Goal: Task Accomplishment & Management: Use online tool/utility

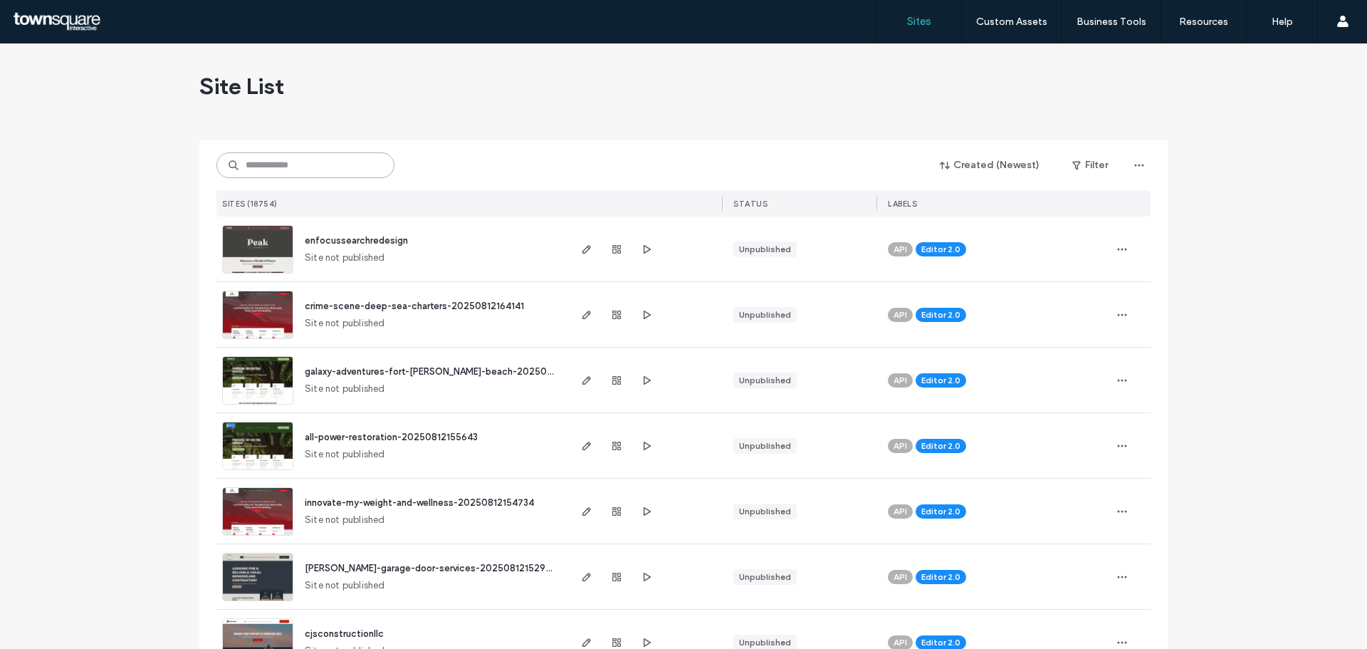
click at [249, 164] on input at bounding box center [305, 165] width 178 height 26
paste input "**********"
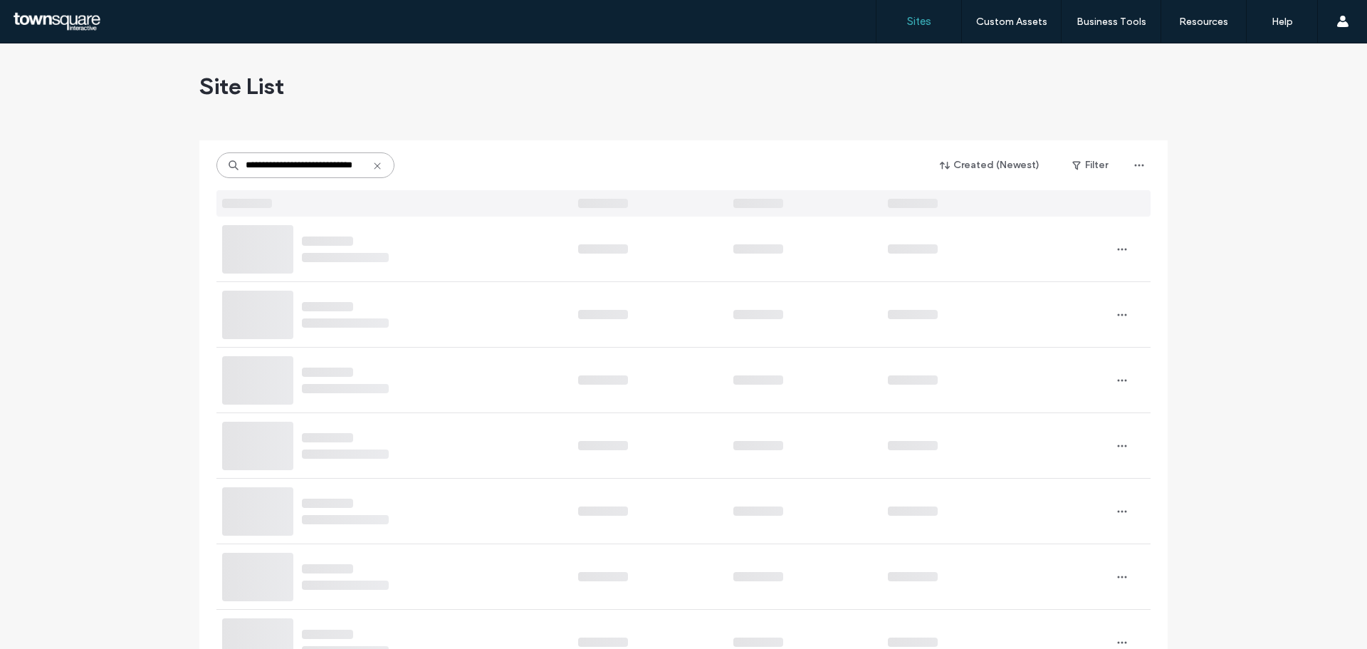
type input "**********"
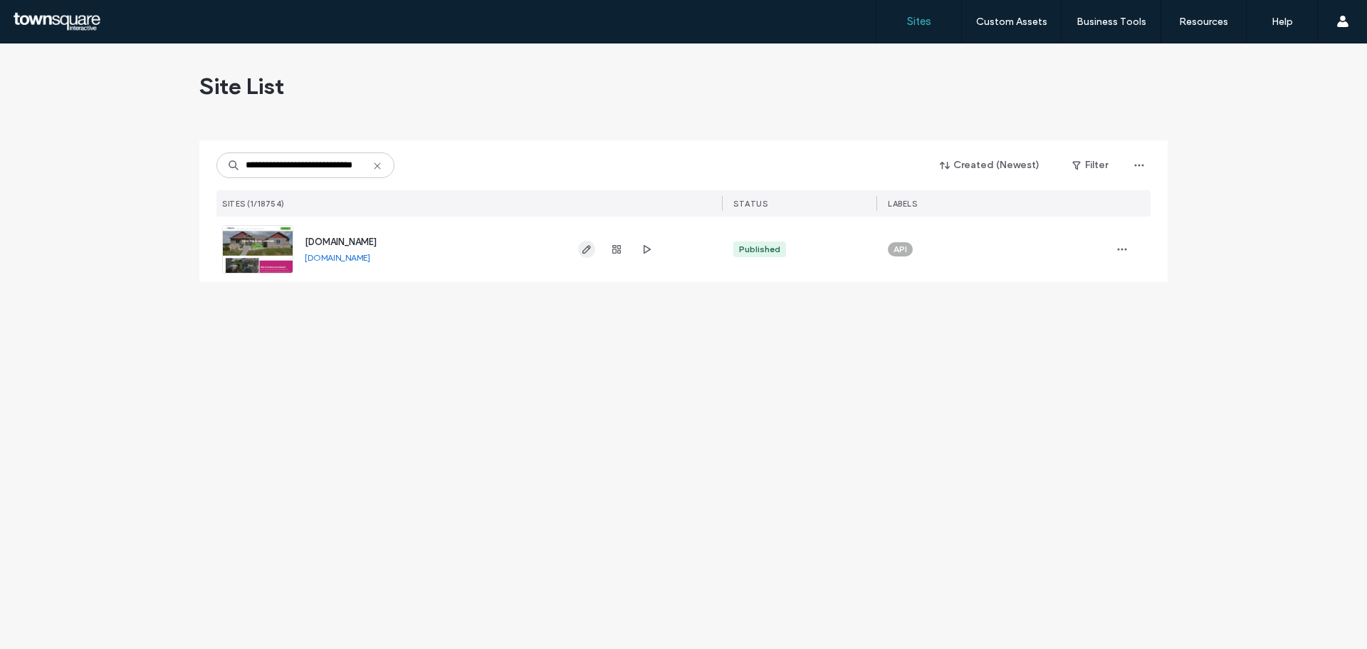
scroll to position [0, 0]
click at [590, 249] on use "button" at bounding box center [587, 249] width 9 height 9
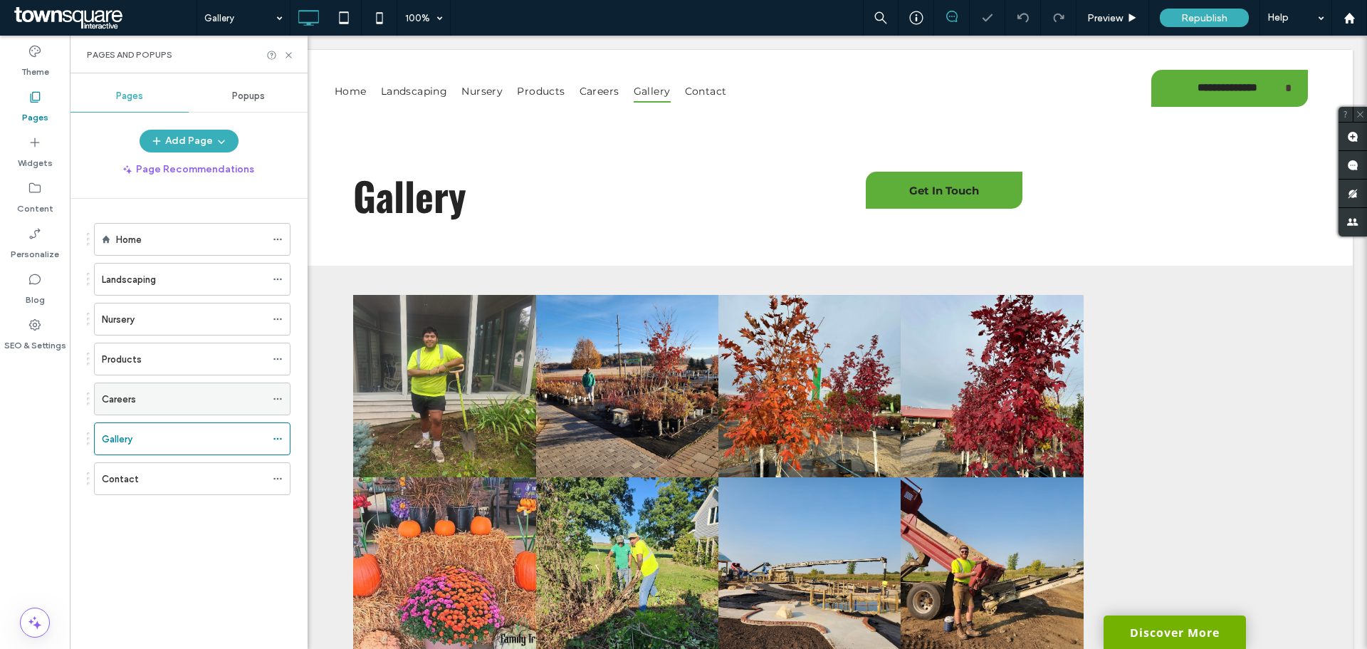
click at [142, 390] on div "Careers" at bounding box center [184, 398] width 164 height 31
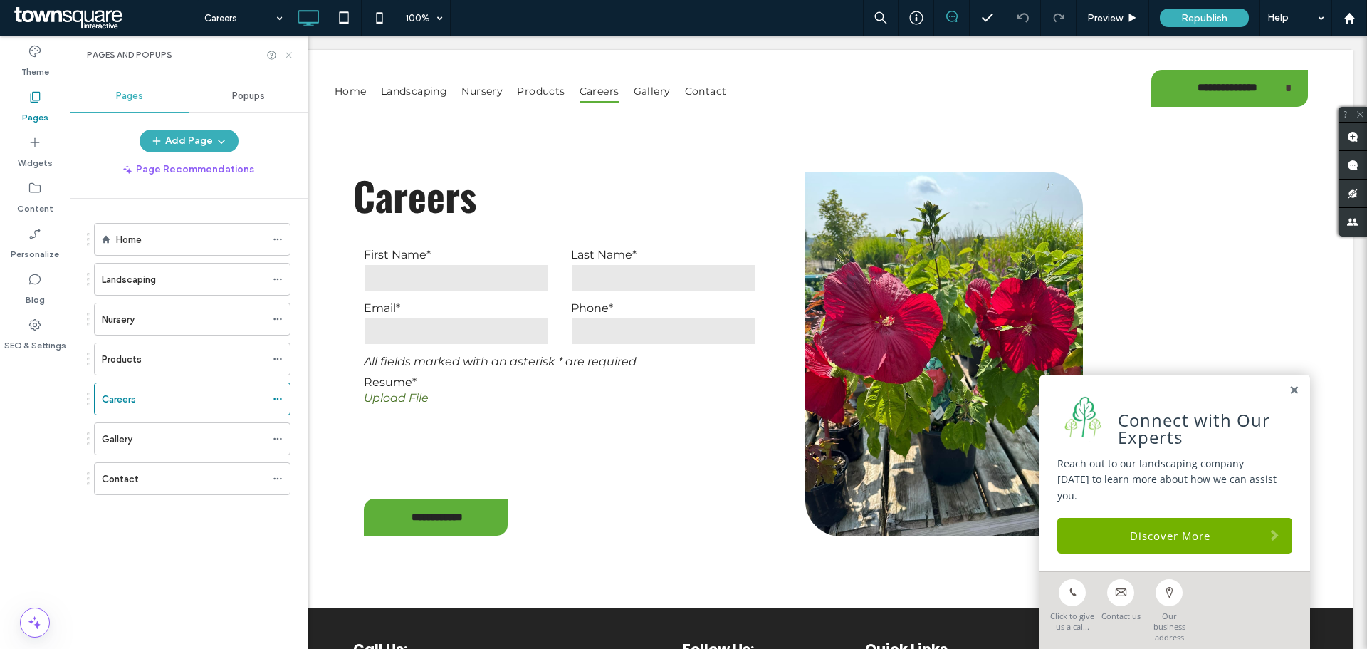
click at [291, 56] on icon at bounding box center [288, 55] width 11 height 11
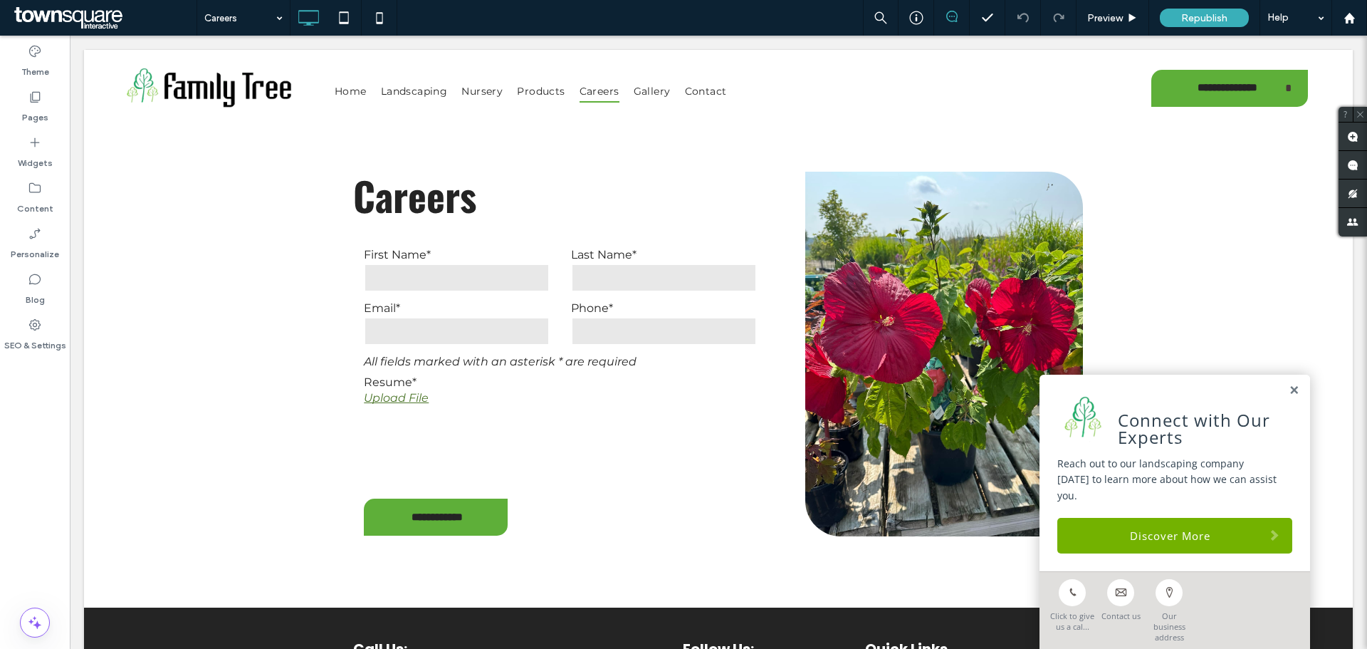
click at [752, 49] on body "**********" at bounding box center [719, 481] width 1298 height 891
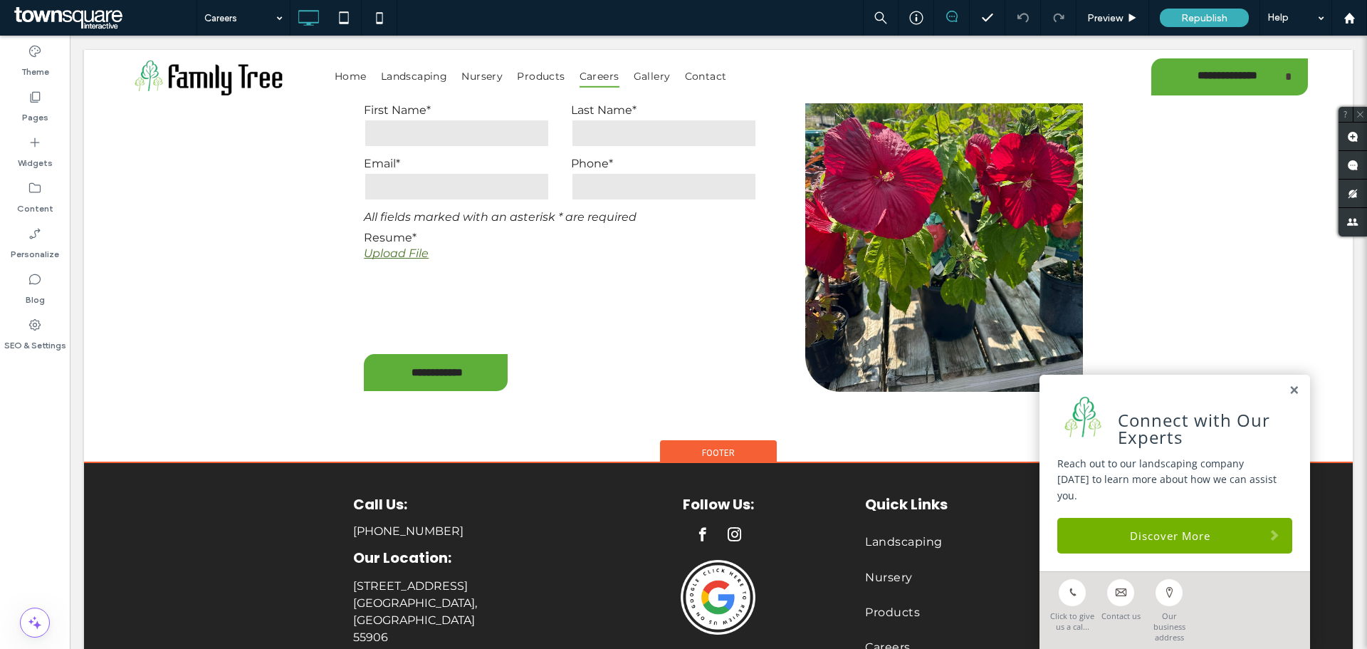
scroll to position [278, 0]
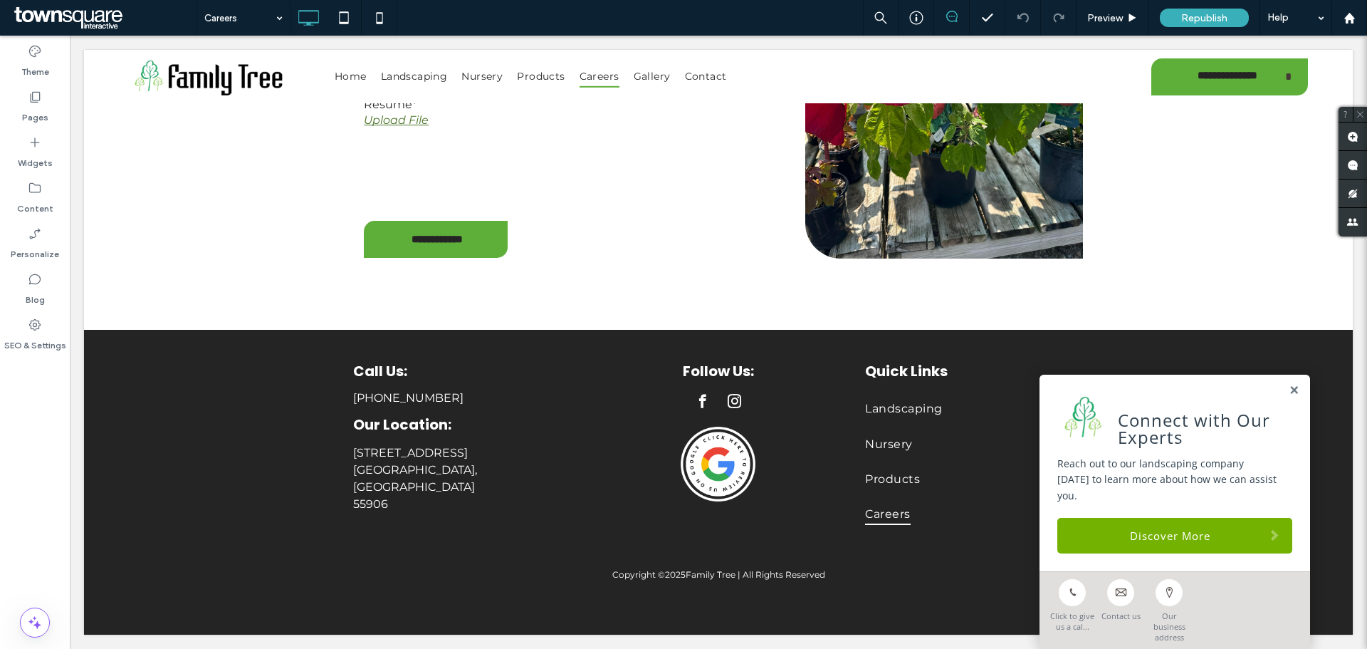
click at [1289, 417] on div "Connect with Our Experts Reach out to our landscaping company today to learn mo…" at bounding box center [1175, 473] width 271 height 197
click at [1289, 397] on link at bounding box center [1294, 391] width 11 height 12
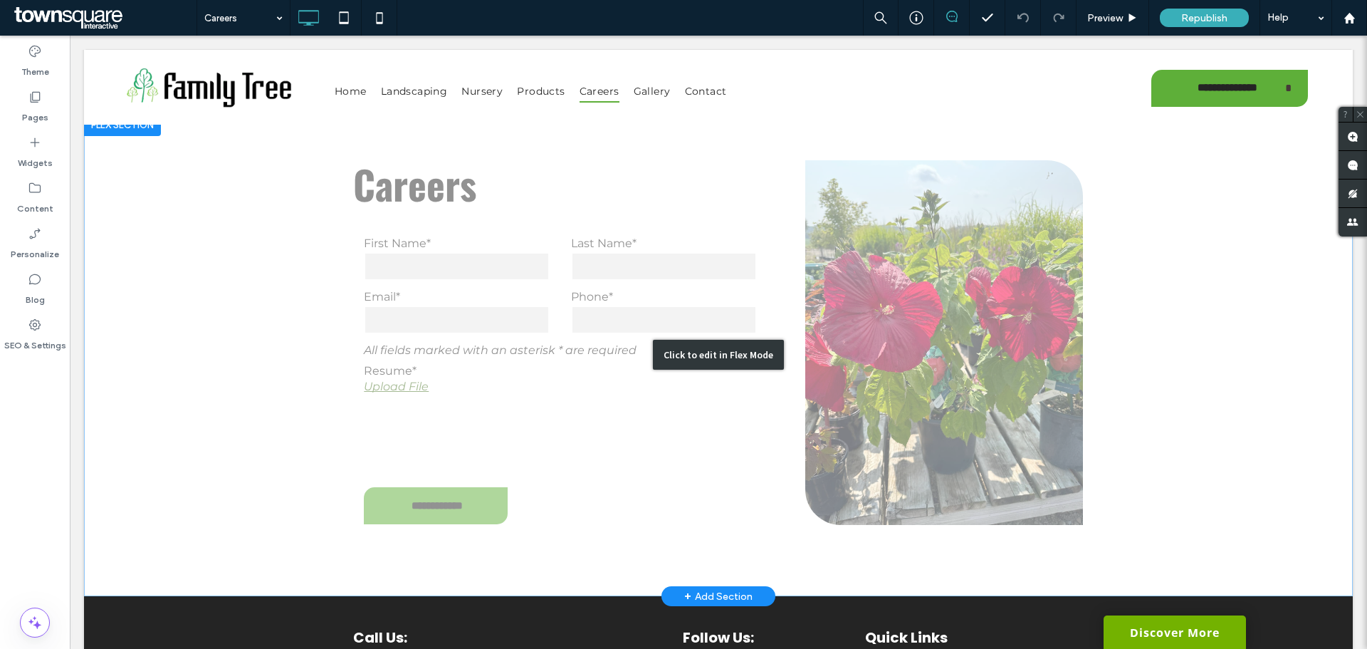
scroll to position [0, 0]
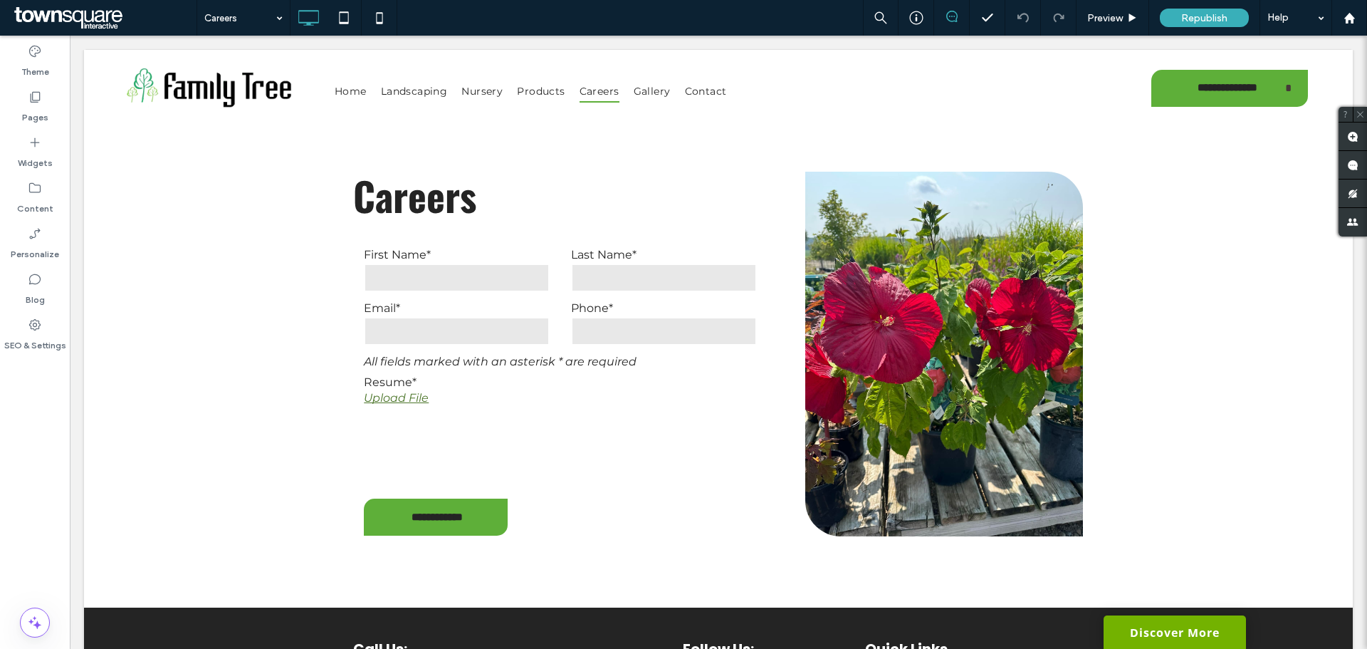
click at [716, 31] on div "Careers Preview Republish Help" at bounding box center [782, 18] width 1171 height 36
click at [691, 36] on body "**********" at bounding box center [719, 481] width 1298 height 891
click at [73, 125] on body "**********" at bounding box center [719, 481] width 1298 height 891
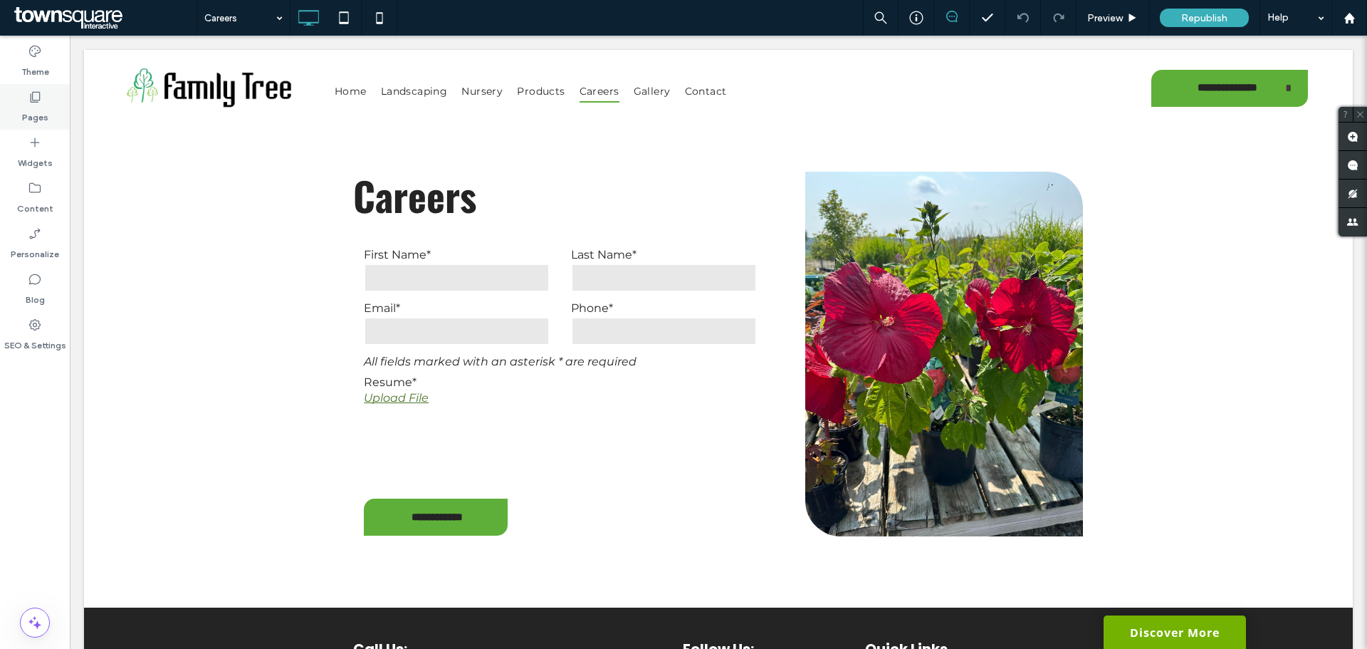
click at [52, 114] on div "Pages" at bounding box center [35, 107] width 70 height 46
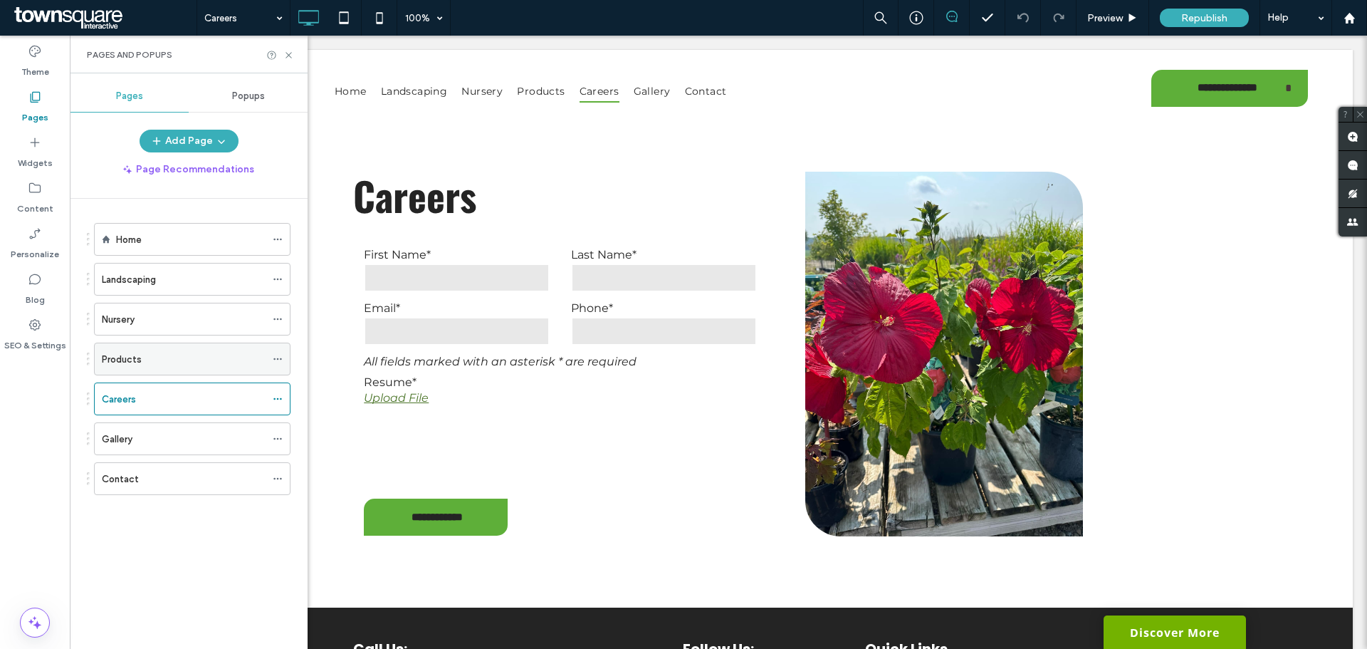
click at [132, 360] on label "Products" at bounding box center [122, 359] width 40 height 25
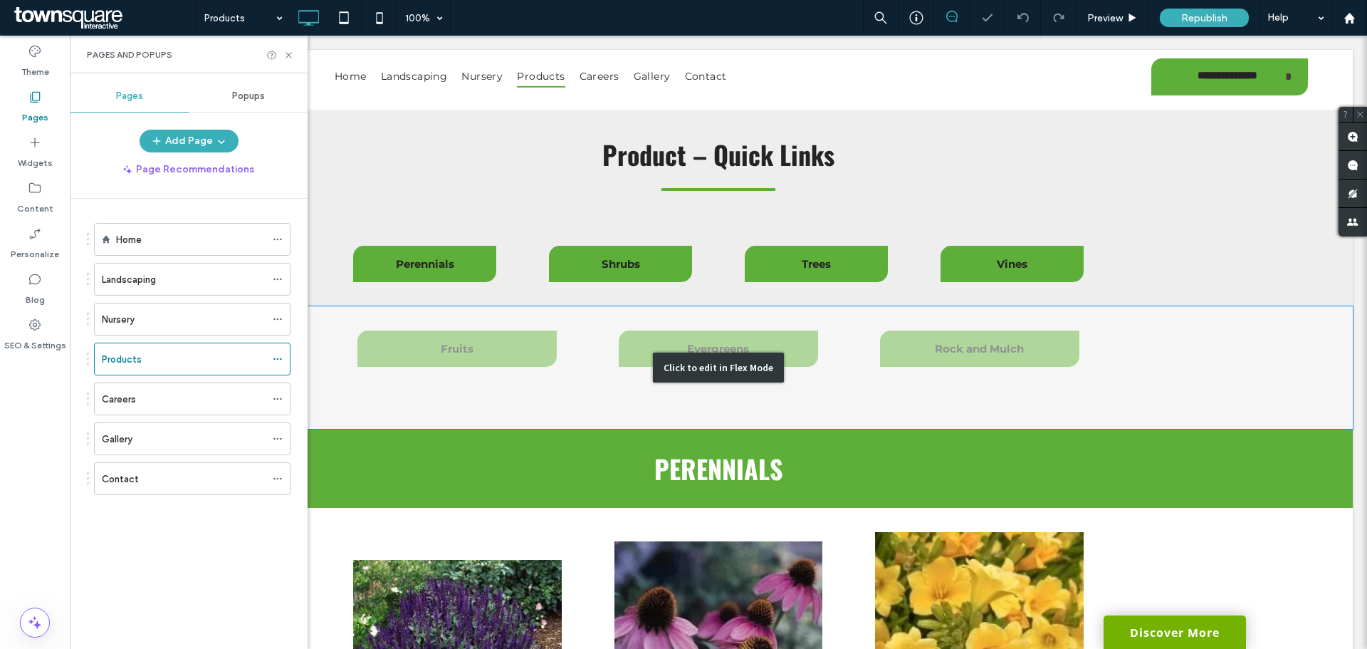
scroll to position [498, 0]
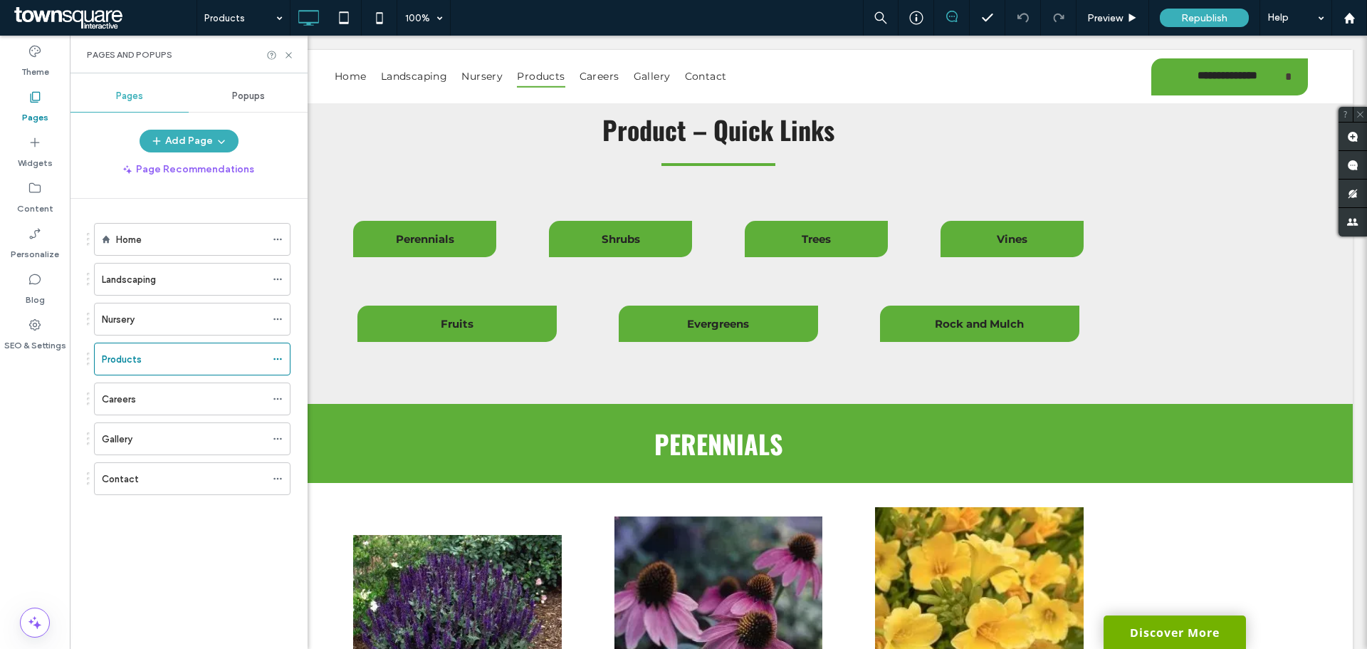
click at [295, 365] on div "Home Landscaping Nursery Products Careers Gallery Contact" at bounding box center [197, 420] width 221 height 443
click at [200, 197] on div "Add Page Page Recommendations Home Landscaping Nursery Products Careers Gallery…" at bounding box center [189, 386] width 238 height 512
click at [160, 202] on div "Home Landscaping Nursery Products Careers Gallery Contact" at bounding box center [197, 420] width 221 height 443
click at [144, 202] on div "Home Landscaping Nursery Products Careers Gallery Contact" at bounding box center [197, 420] width 221 height 443
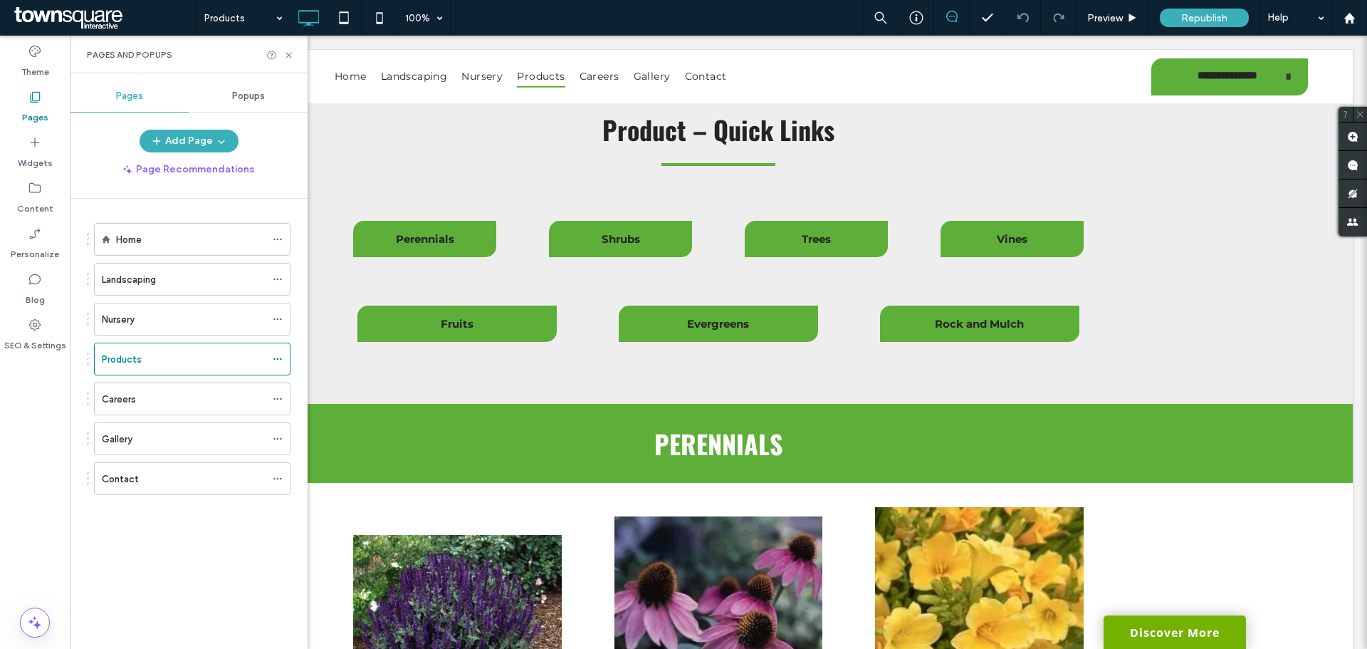
click at [73, 199] on div "Home Landscaping Nursery Products Careers Gallery Contact" at bounding box center [189, 420] width 238 height 443
click at [204, 205] on div "Home Landscaping Nursery Products Careers Gallery Contact" at bounding box center [197, 420] width 221 height 443
click at [291, 199] on div "Home Landscaping Nursery Products Careers Gallery Contact" at bounding box center [197, 420] width 221 height 443
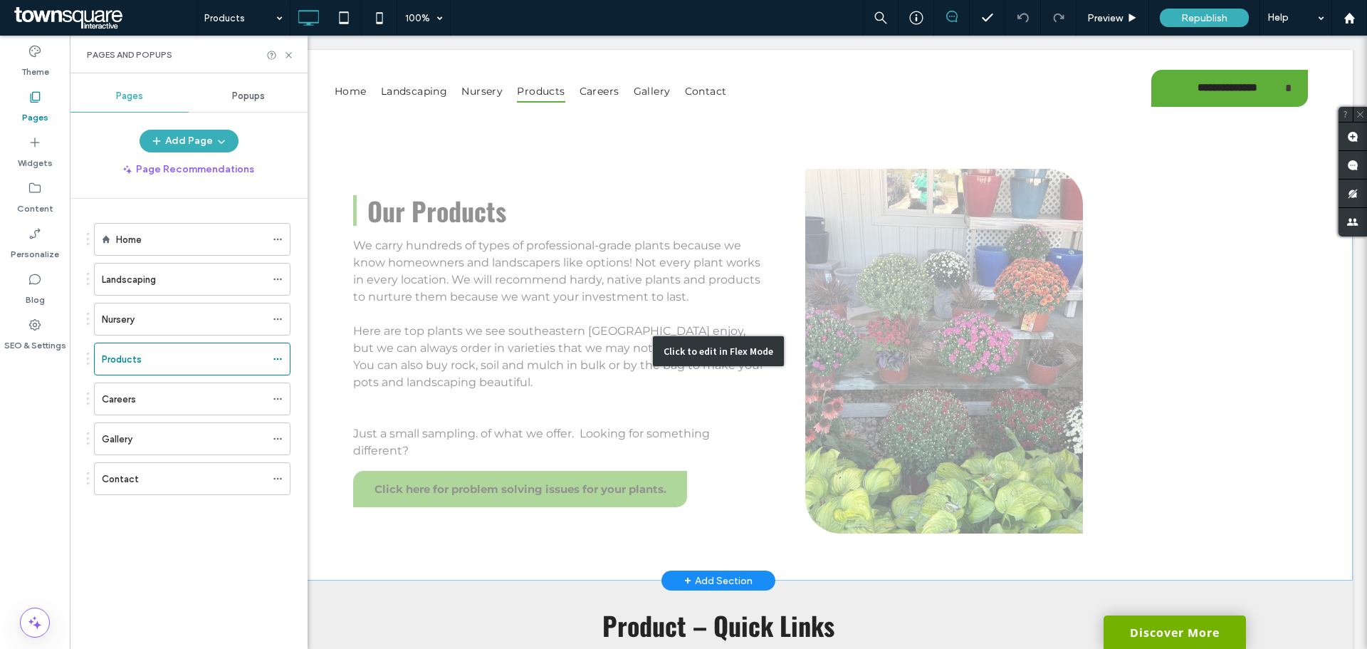
scroll to position [0, 0]
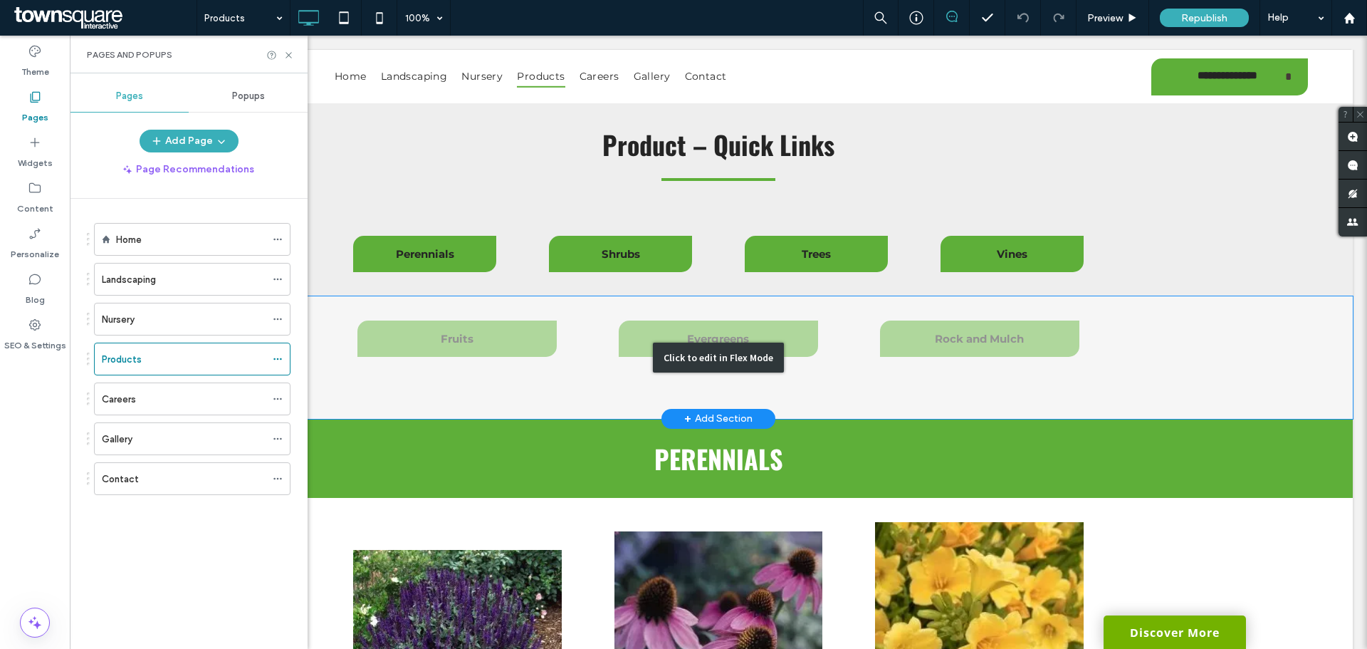
scroll to position [498, 0]
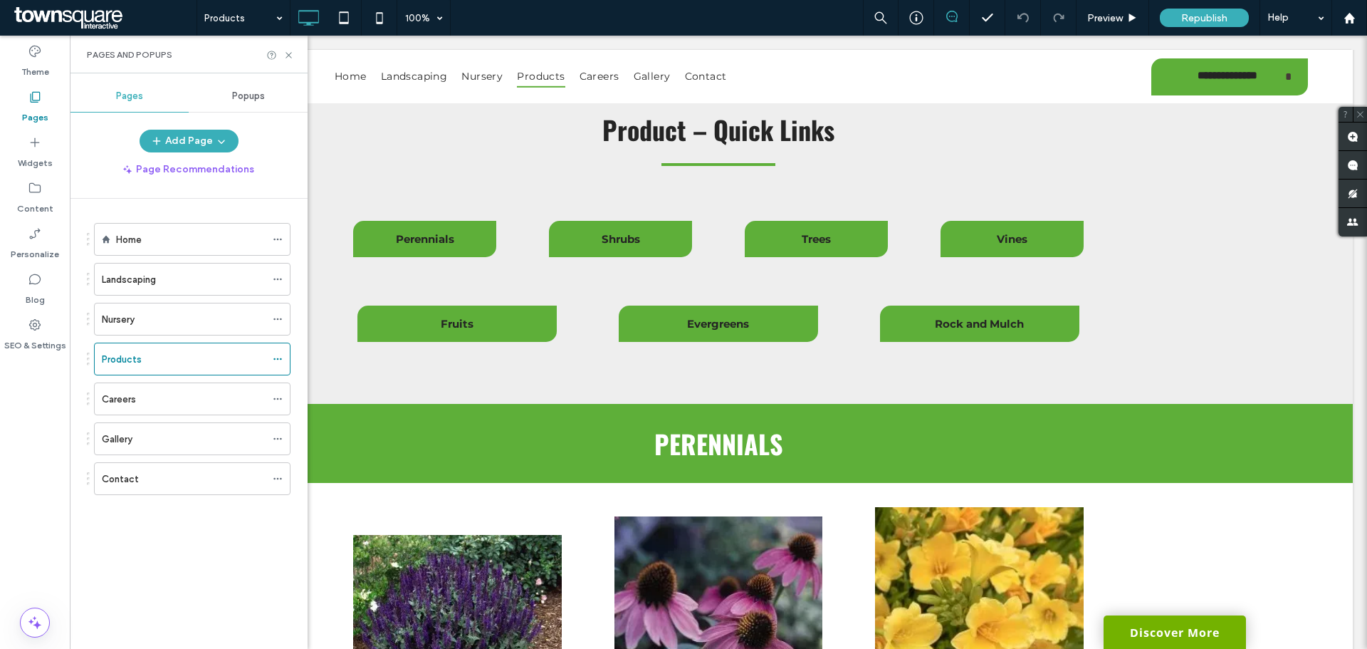
click at [129, 514] on div "Home Landscaping Nursery Products Careers Gallery Contact" at bounding box center [189, 372] width 204 height 313
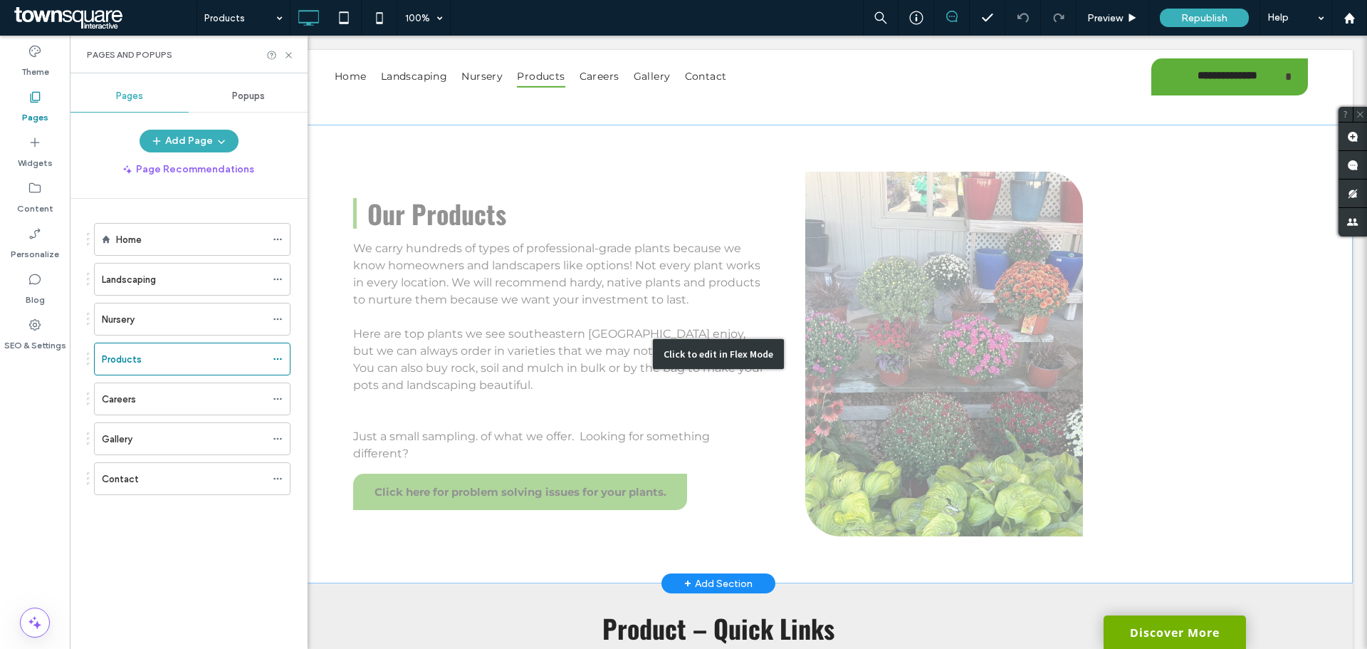
scroll to position [427, 0]
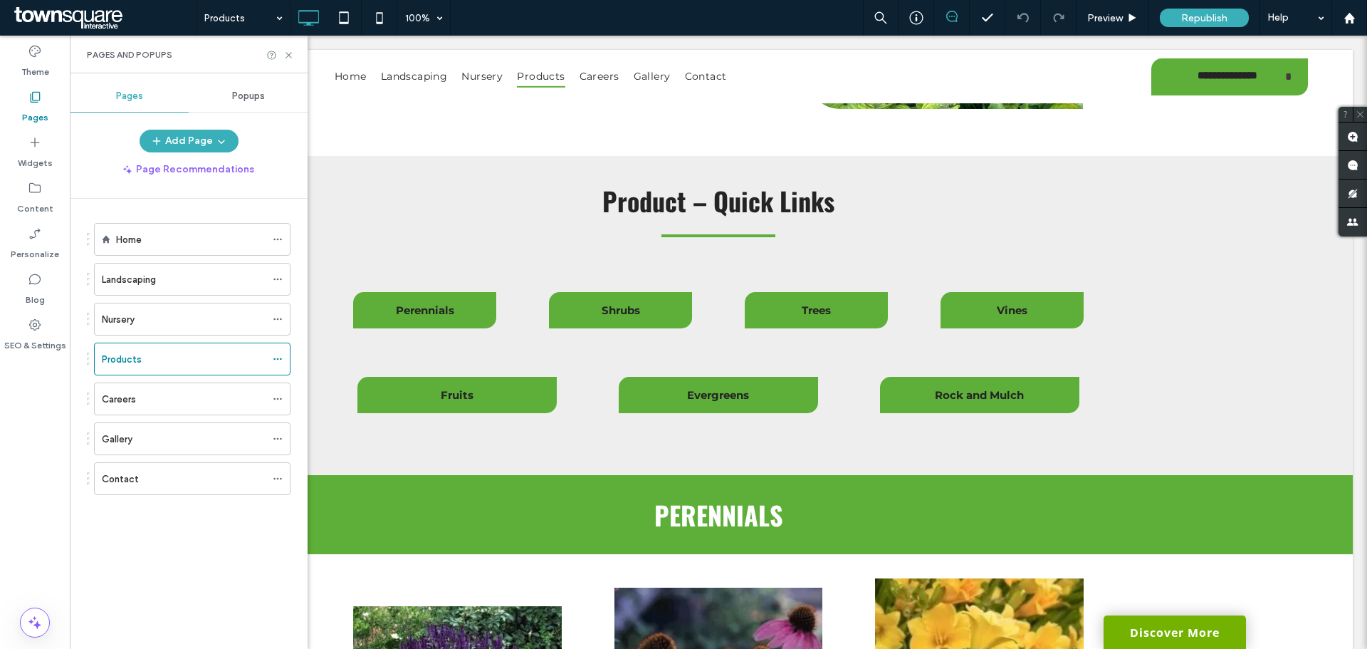
click at [182, 506] on div "Home Landscaping Nursery Products Careers Gallery Contact" at bounding box center [183, 364] width 214 height 296
click at [202, 572] on div "Home Landscaping Nursery Products Careers Gallery Contact" at bounding box center [197, 420] width 221 height 443
click at [194, 229] on div "Home" at bounding box center [191, 239] width 150 height 31
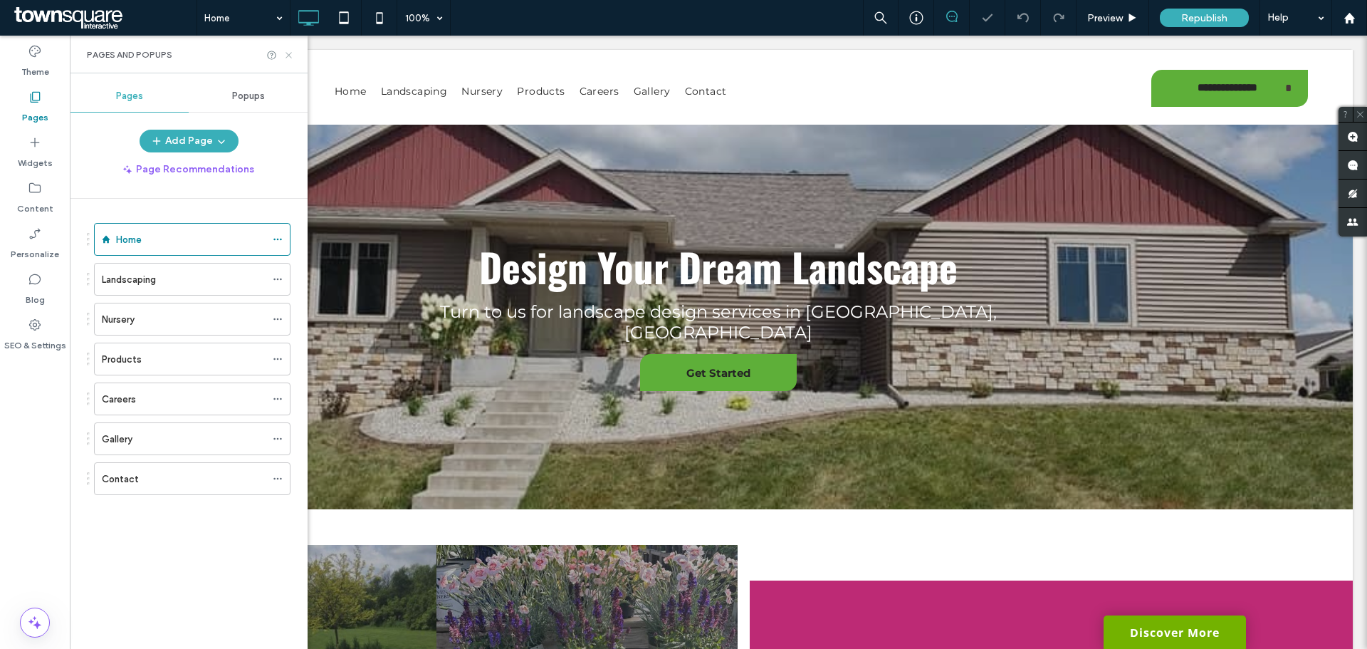
click at [293, 51] on icon at bounding box center [288, 55] width 11 height 11
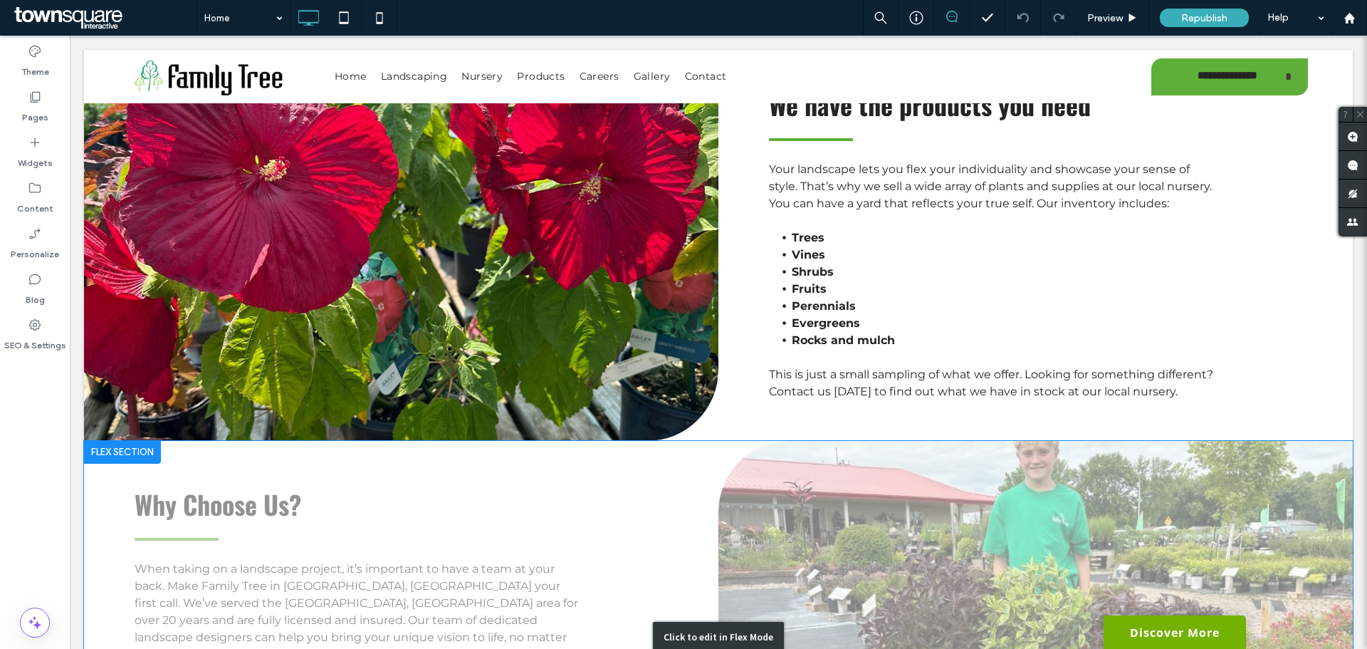
scroll to position [1317, 0]
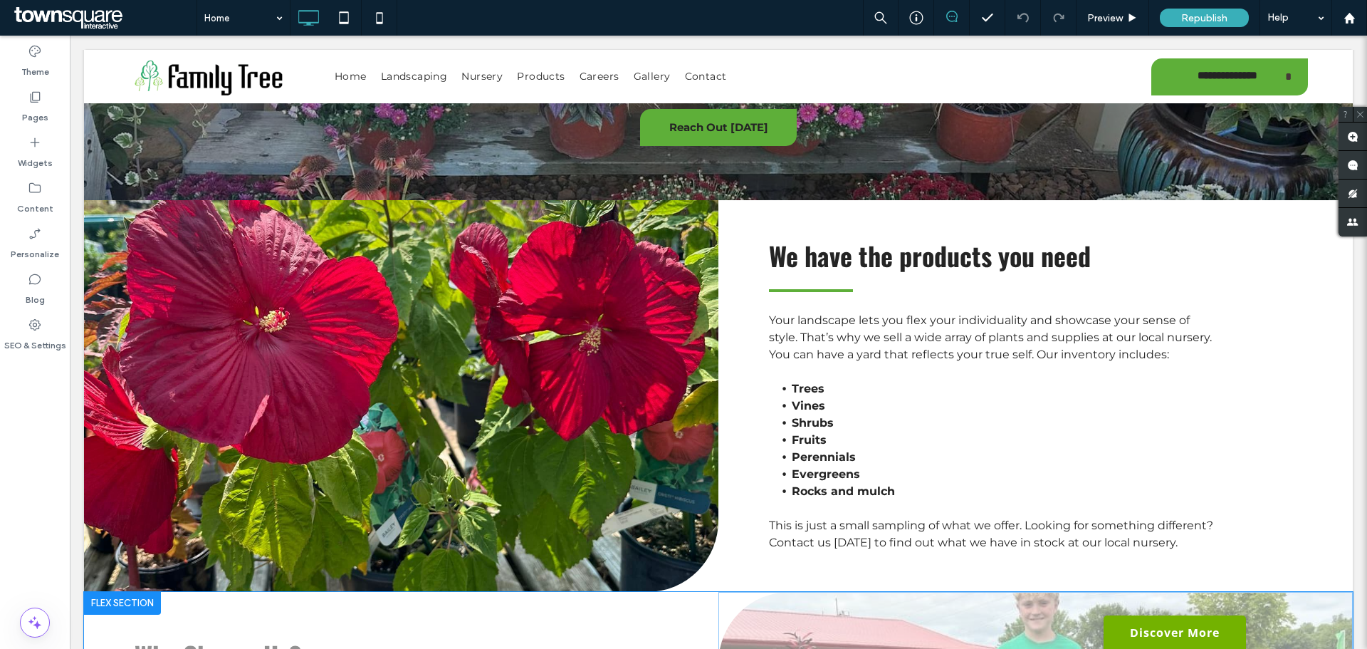
scroll to position [1531, 0]
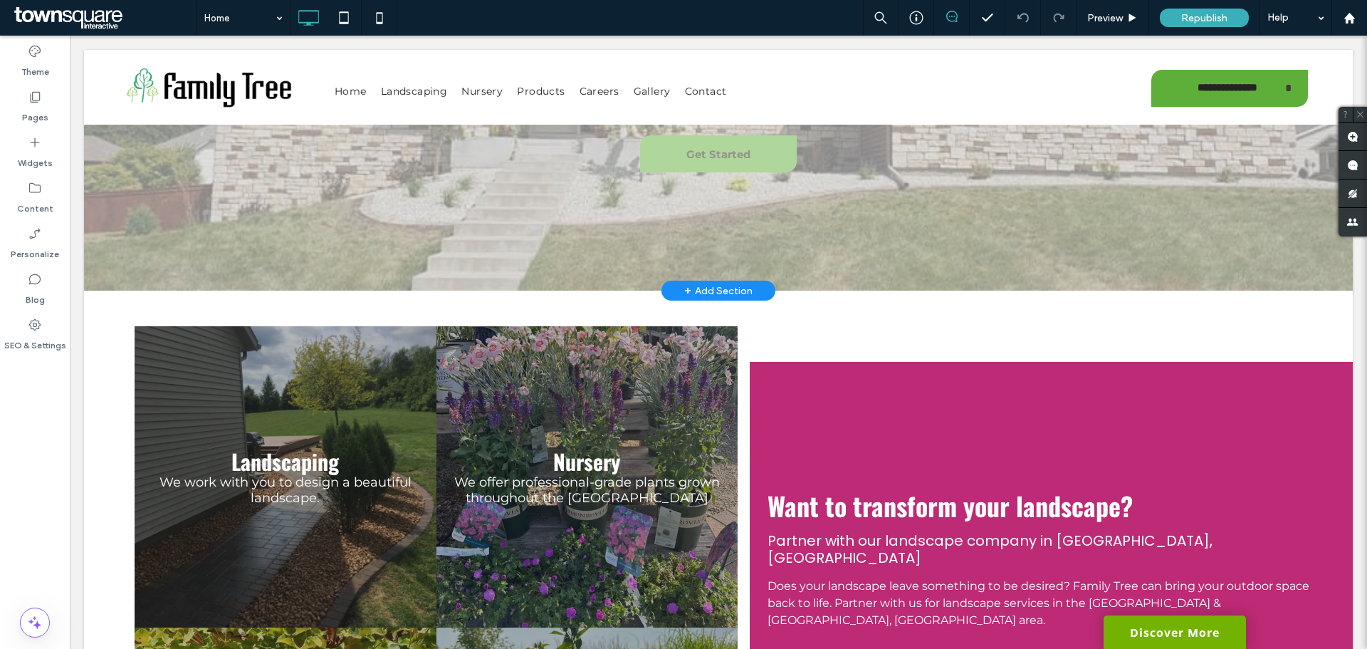
scroll to position [0, 0]
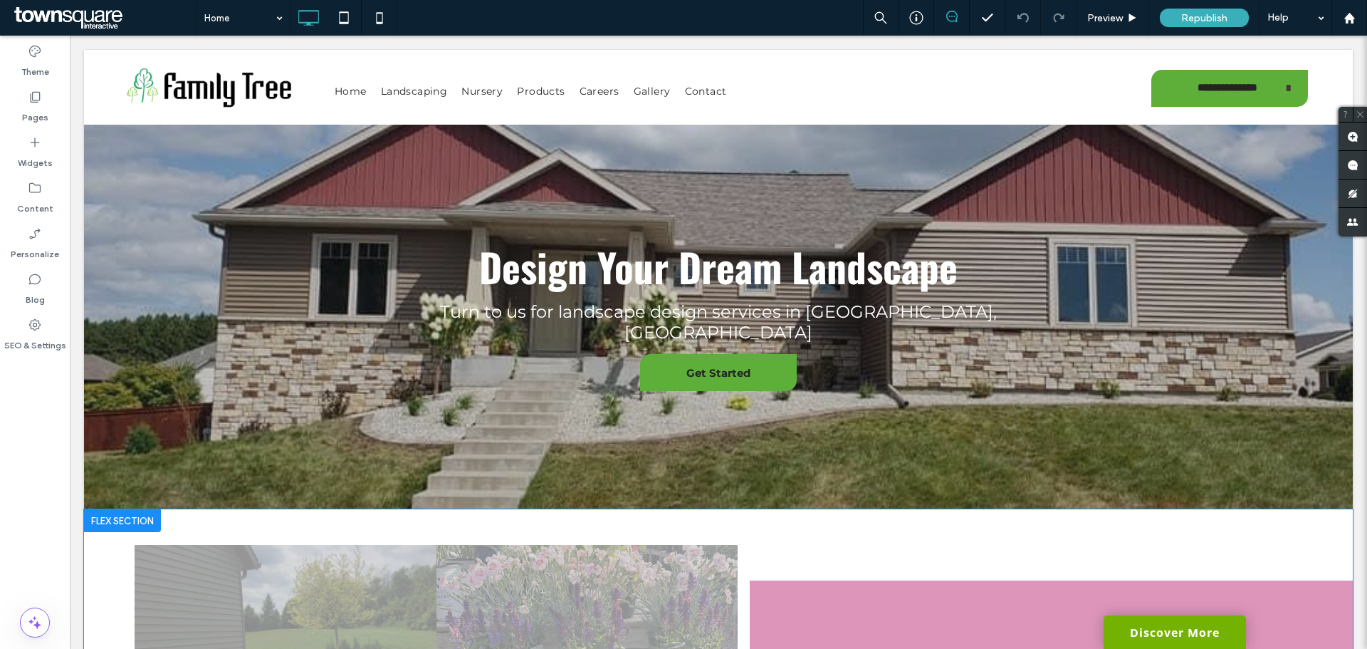
scroll to position [71, 0]
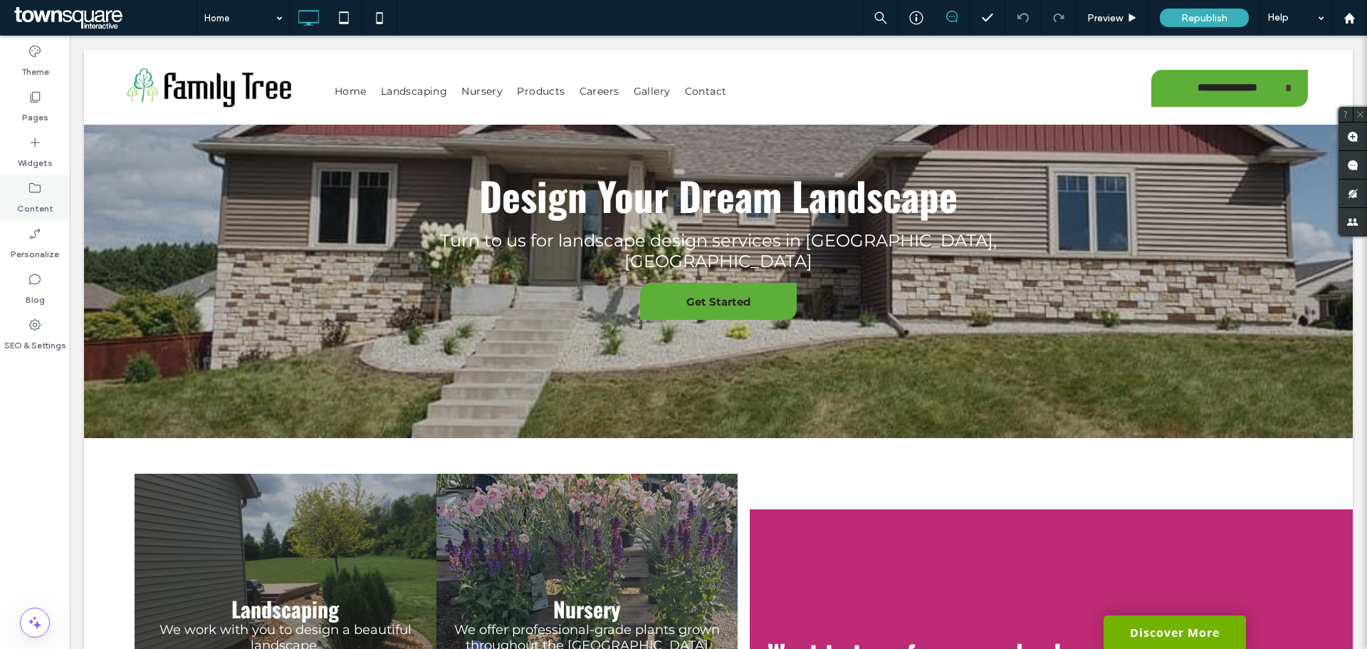
click at [45, 201] on label "Content" at bounding box center [35, 205] width 36 height 20
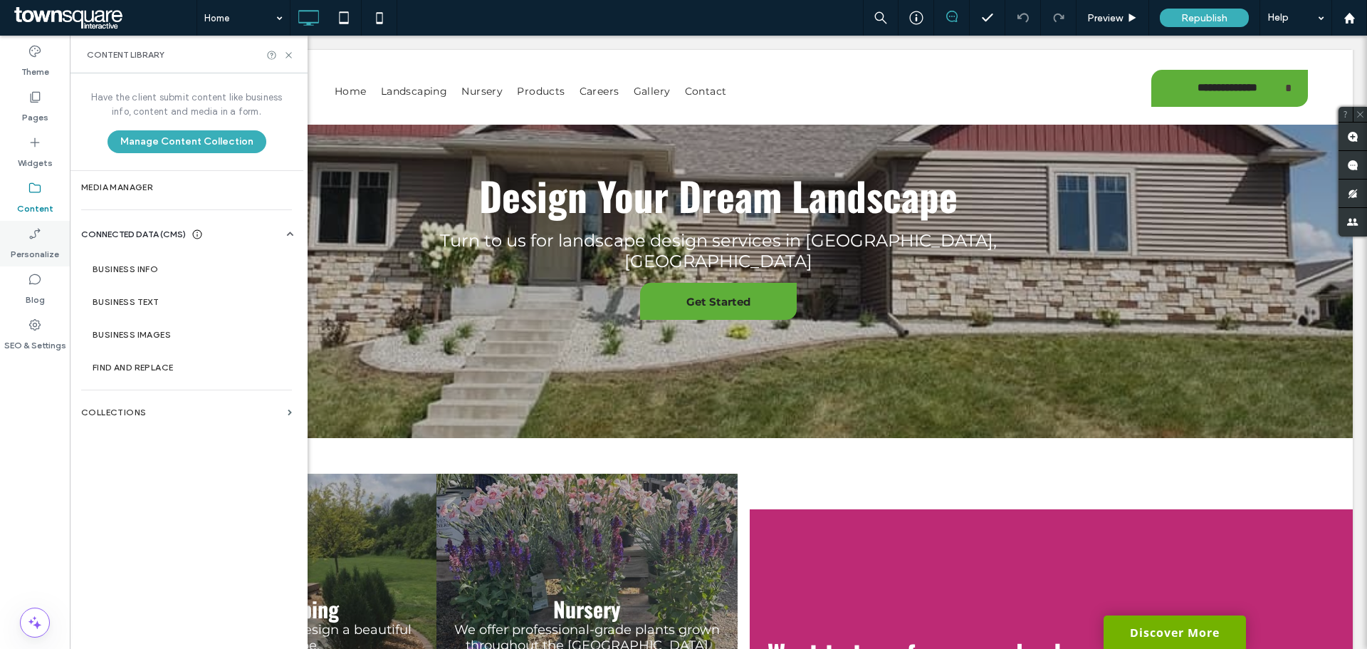
click at [19, 248] on label "Personalize" at bounding box center [35, 251] width 48 height 20
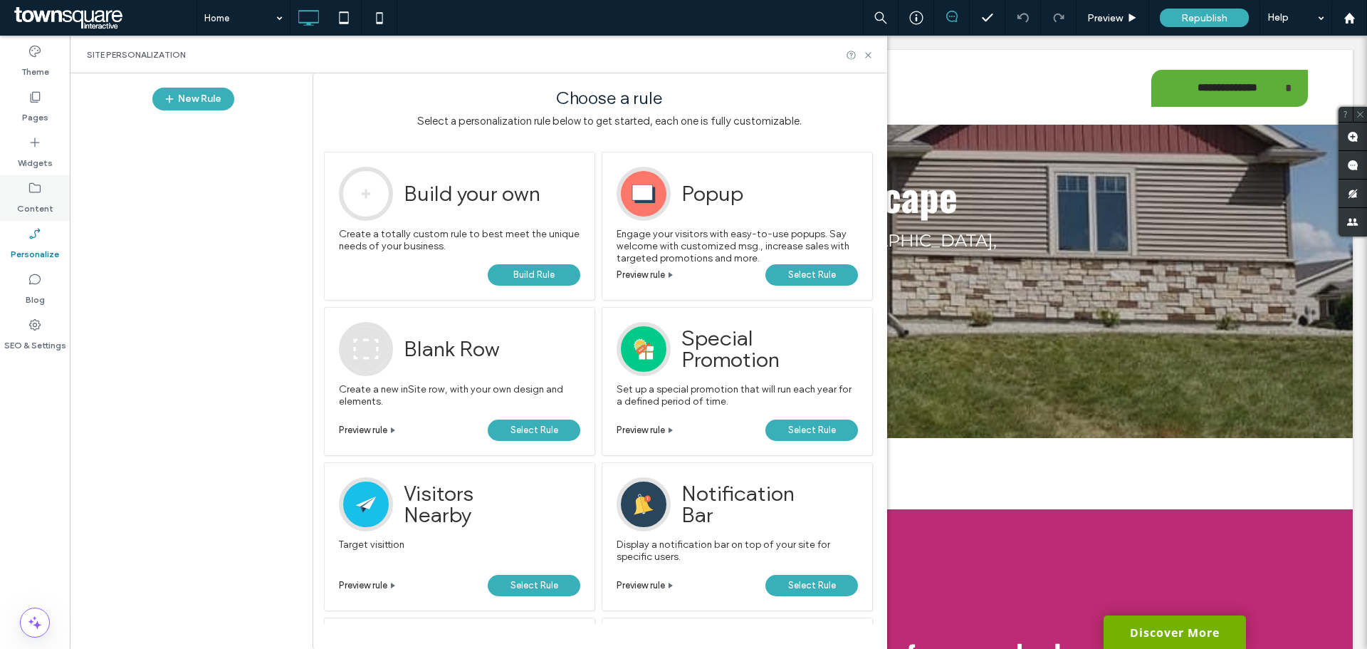
click at [40, 212] on label "Content" at bounding box center [35, 205] width 36 height 20
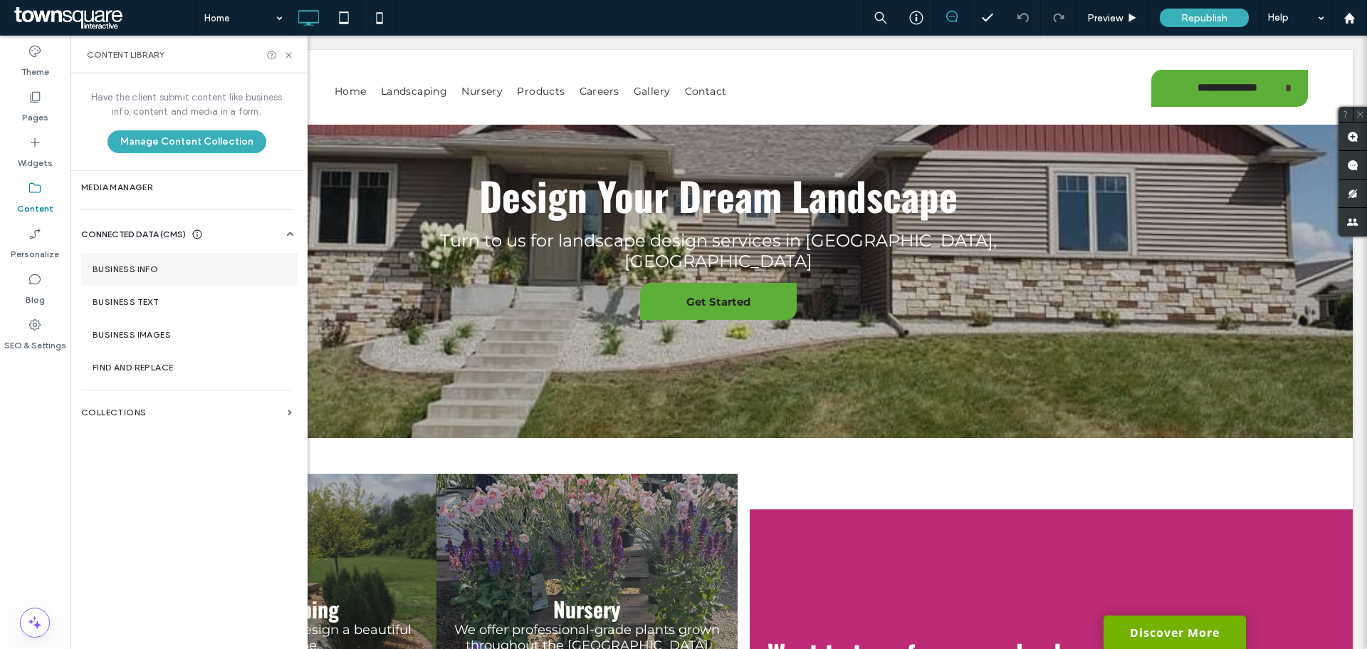
click at [172, 271] on label "Business Info" at bounding box center [190, 269] width 194 height 10
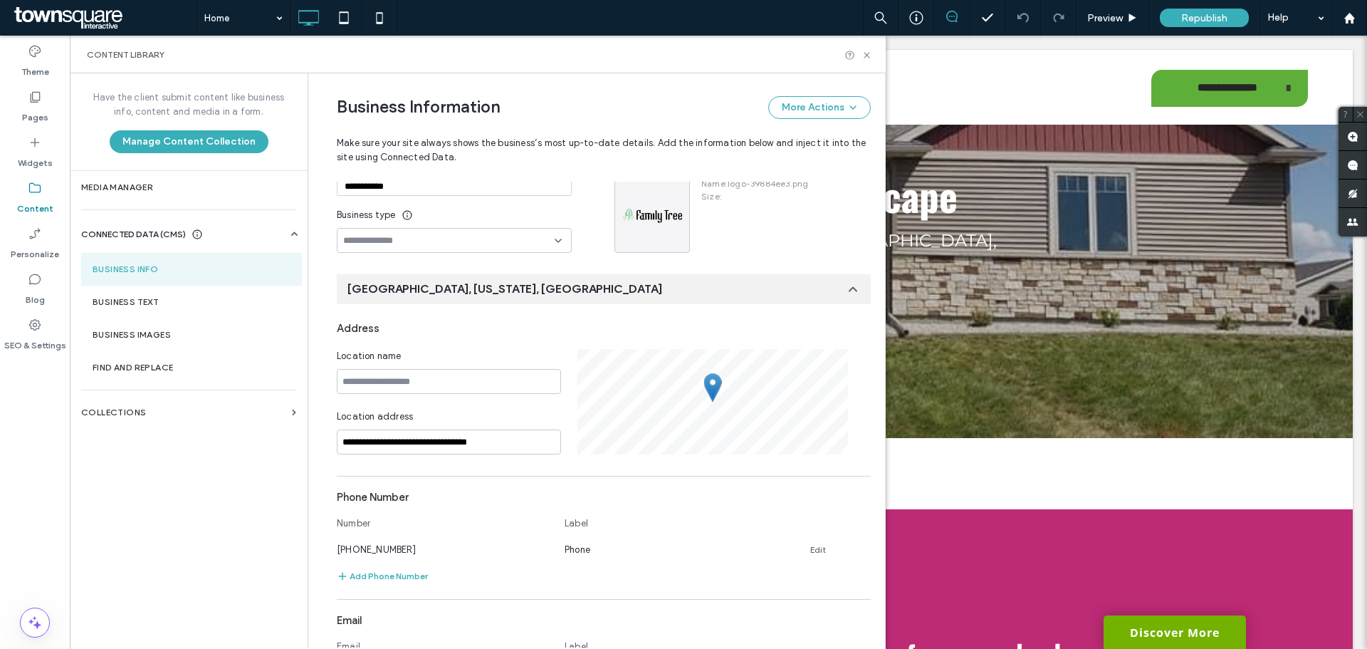
scroll to position [130, 0]
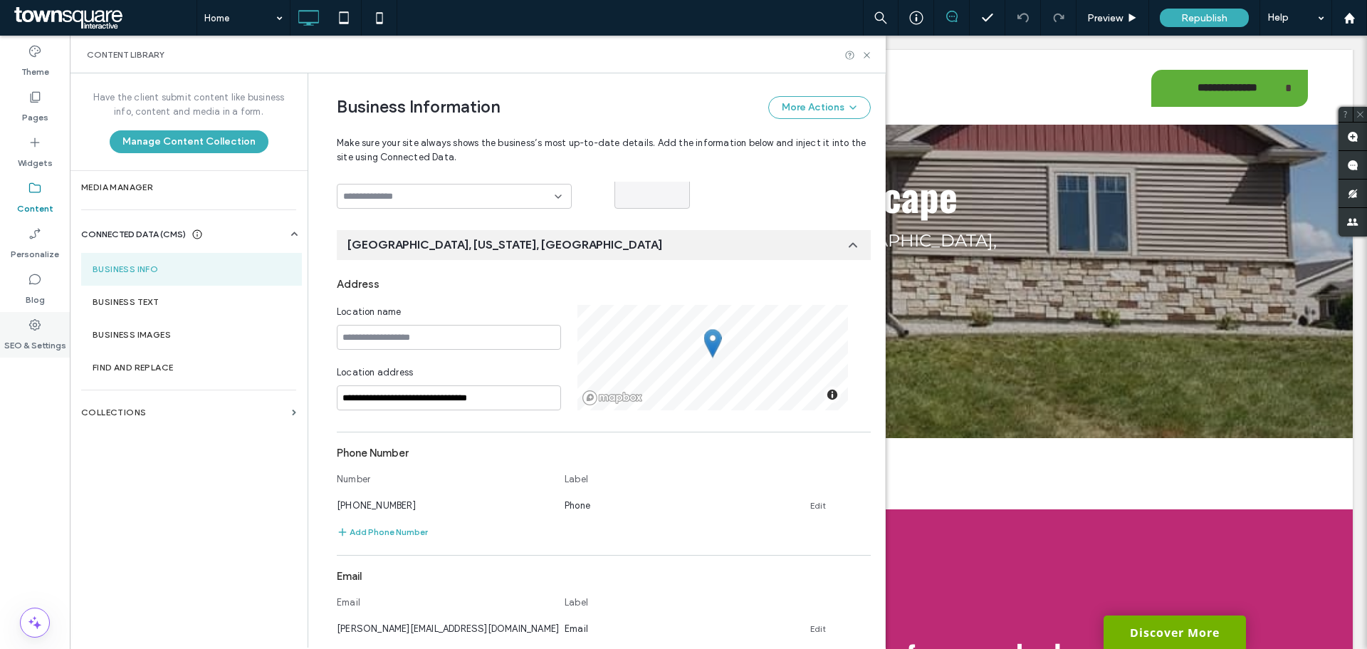
click at [56, 330] on div "SEO & Settings" at bounding box center [35, 335] width 70 height 46
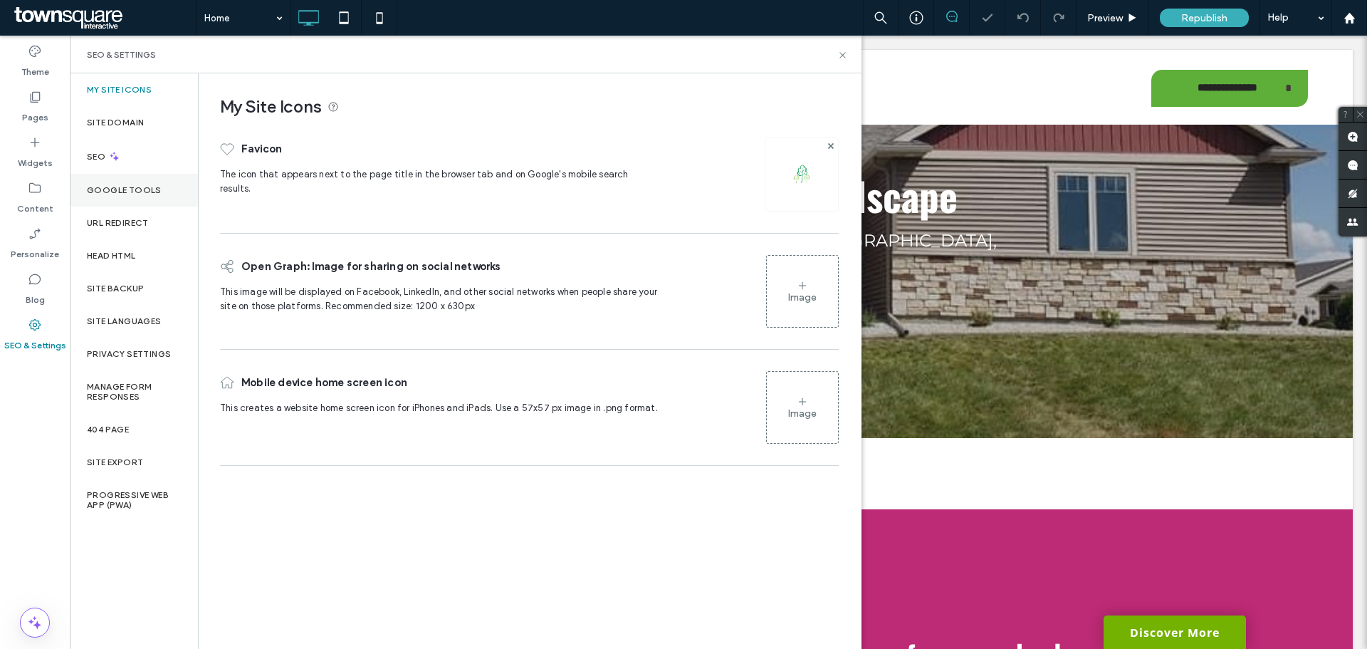
click at [140, 183] on div "Google Tools" at bounding box center [134, 190] width 128 height 33
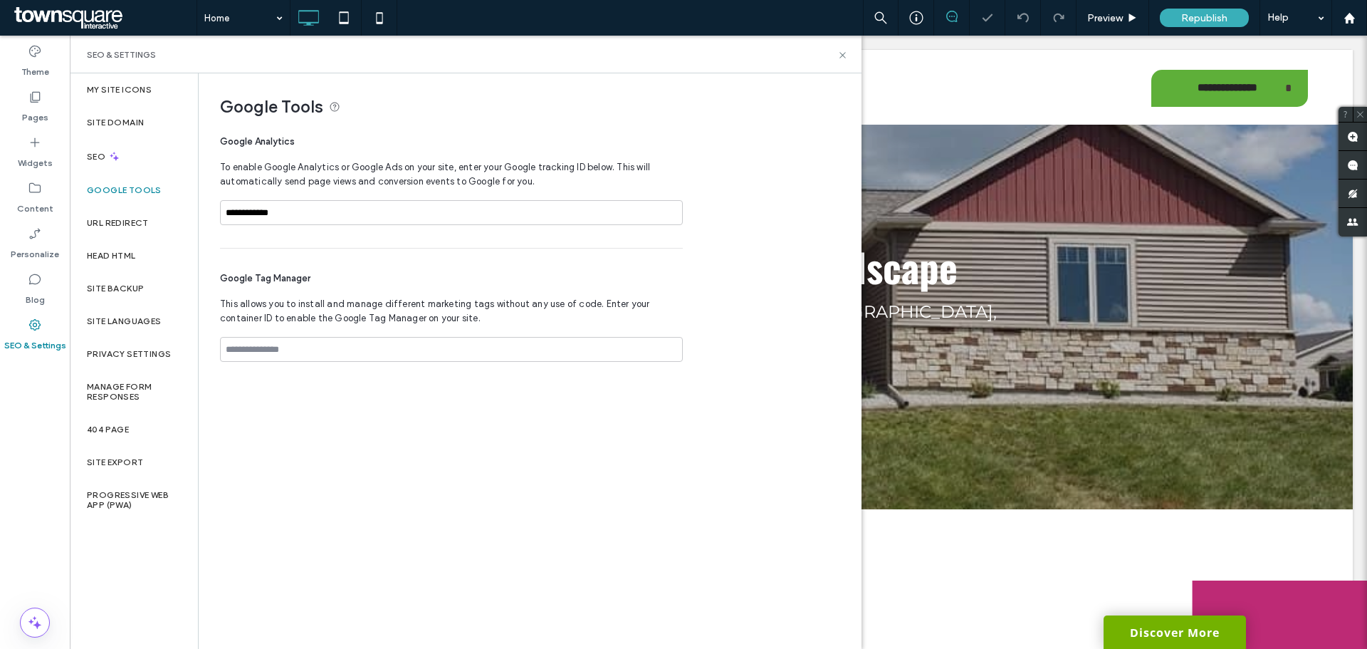
scroll to position [0, 0]
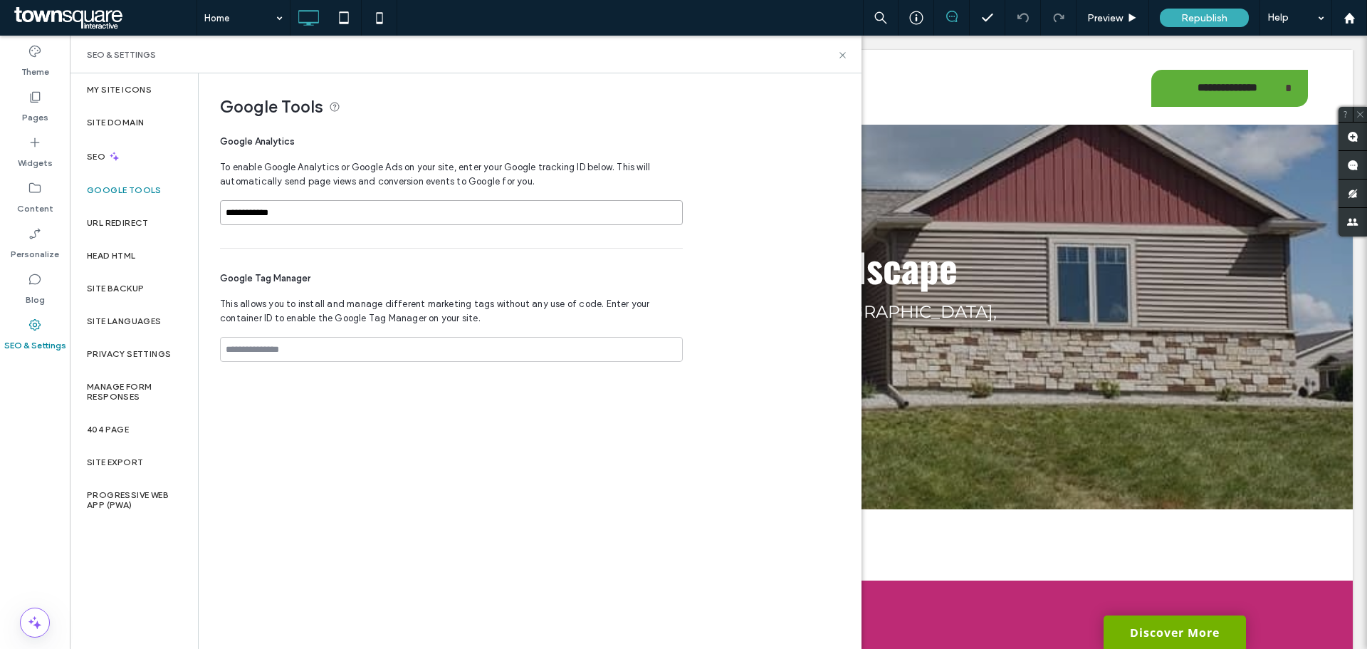
click at [325, 223] on input "**********" at bounding box center [451, 212] width 463 height 25
click at [324, 246] on div "**********" at bounding box center [451, 185] width 463 height 125
click at [844, 58] on icon at bounding box center [842, 55] width 11 height 11
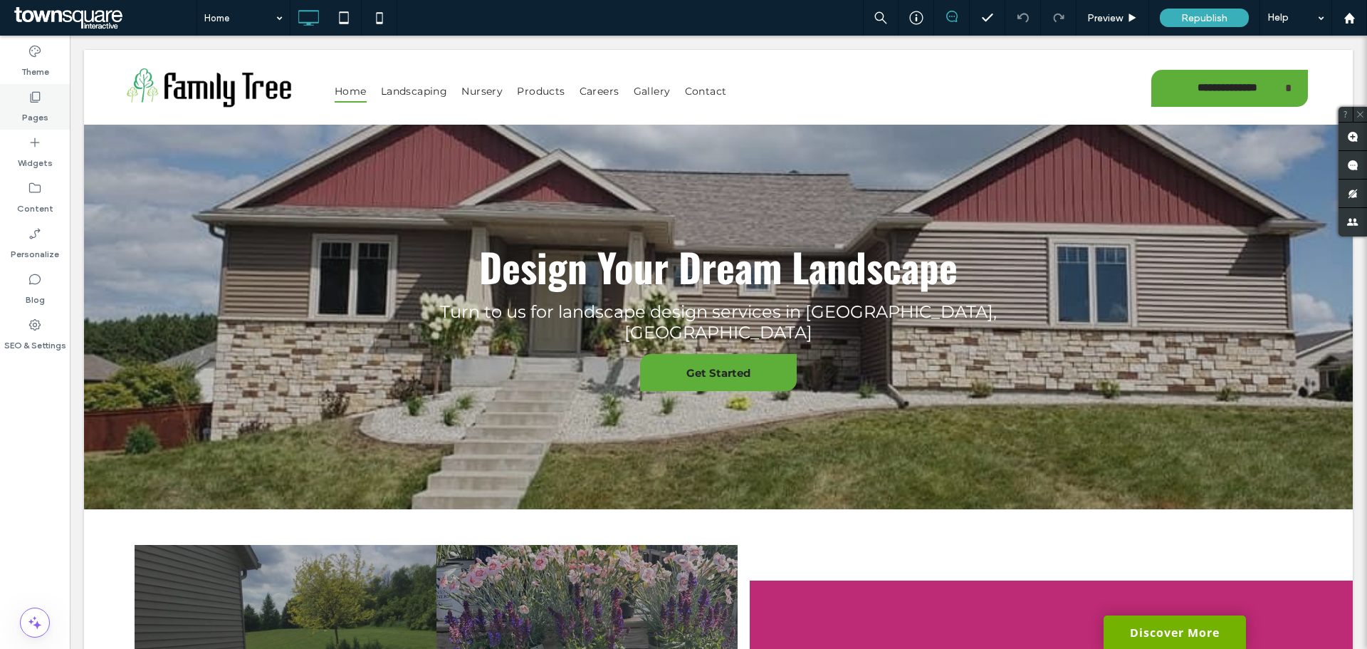
click at [23, 105] on label "Pages" at bounding box center [35, 114] width 26 height 20
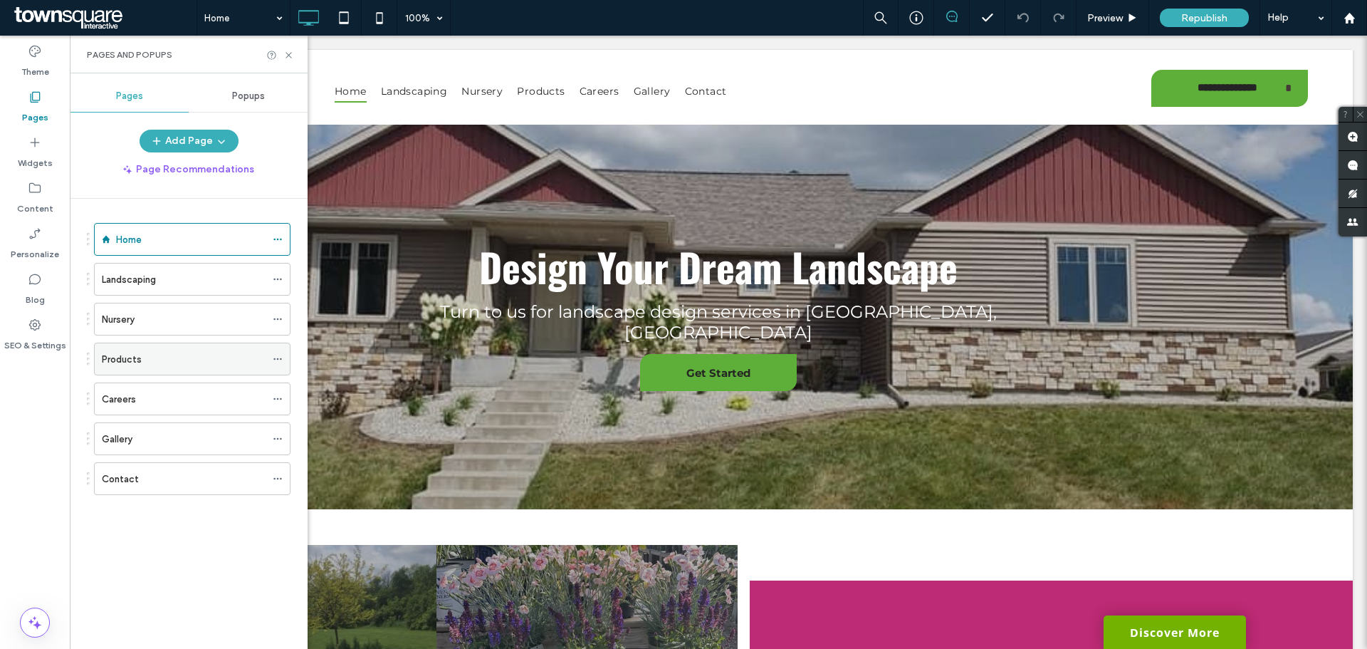
click at [142, 367] on div "Products" at bounding box center [184, 358] width 164 height 31
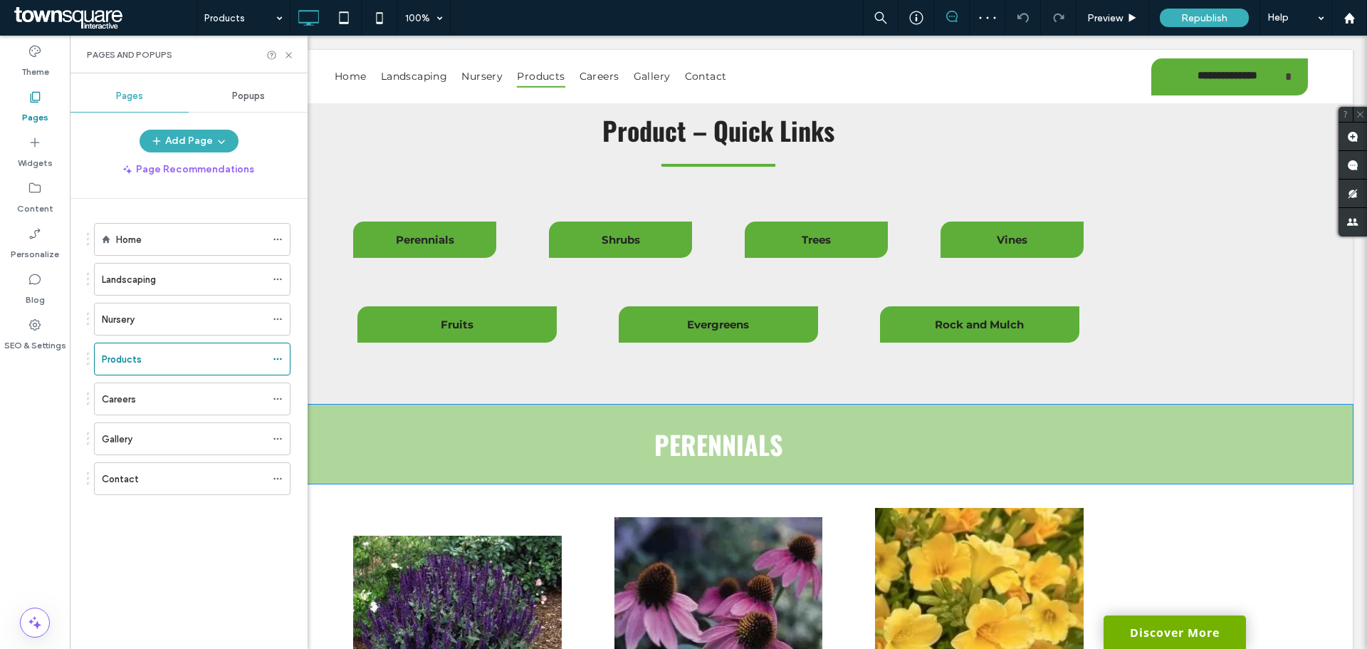
scroll to position [570, 0]
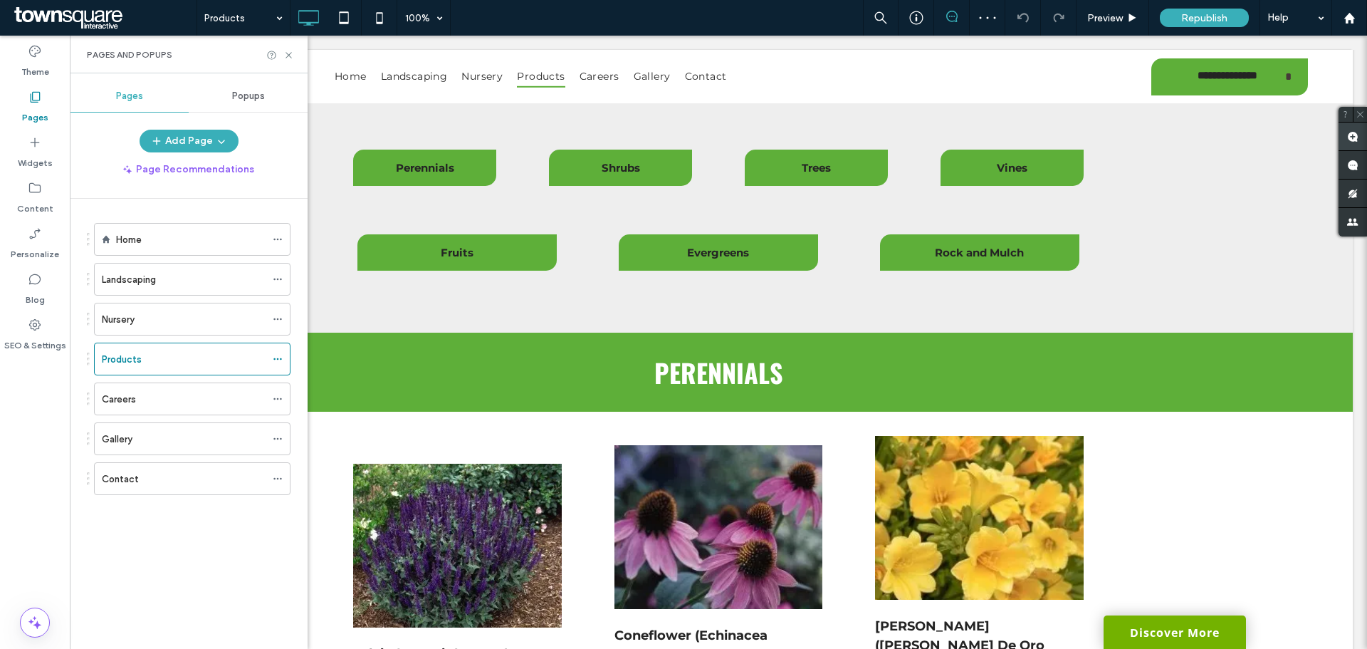
click at [1354, 133] on use at bounding box center [1352, 136] width 11 height 11
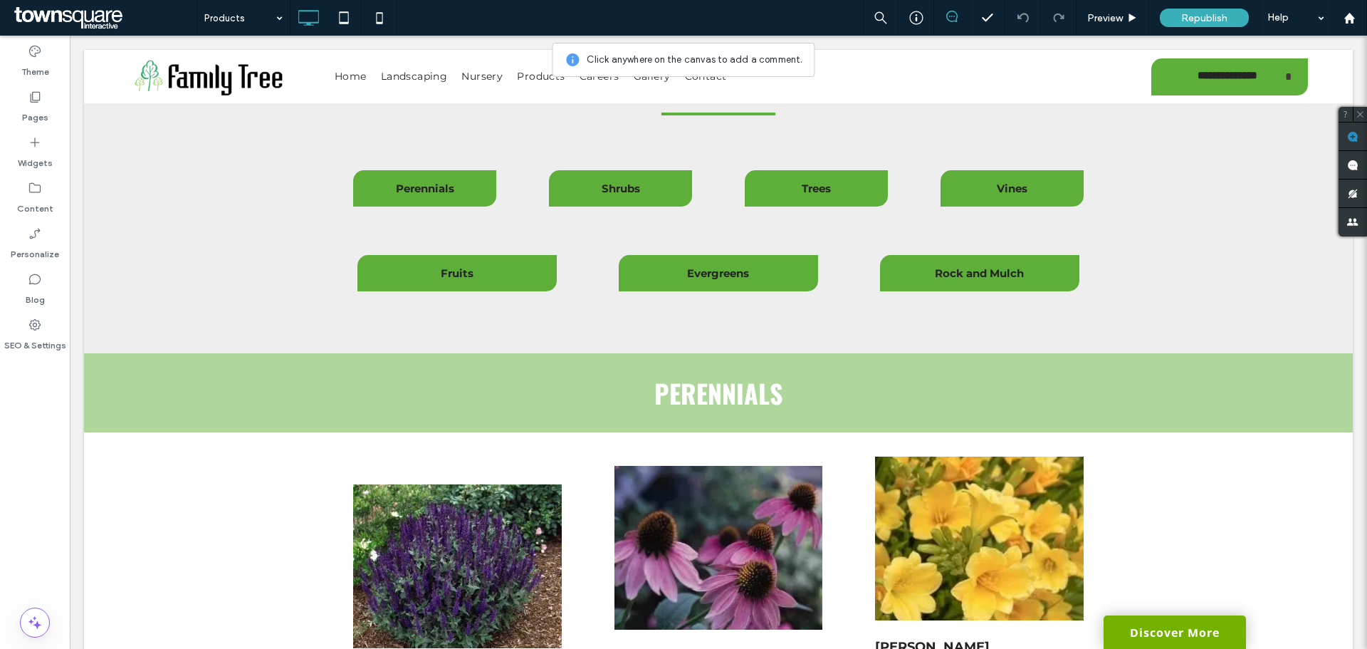
scroll to position [498, 0]
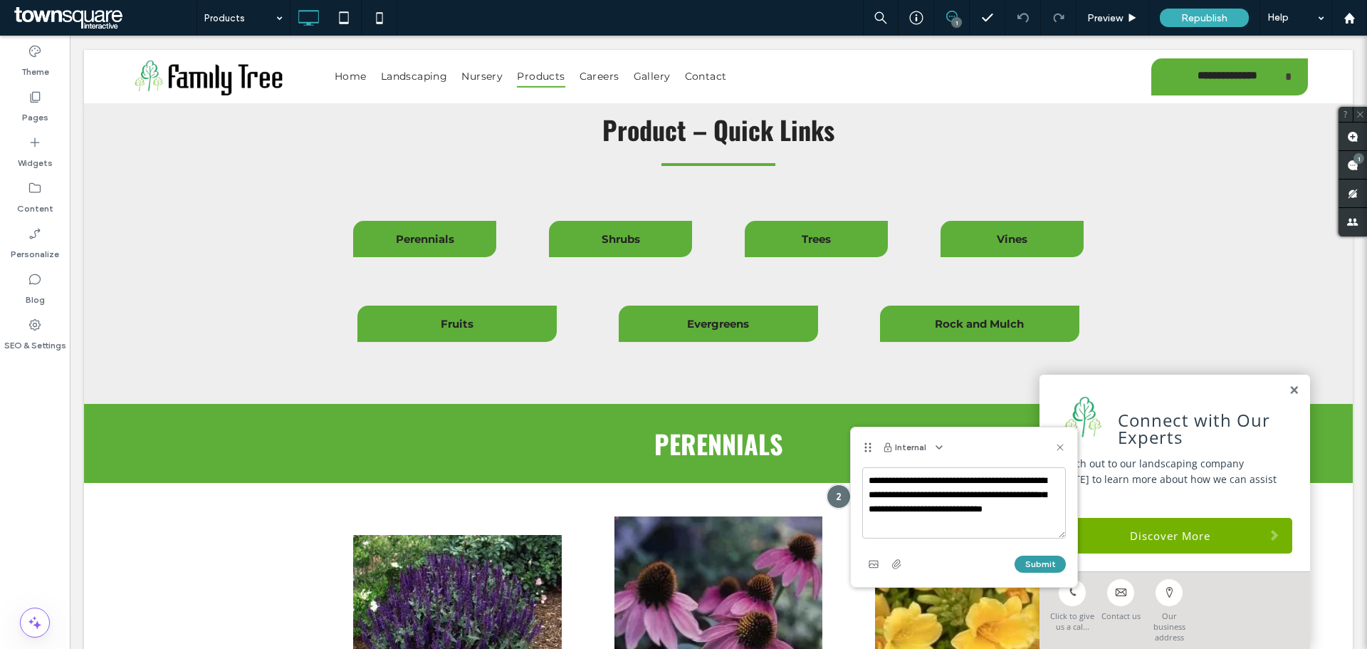
type textarea "**********"
click at [1055, 567] on button "Submit" at bounding box center [1040, 563] width 51 height 17
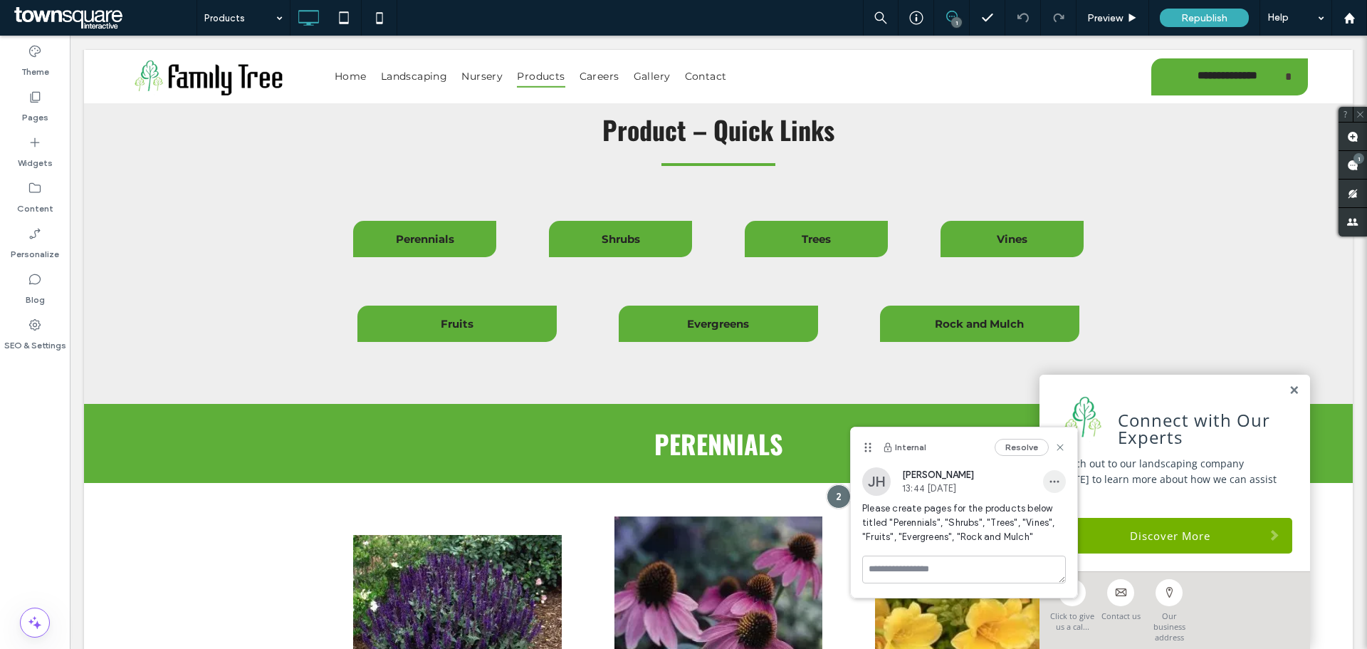
click at [1061, 481] on span "button" at bounding box center [1054, 481] width 23 height 23
click at [1080, 513] on div "Edit" at bounding box center [1107, 518] width 127 height 27
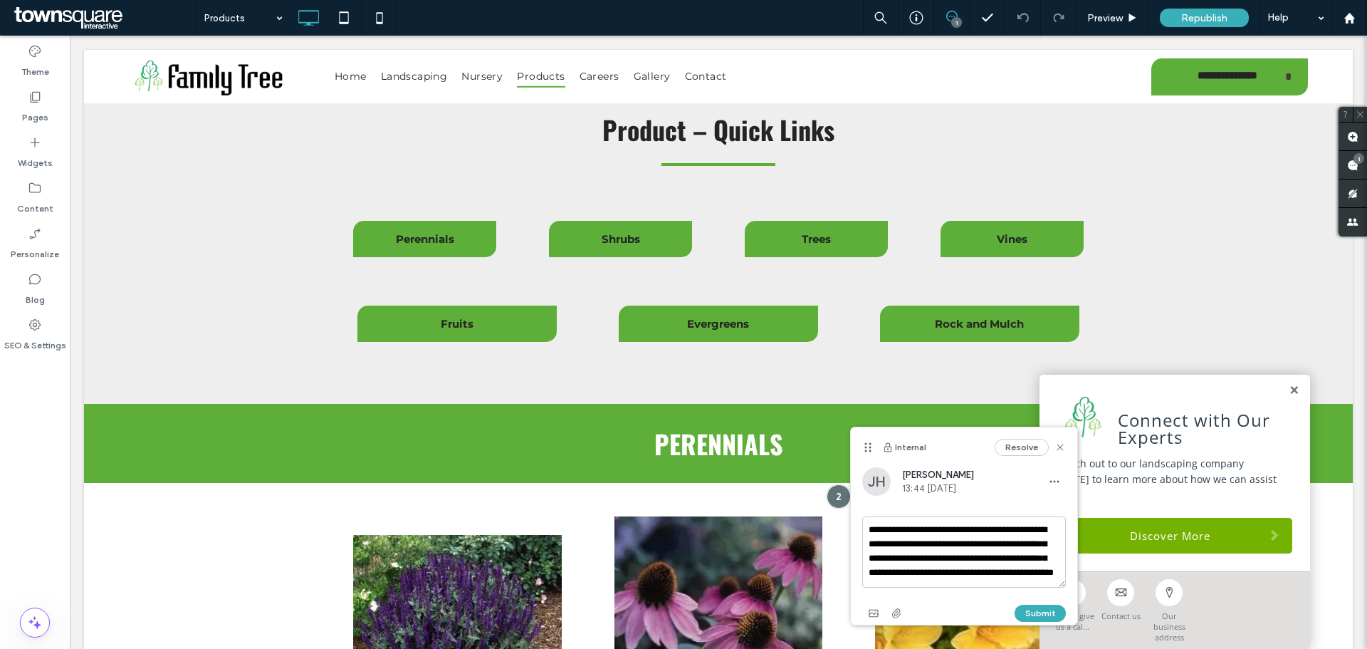
click at [957, 533] on textarea "**********" at bounding box center [964, 551] width 204 height 71
type textarea "**********"
click at [1044, 608] on button "Submit" at bounding box center [1040, 613] width 51 height 17
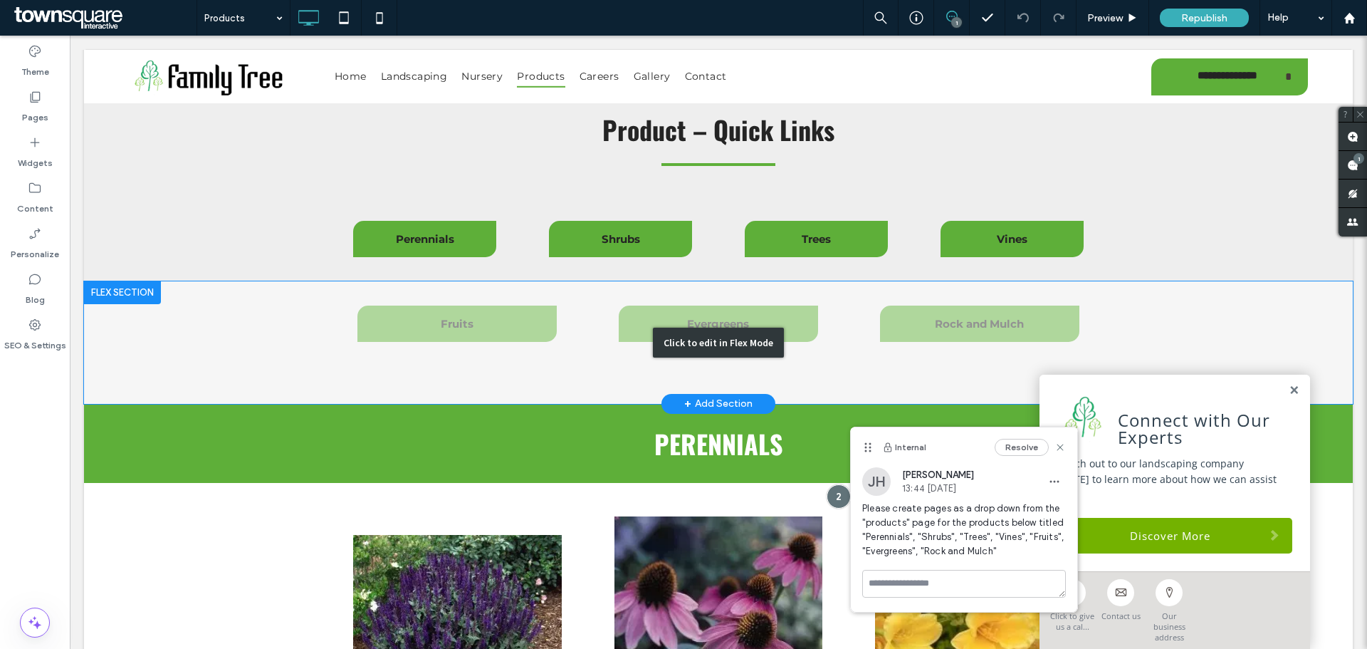
click at [1095, 372] on div "Click to edit in Flex Mode" at bounding box center [718, 342] width 1269 height 122
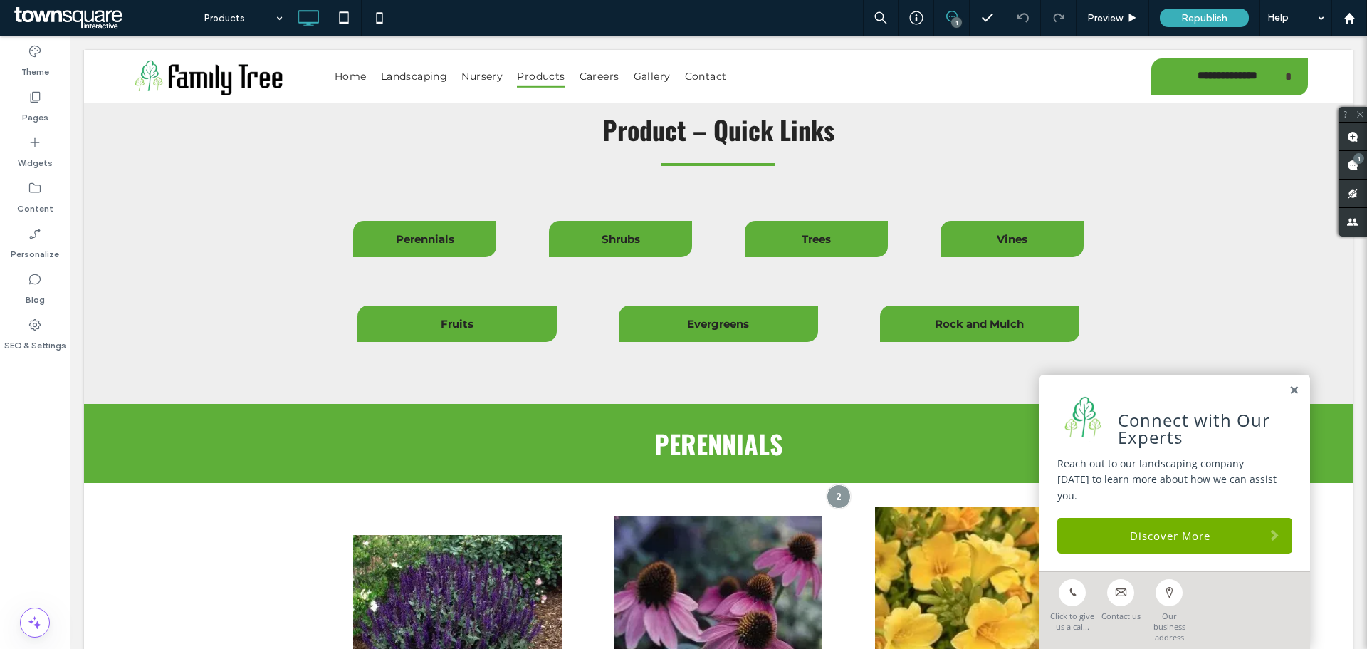
click at [630, 25] on div "Products 1 Preview Republish Help" at bounding box center [782, 18] width 1171 height 36
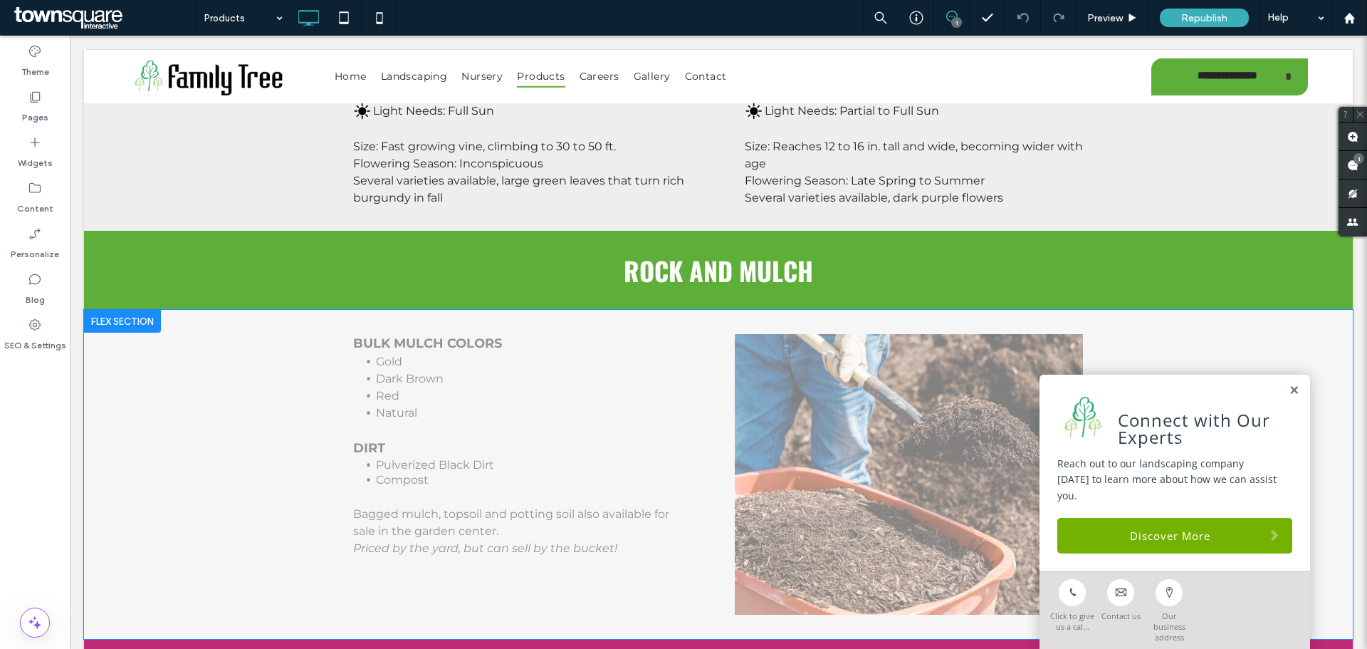
scroll to position [6338, 0]
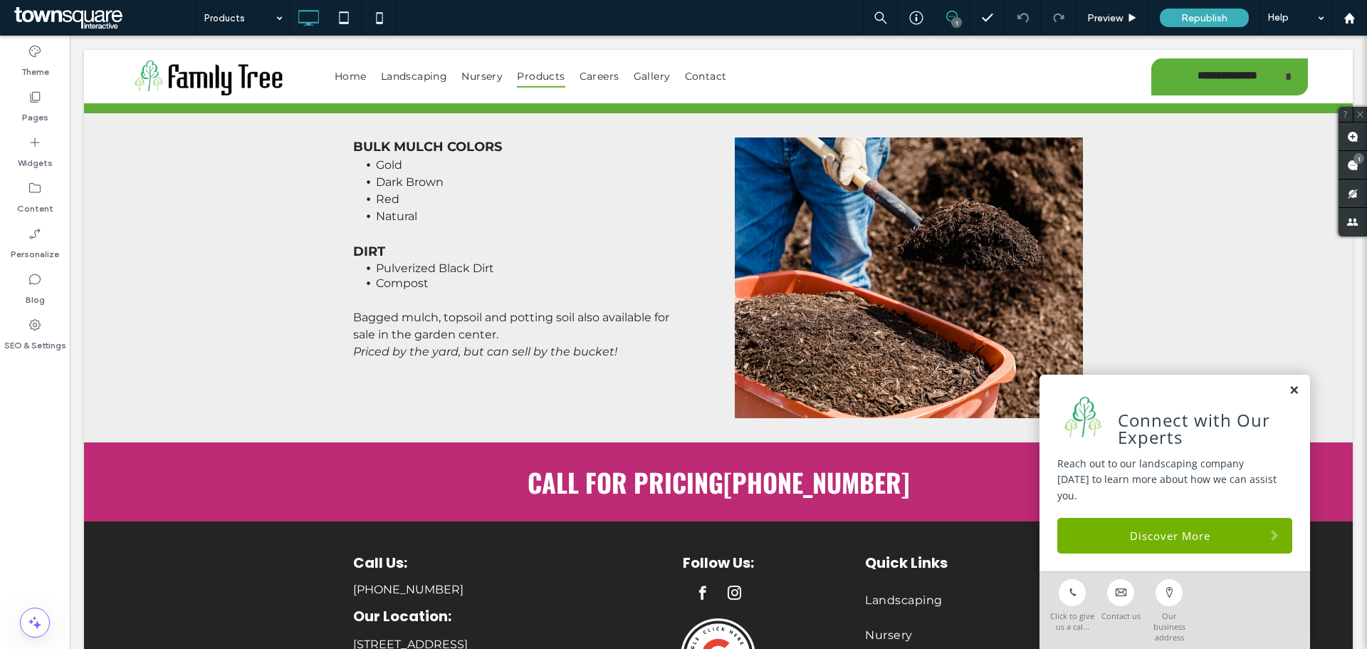
click at [1289, 397] on link at bounding box center [1294, 391] width 11 height 12
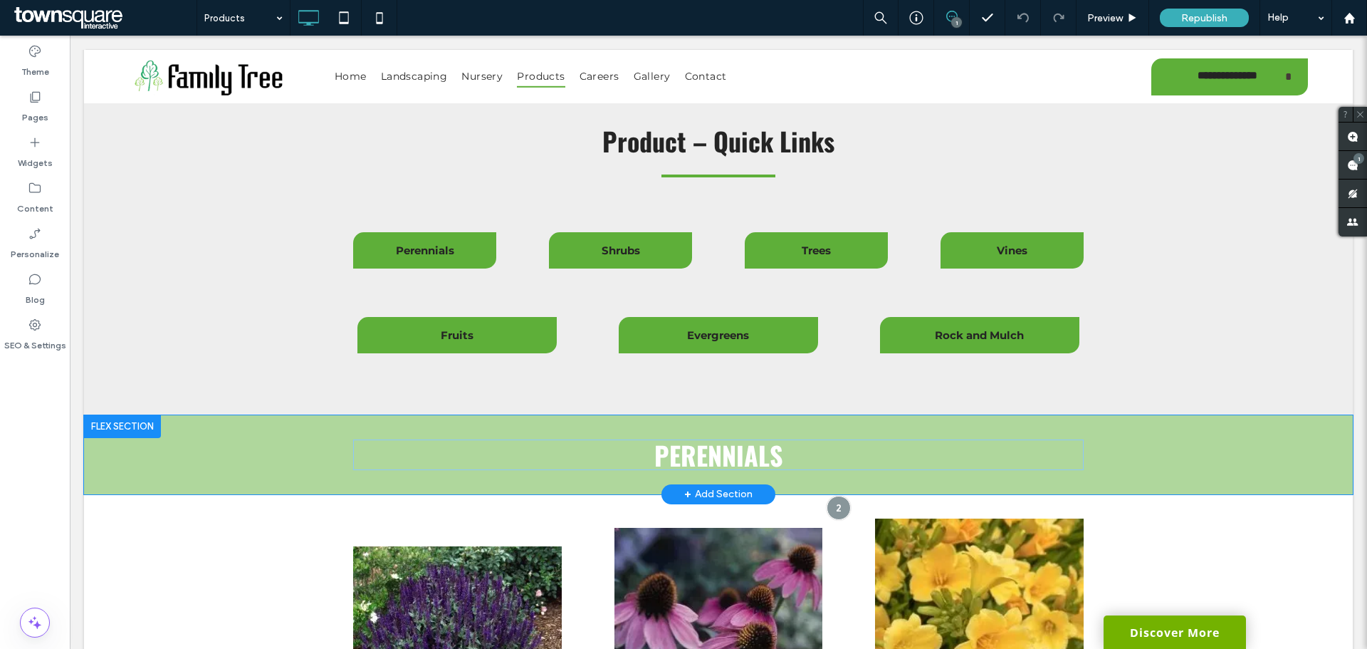
scroll to position [0, 0]
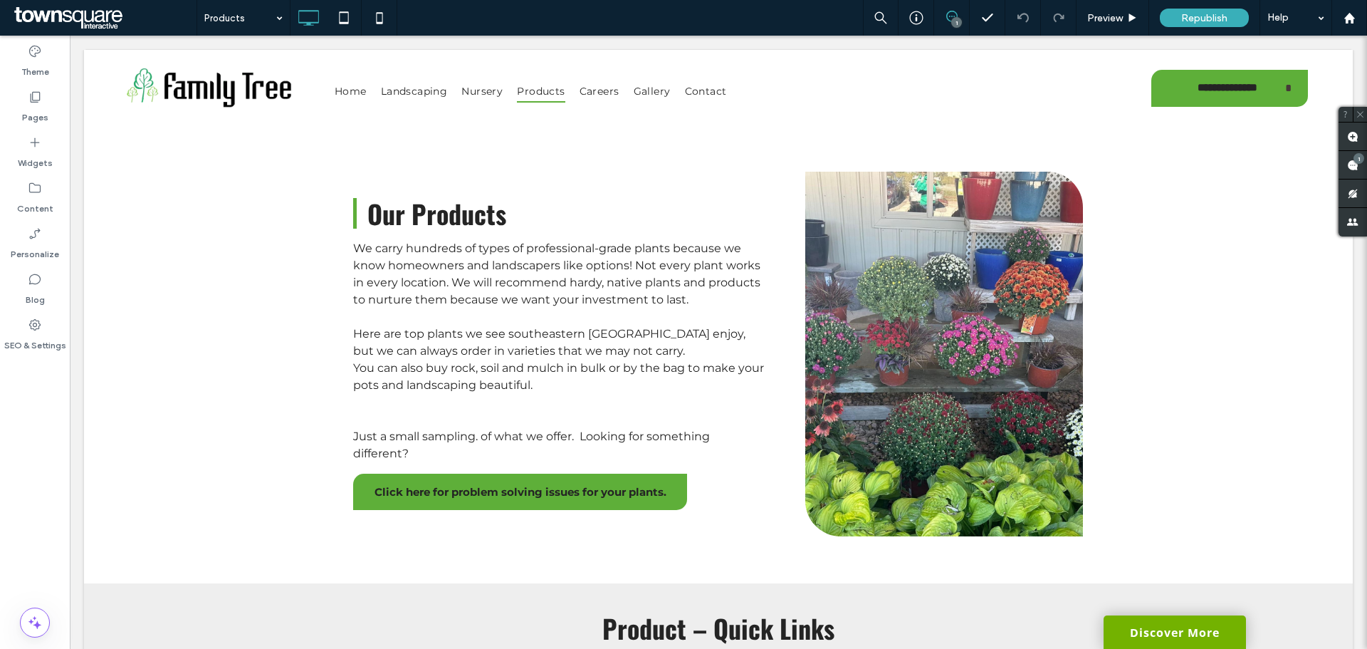
click at [718, 11] on div "Products 1 Preview Republish Help" at bounding box center [782, 18] width 1171 height 36
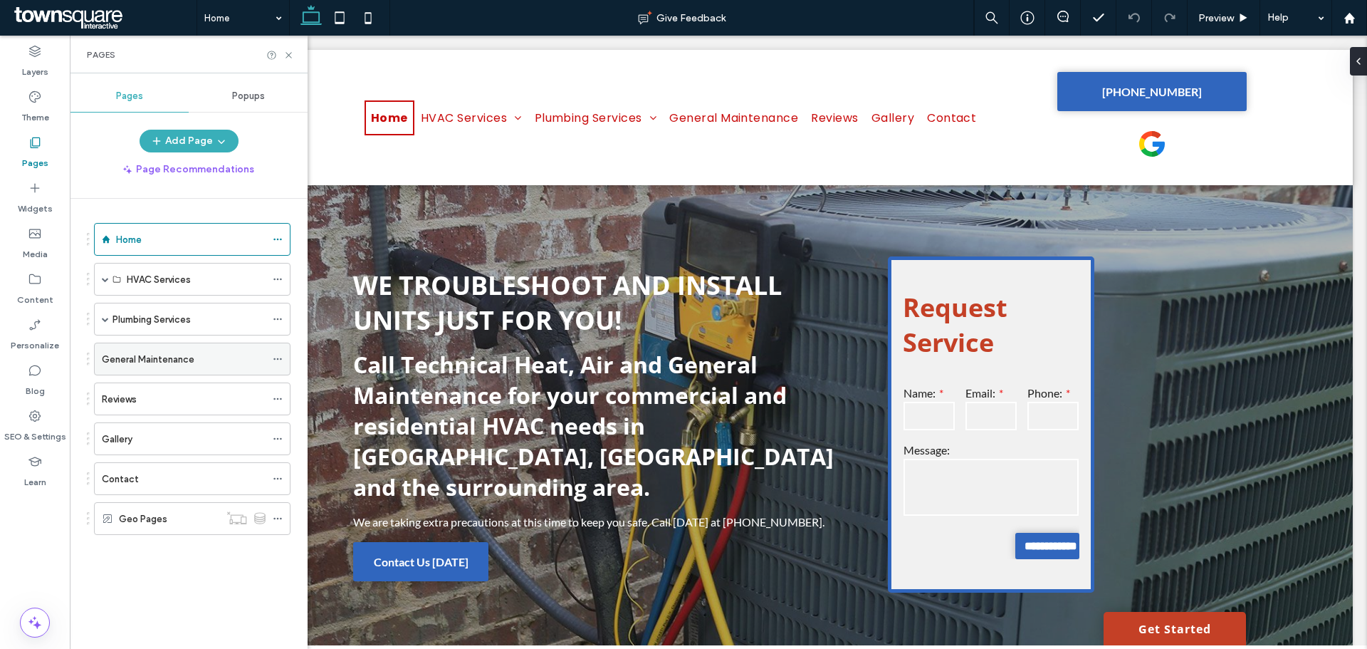
click at [171, 359] on label "General Maintenance" at bounding box center [148, 359] width 93 height 25
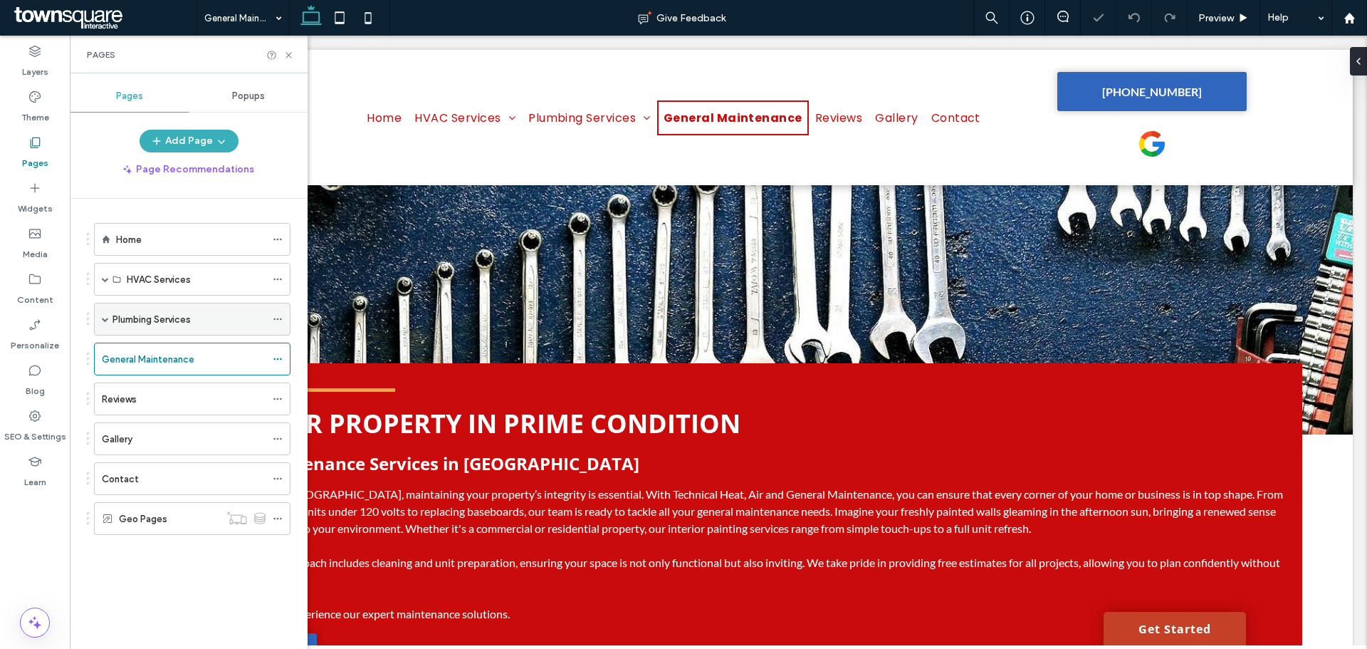
click at [110, 323] on div "Plumbing Services" at bounding box center [192, 319] width 197 height 33
click at [105, 317] on span at bounding box center [105, 318] width 7 height 7
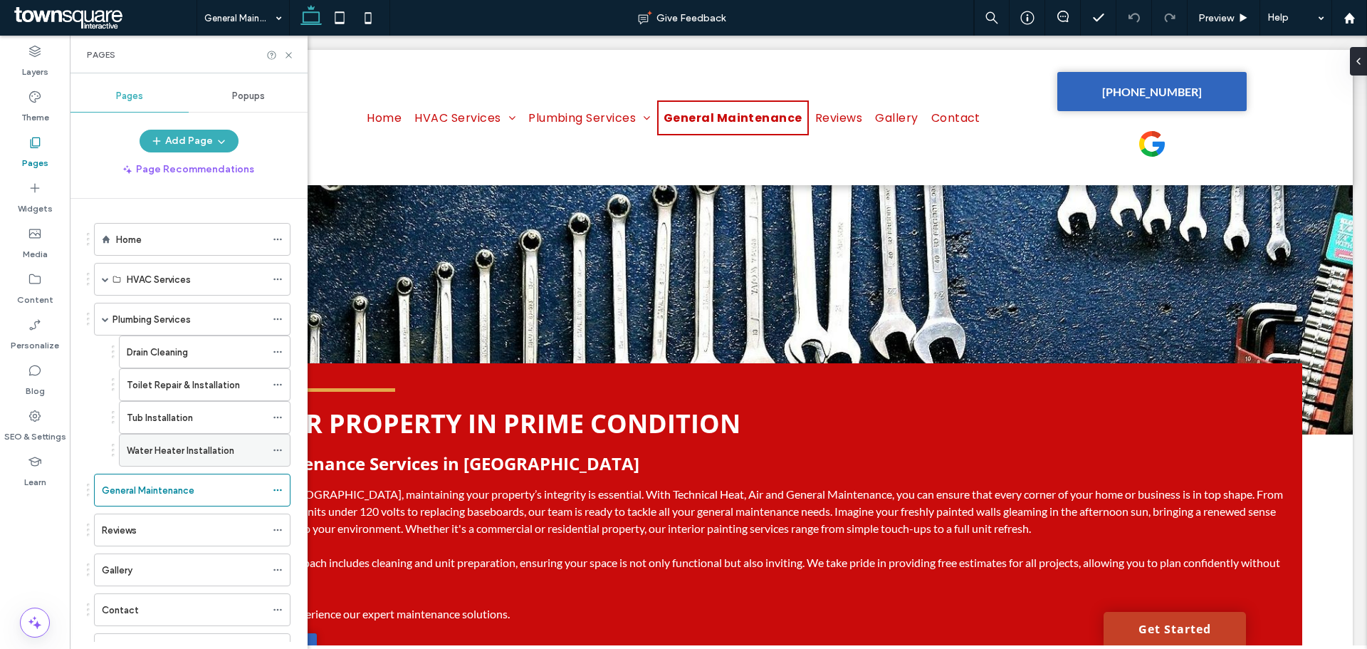
click at [195, 437] on div "Water Heater Installation" at bounding box center [196, 449] width 139 height 31
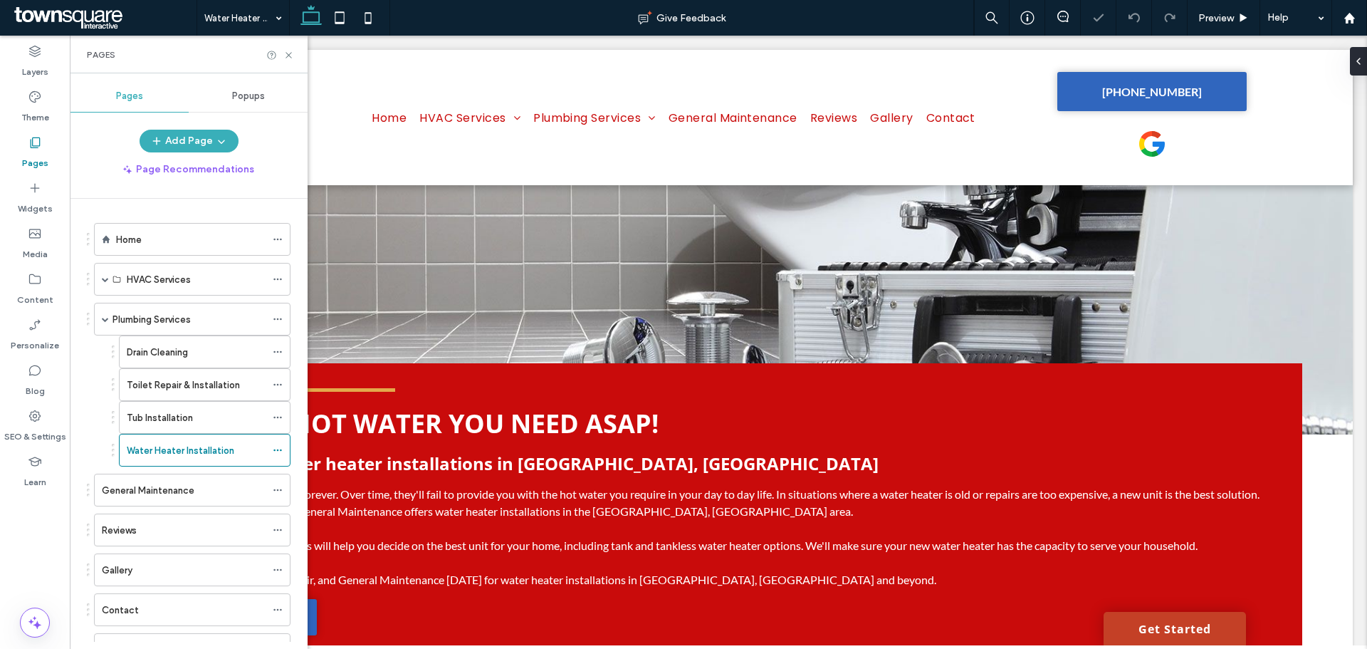
click at [196, 420] on div "Tub Installation" at bounding box center [196, 417] width 139 height 15
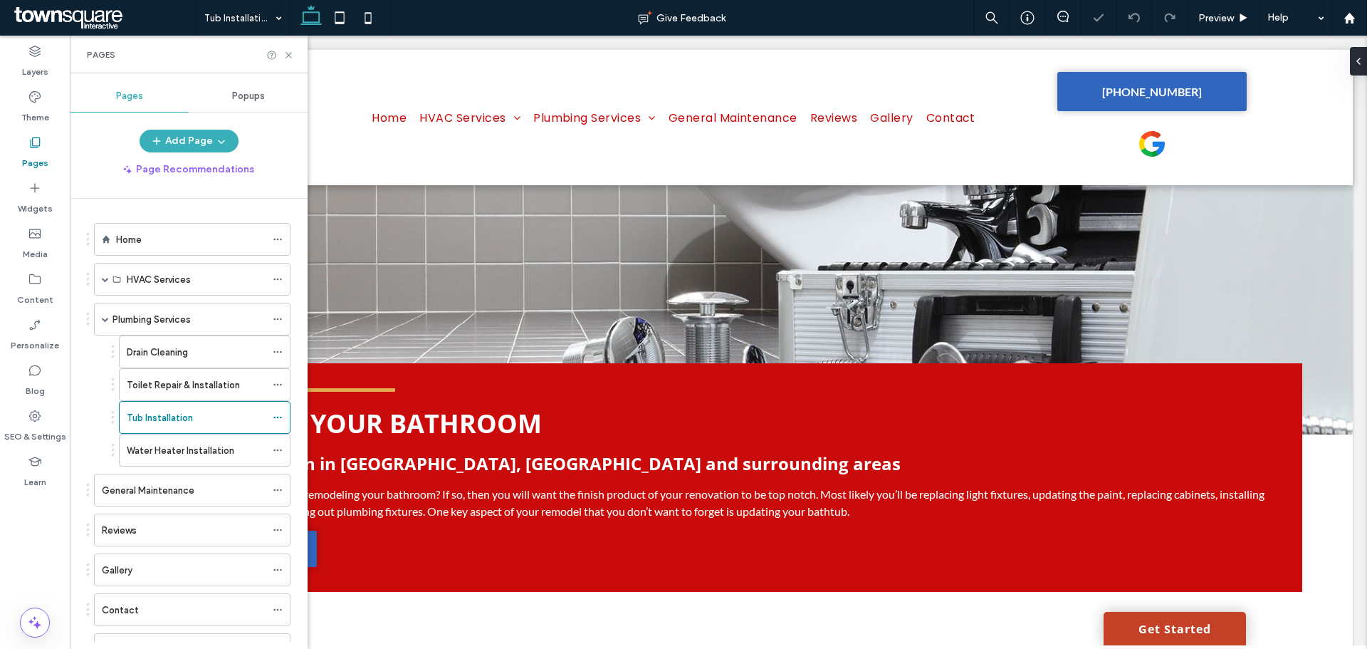
click at [199, 387] on label "Toilet Repair & Installation" at bounding box center [183, 384] width 113 height 25
click at [200, 354] on div "Drain Cleaning" at bounding box center [196, 352] width 139 height 15
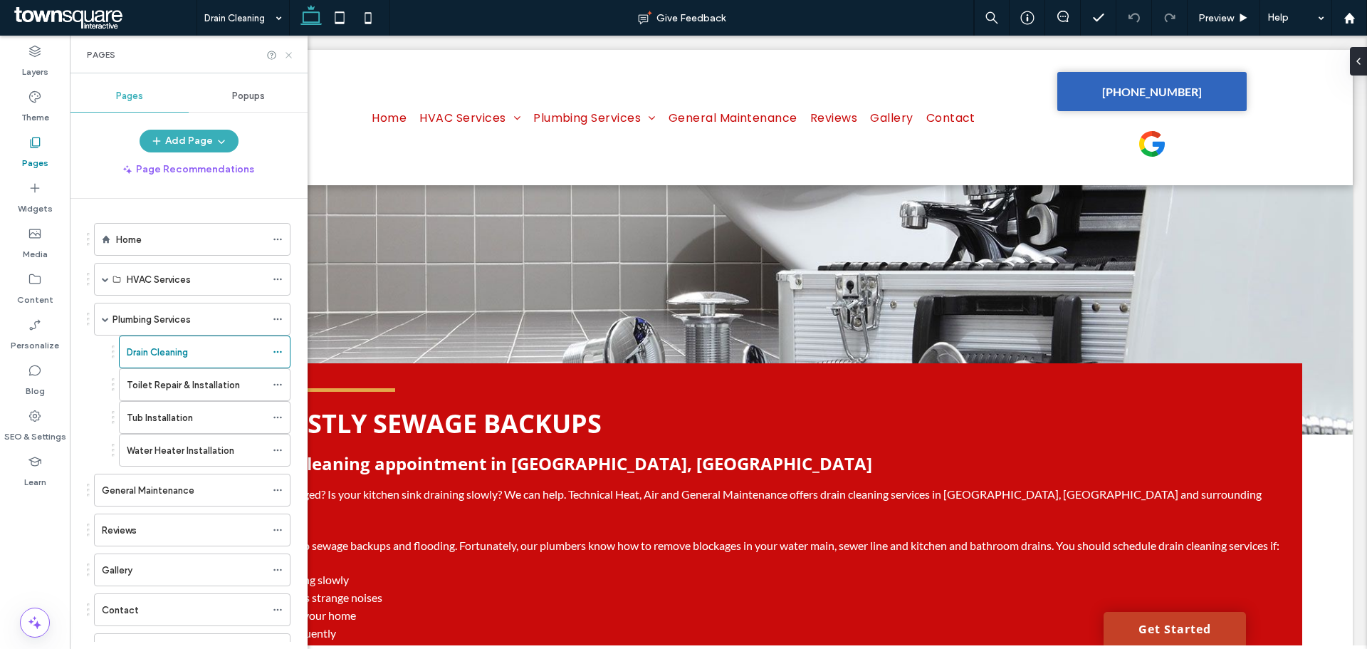
click at [286, 53] on icon at bounding box center [288, 55] width 11 height 11
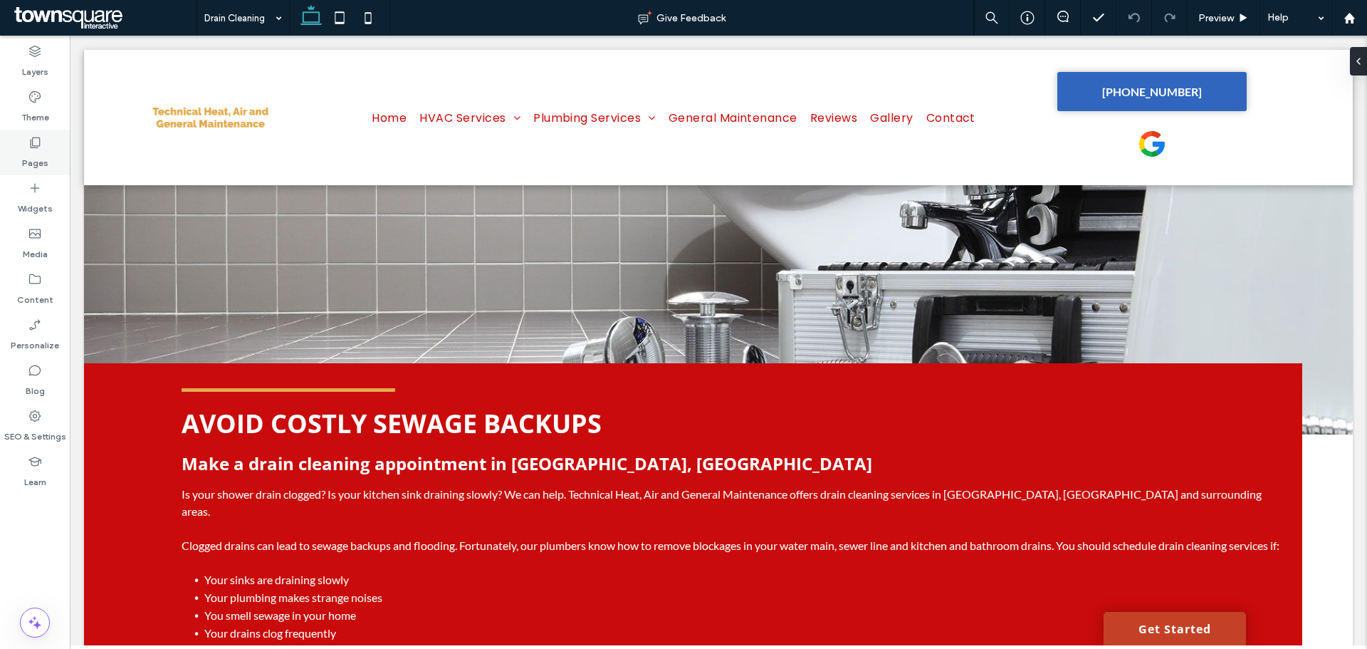
click at [58, 169] on div "Pages" at bounding box center [35, 153] width 70 height 46
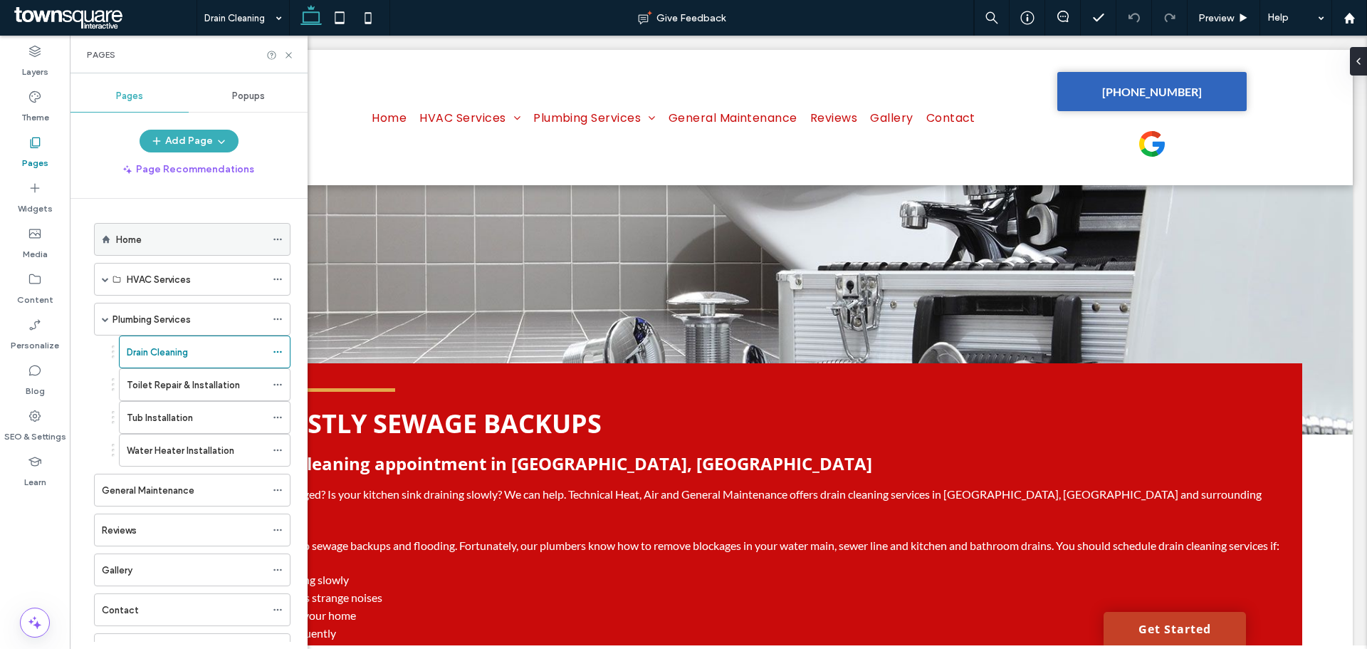
click at [108, 237] on icon at bounding box center [106, 239] width 9 height 9
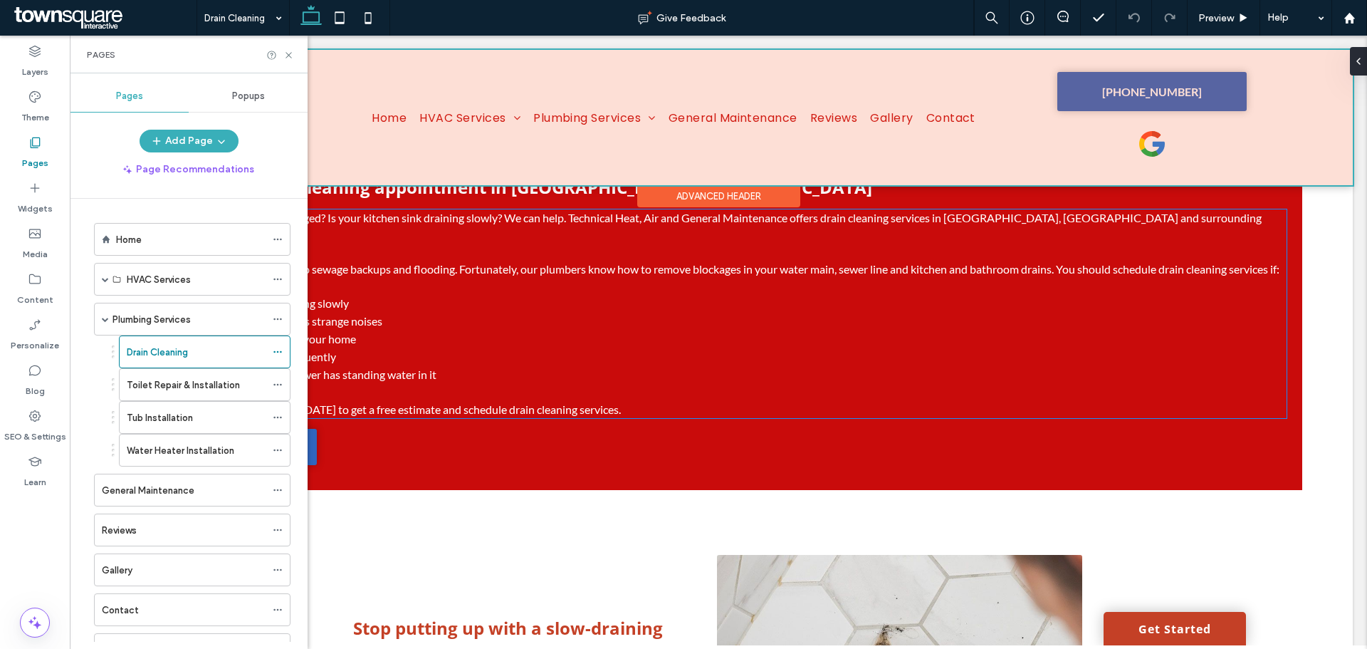
scroll to position [356, 0]
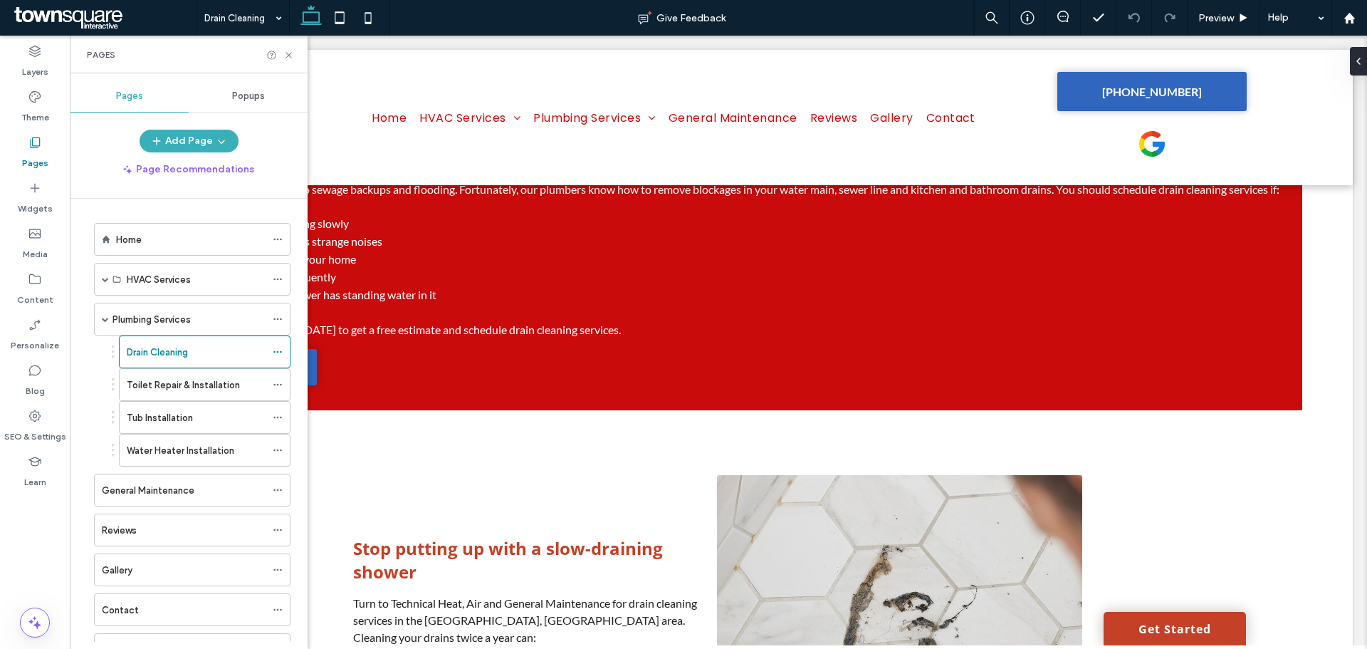
click at [150, 219] on div "Home HVAC Services HVAC Installation Air Conditioning Installation Boiler Insta…" at bounding box center [183, 441] width 214 height 450
click at [148, 230] on div "Home" at bounding box center [191, 239] width 150 height 31
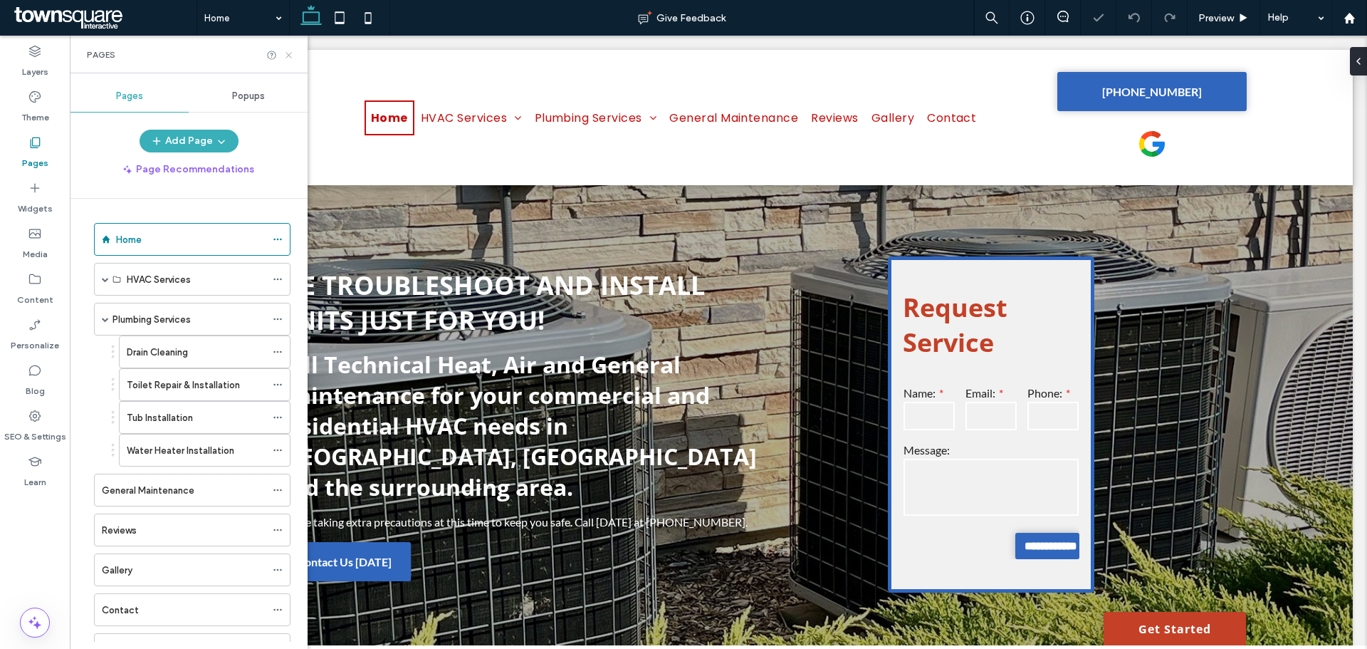
drag, startPoint x: 288, startPoint y: 59, endPoint x: 548, endPoint y: 238, distance: 314.9
click at [288, 59] on icon at bounding box center [288, 55] width 11 height 11
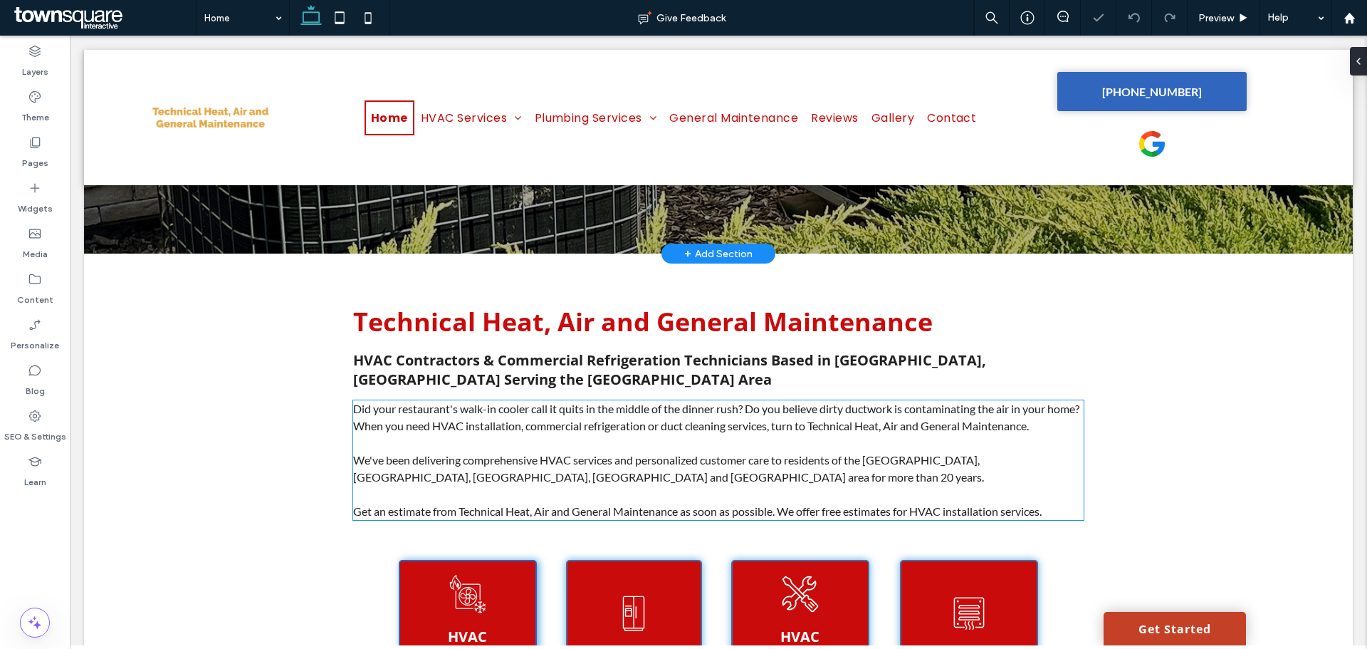
scroll to position [498, 0]
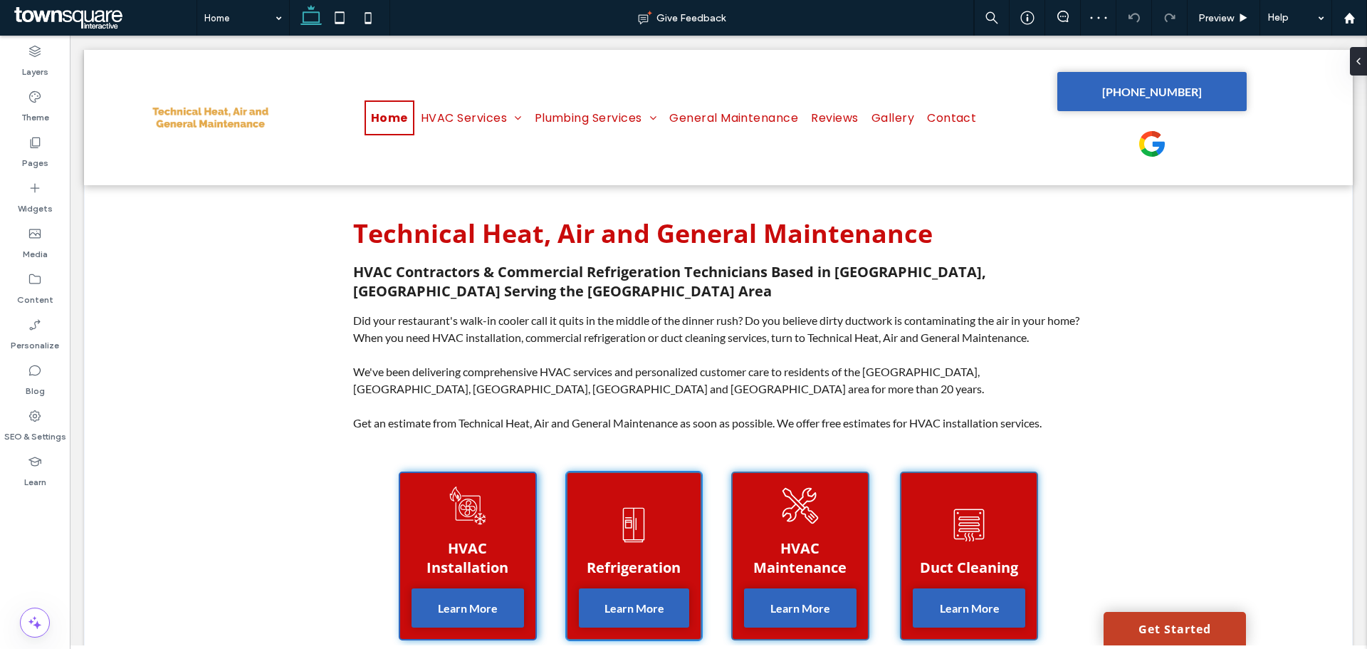
click at [622, 558] on strong "Refrigeration" at bounding box center [634, 567] width 94 height 19
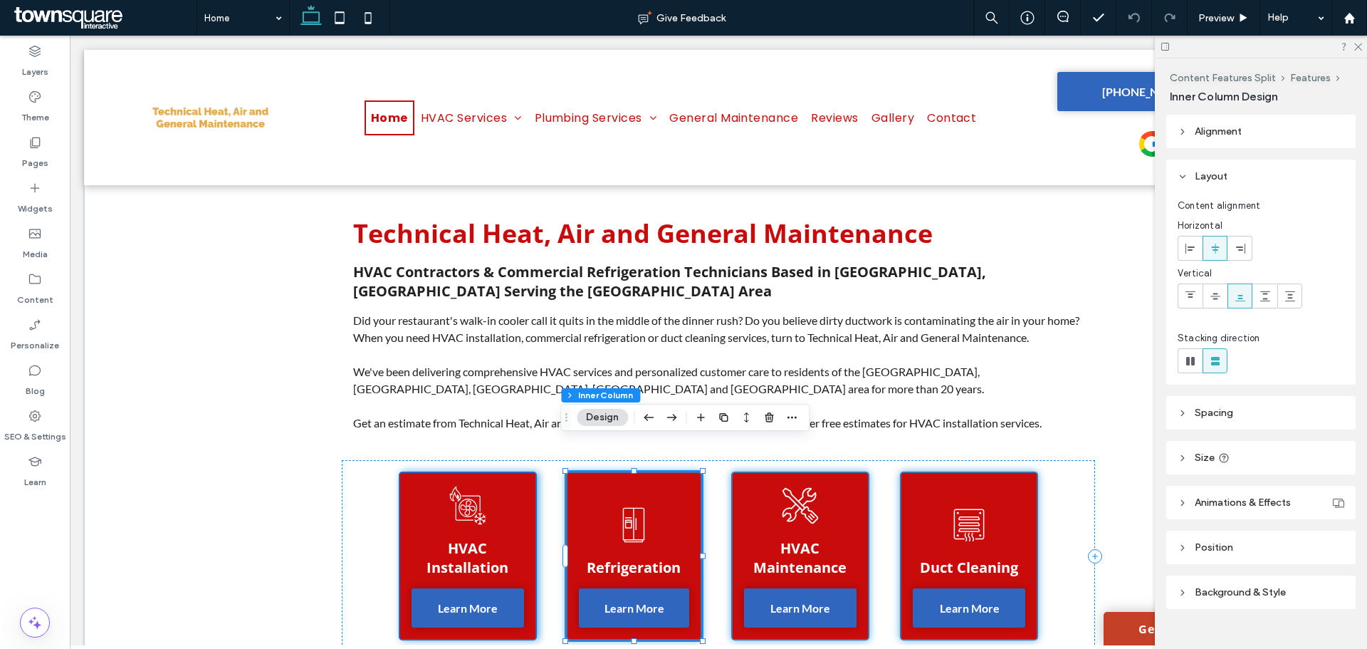
click at [625, 558] on strong "Refrigeration" at bounding box center [634, 567] width 94 height 19
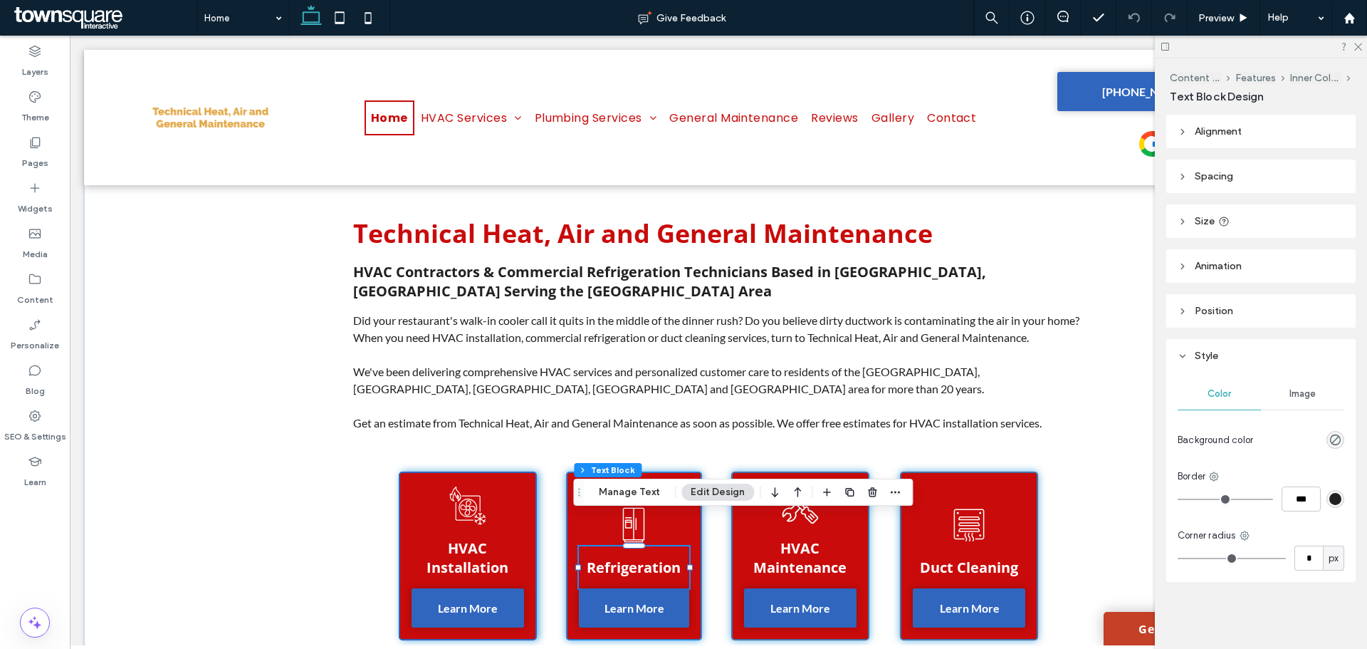
click at [625, 558] on strong "Refrigeration" at bounding box center [634, 567] width 94 height 19
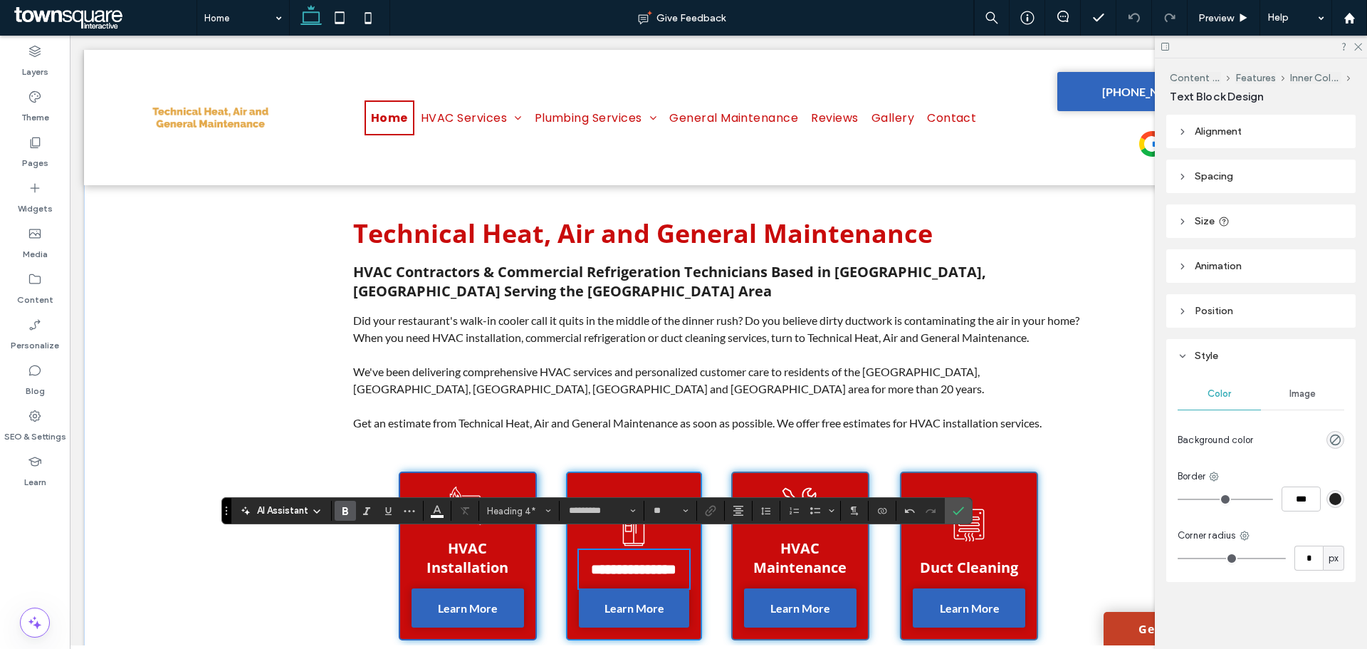
scroll to position [479, 0]
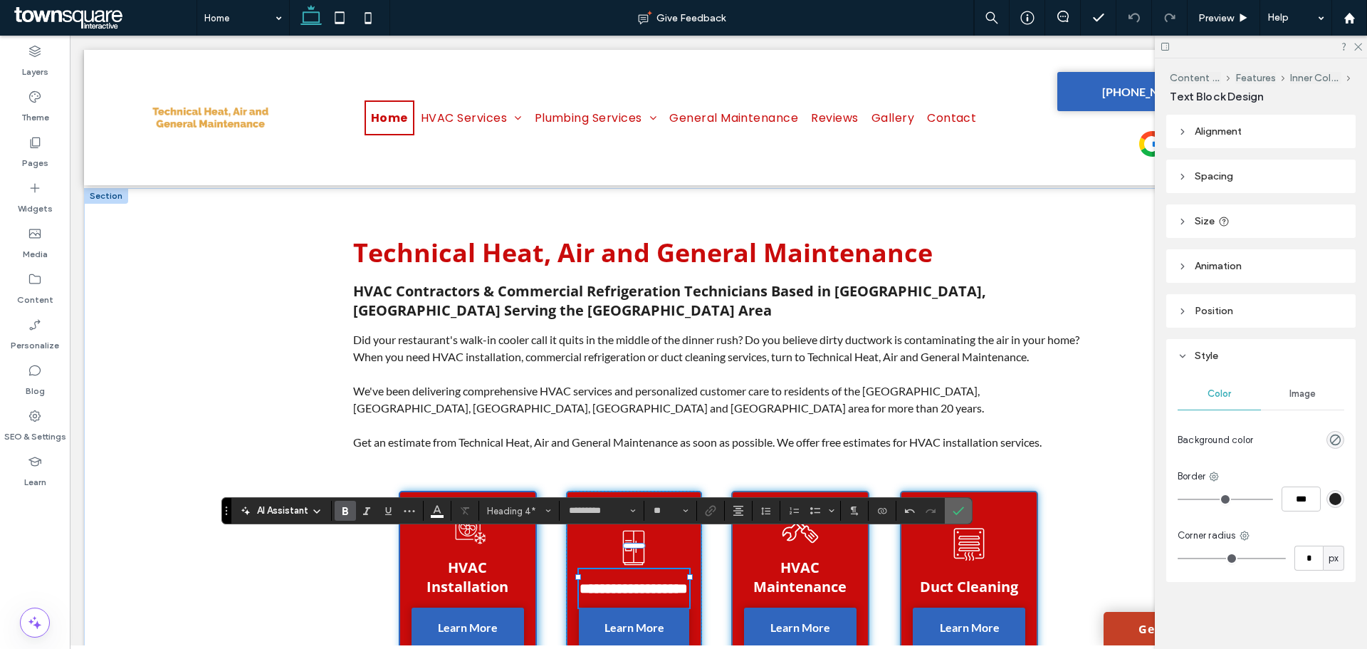
click at [959, 502] on span "Confirm" at bounding box center [956, 511] width 6 height 26
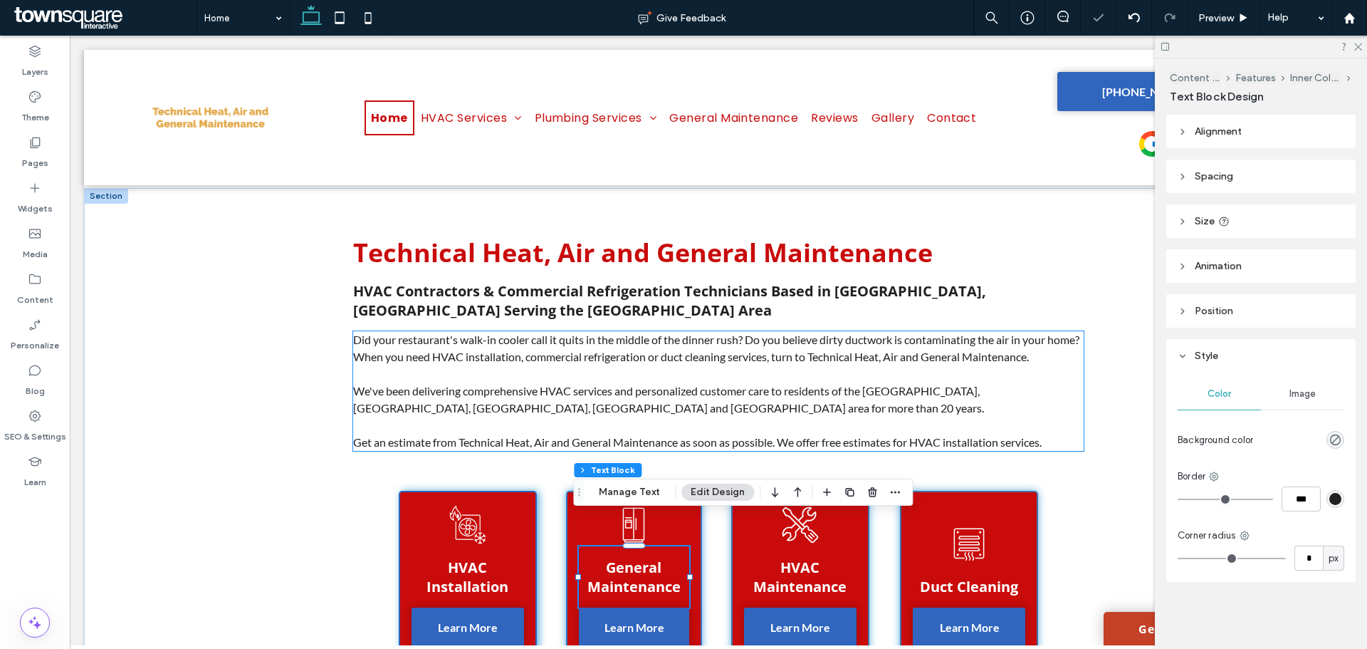
click at [665, 435] on span "Get an estimate from Technical Heat, Air and General Maintenance as soon as pos…" at bounding box center [697, 442] width 689 height 14
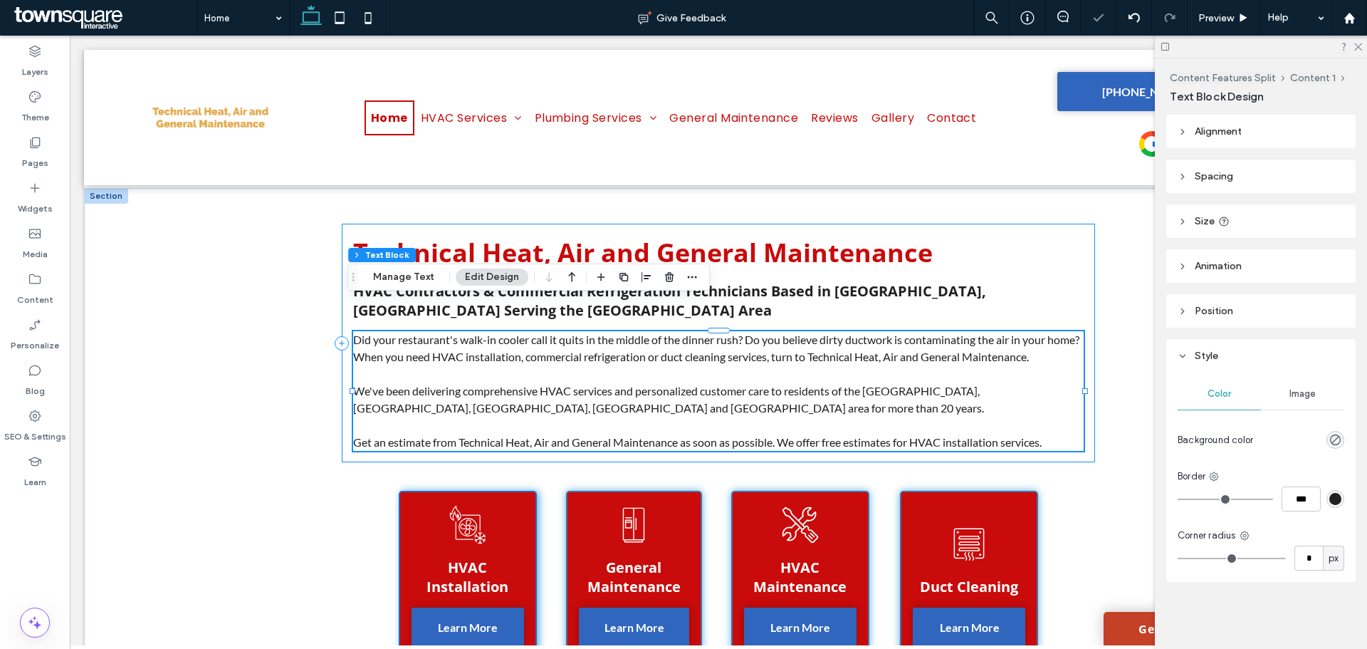
click at [669, 430] on div "Technical Heat, Air and General Maintenance HVAC Contractors & Commercial Refri…" at bounding box center [718, 343] width 753 height 239
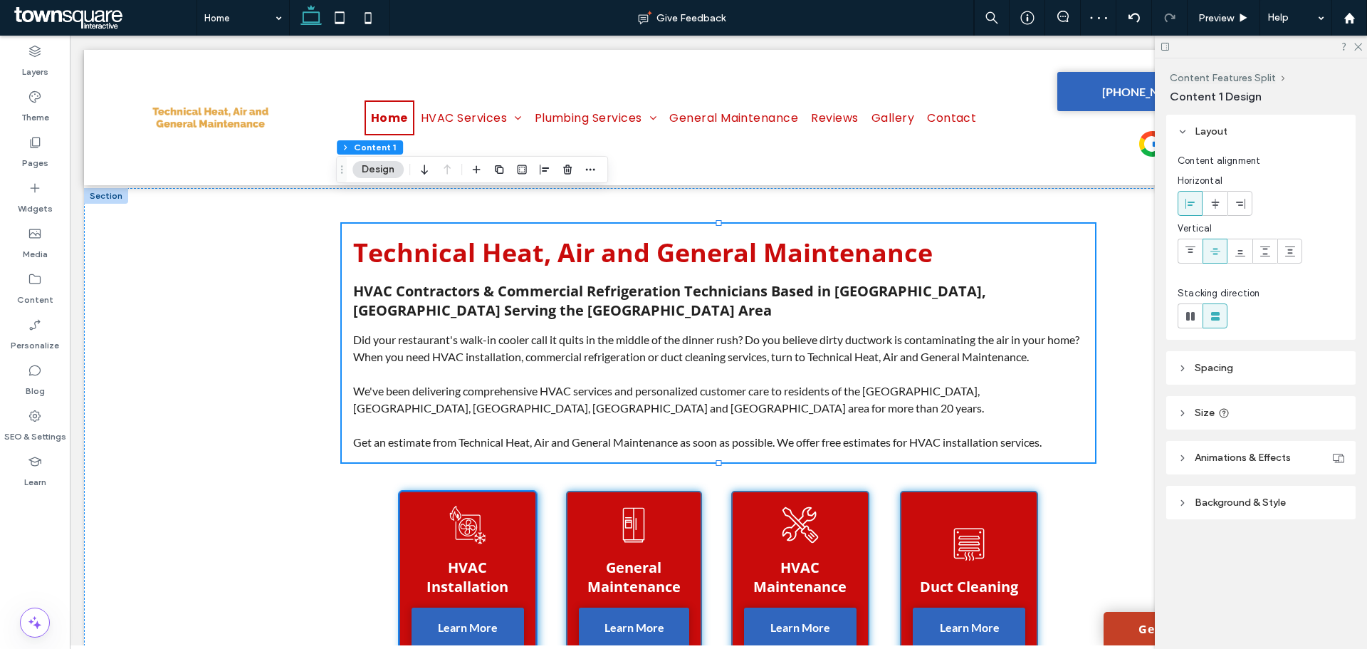
click at [454, 506] on icon at bounding box center [468, 525] width 36 height 38
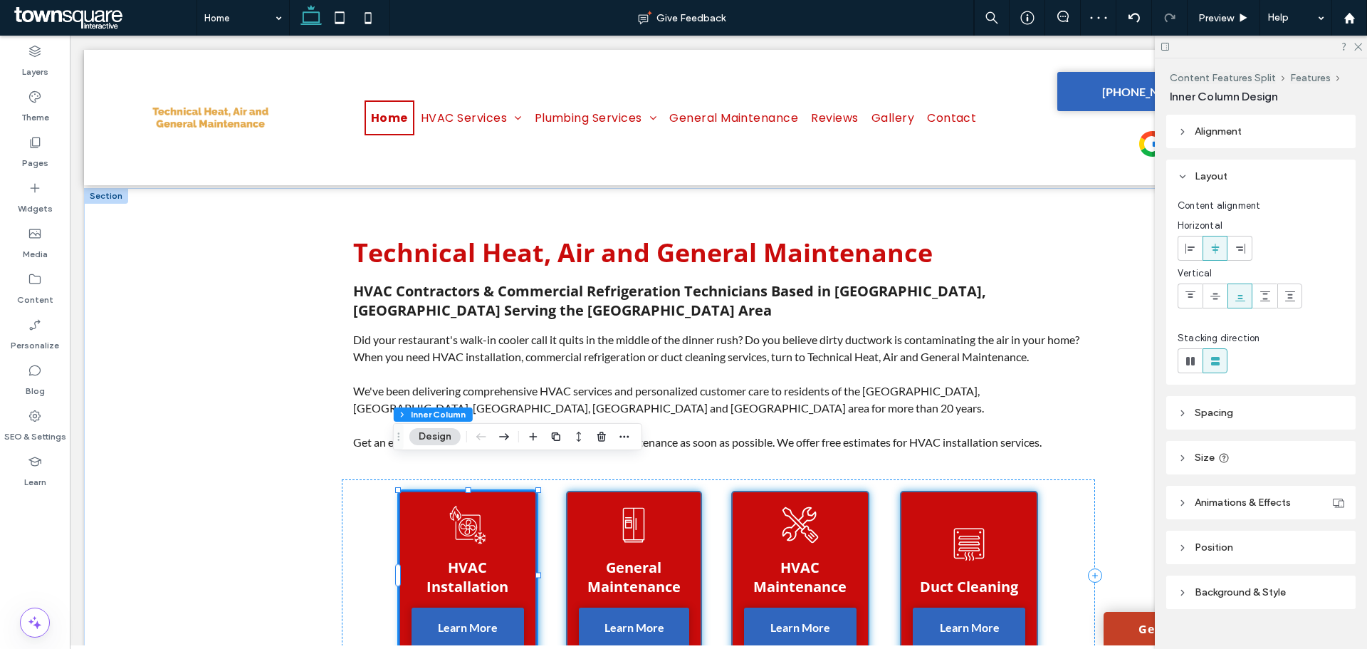
click at [454, 506] on icon at bounding box center [468, 525] width 36 height 38
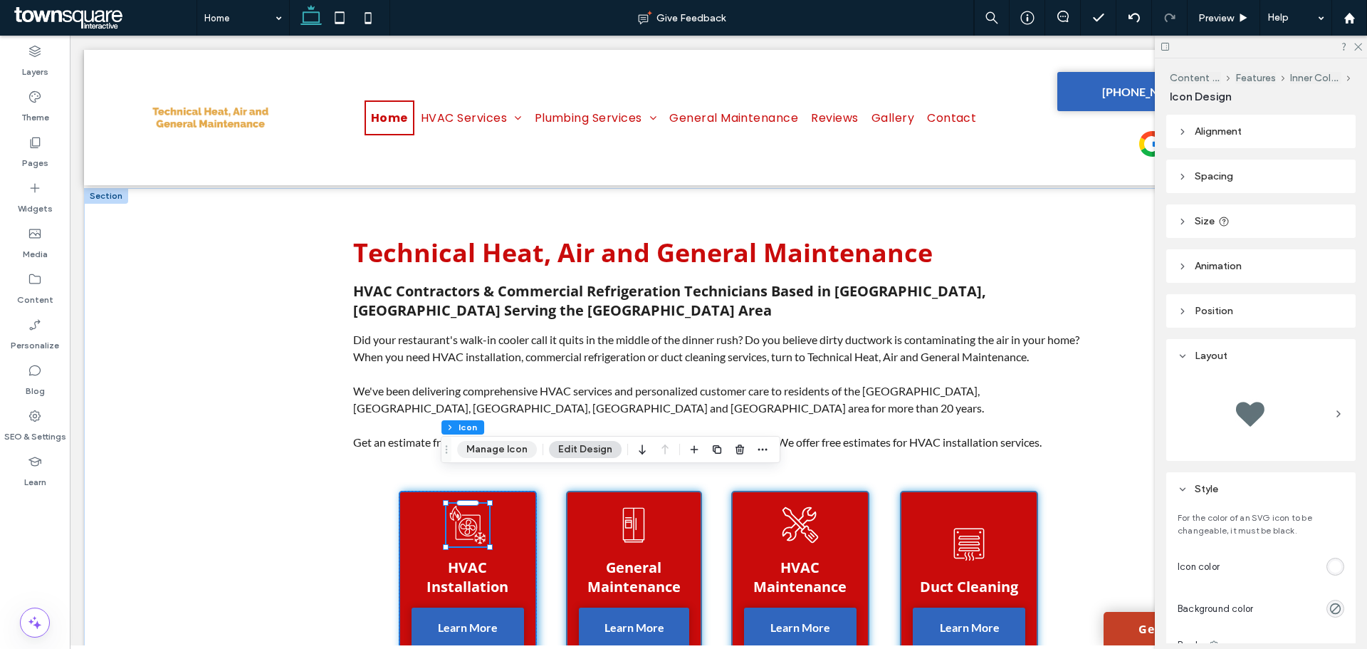
click at [469, 452] on button "Manage Icon" at bounding box center [497, 449] width 80 height 17
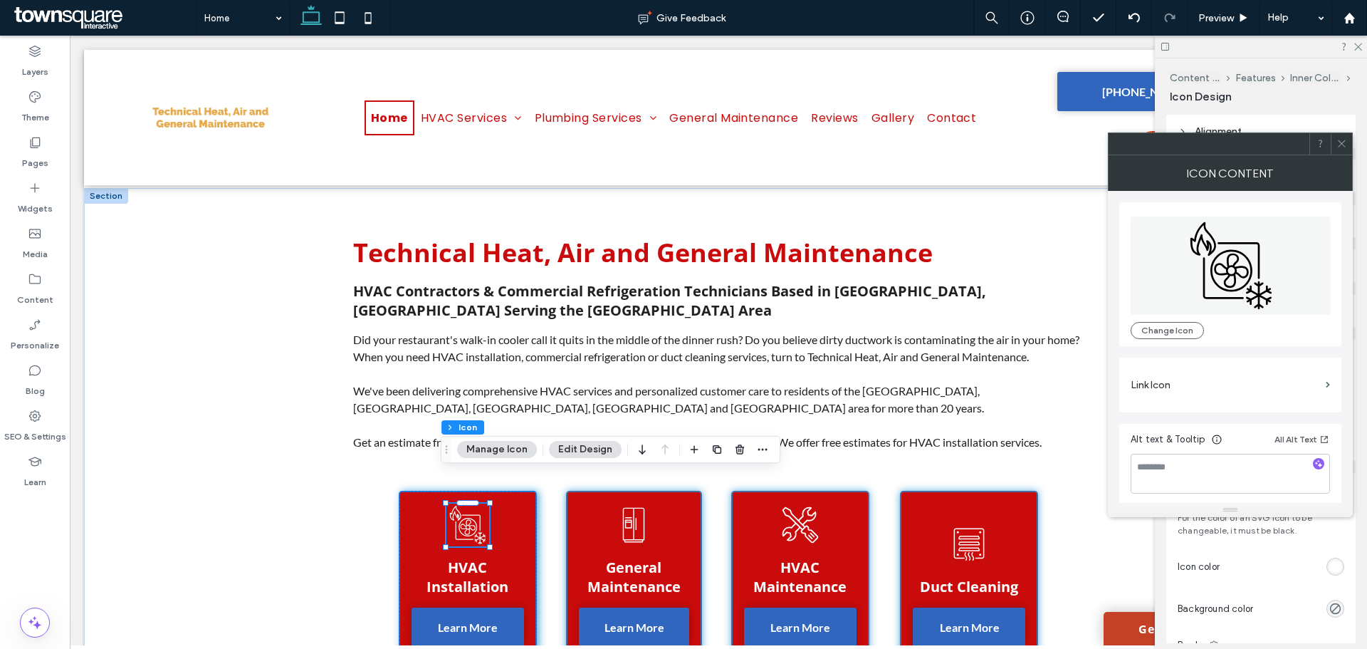
click at [1191, 387] on label "Link Icon" at bounding box center [1225, 385] width 189 height 26
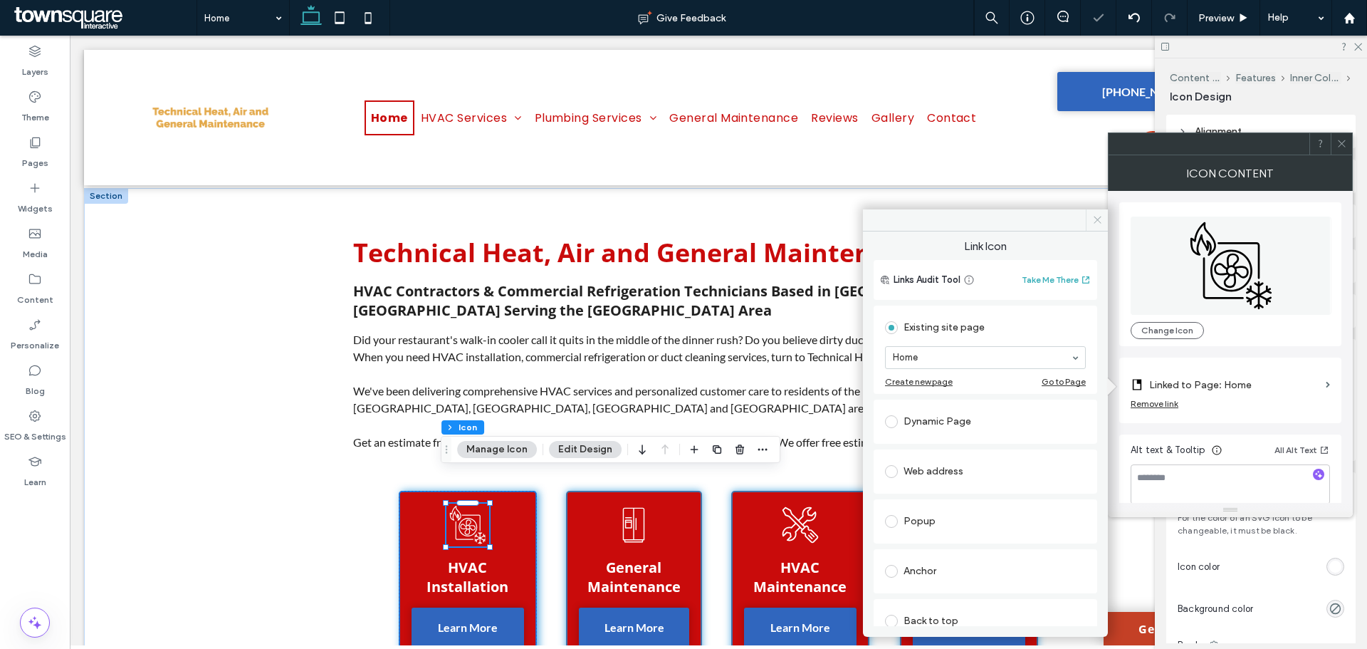
click at [1091, 219] on span at bounding box center [1097, 219] width 22 height 21
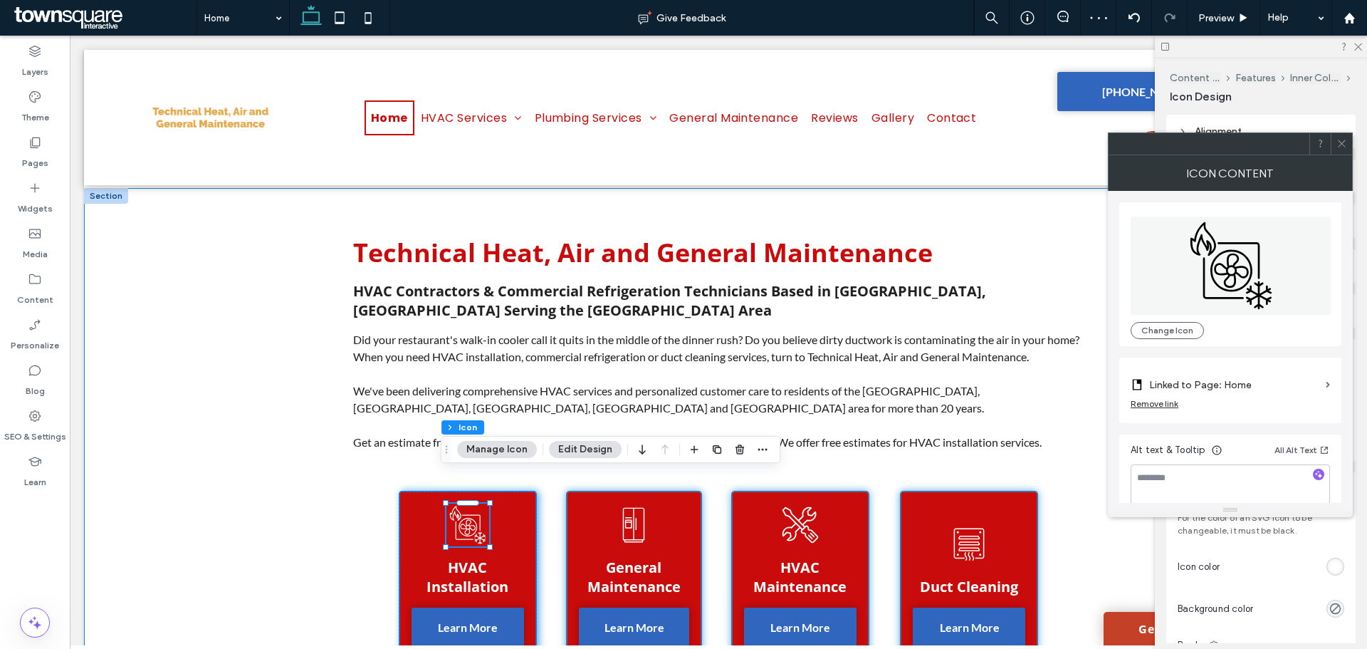
click at [328, 476] on div "Technical Heat, Air and General Maintenance HVAC Contractors & Commercial Refri…" at bounding box center [718, 447] width 855 height 518
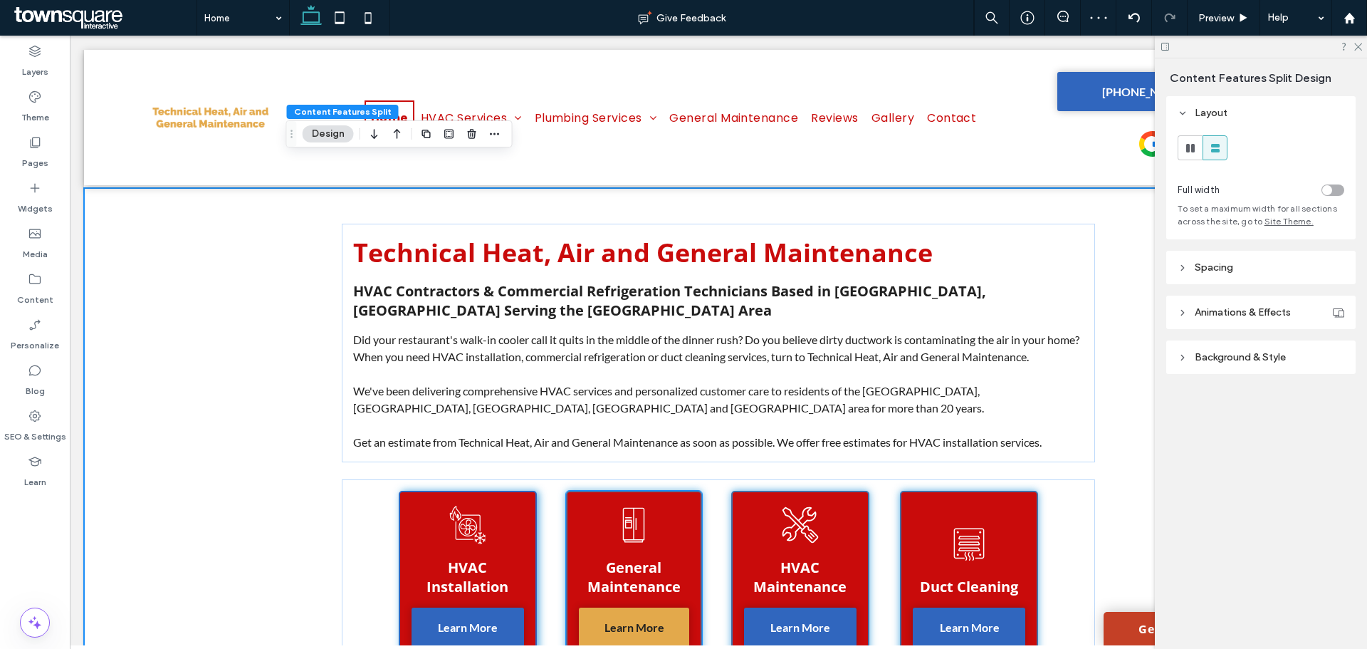
click at [637, 609] on span "Learn More" at bounding box center [635, 627] width 60 height 36
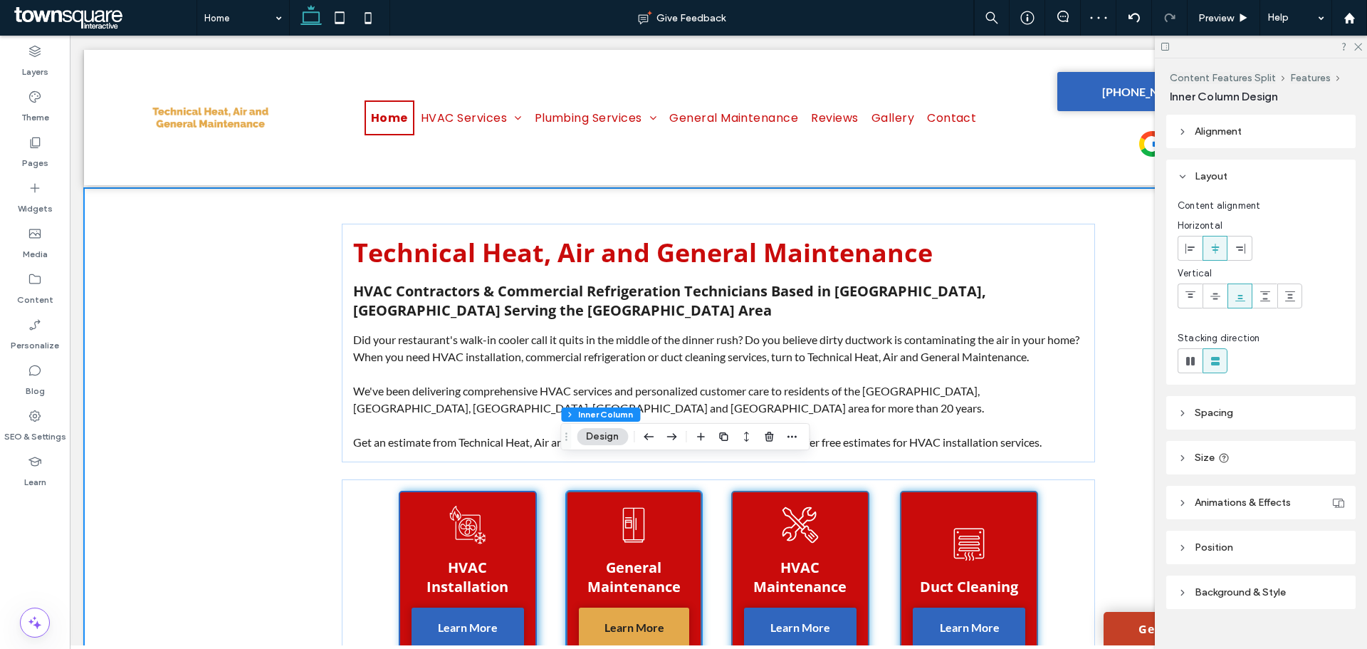
type input "**"
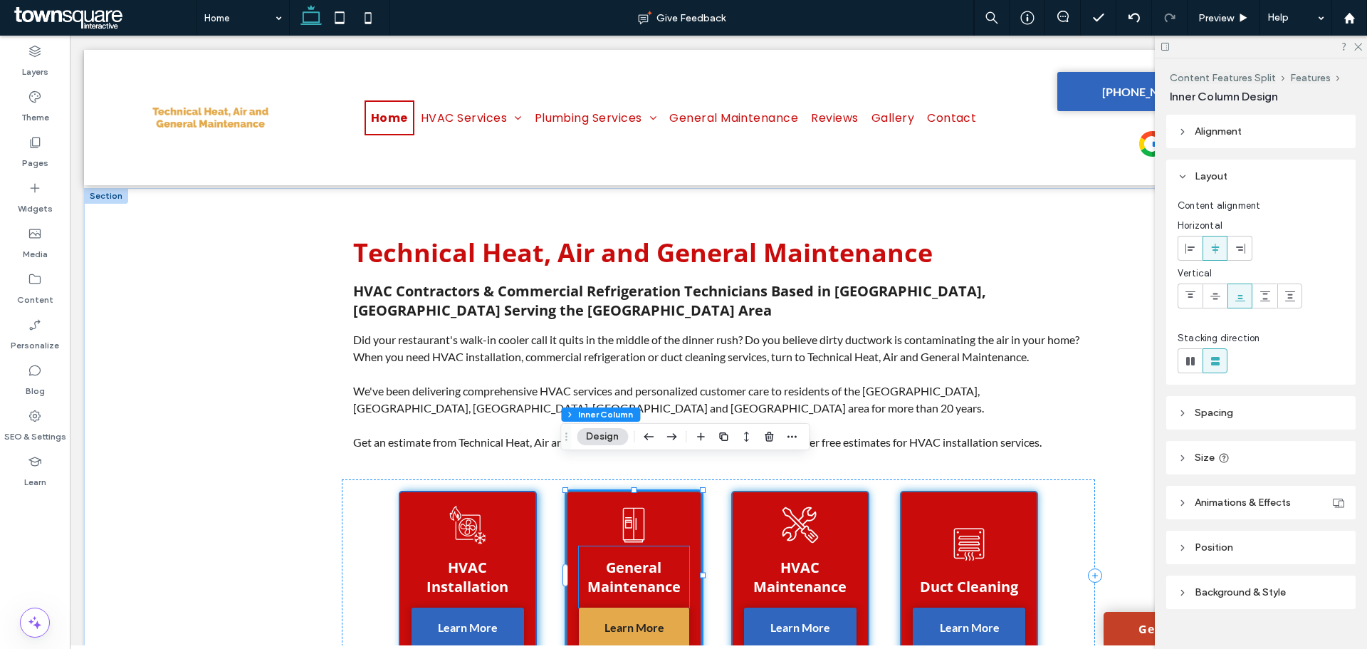
click at [615, 609] on span "Learn More" at bounding box center [635, 627] width 60 height 36
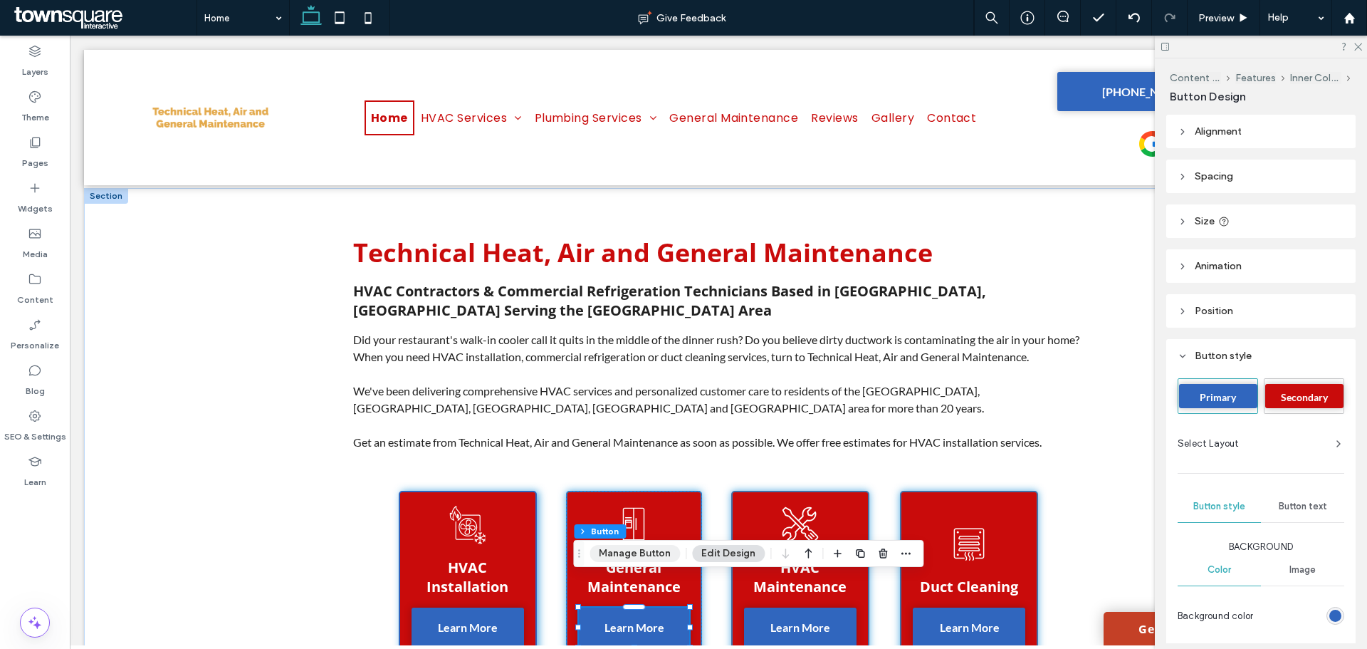
click at [615, 555] on button "Manage Button" at bounding box center [635, 553] width 90 height 17
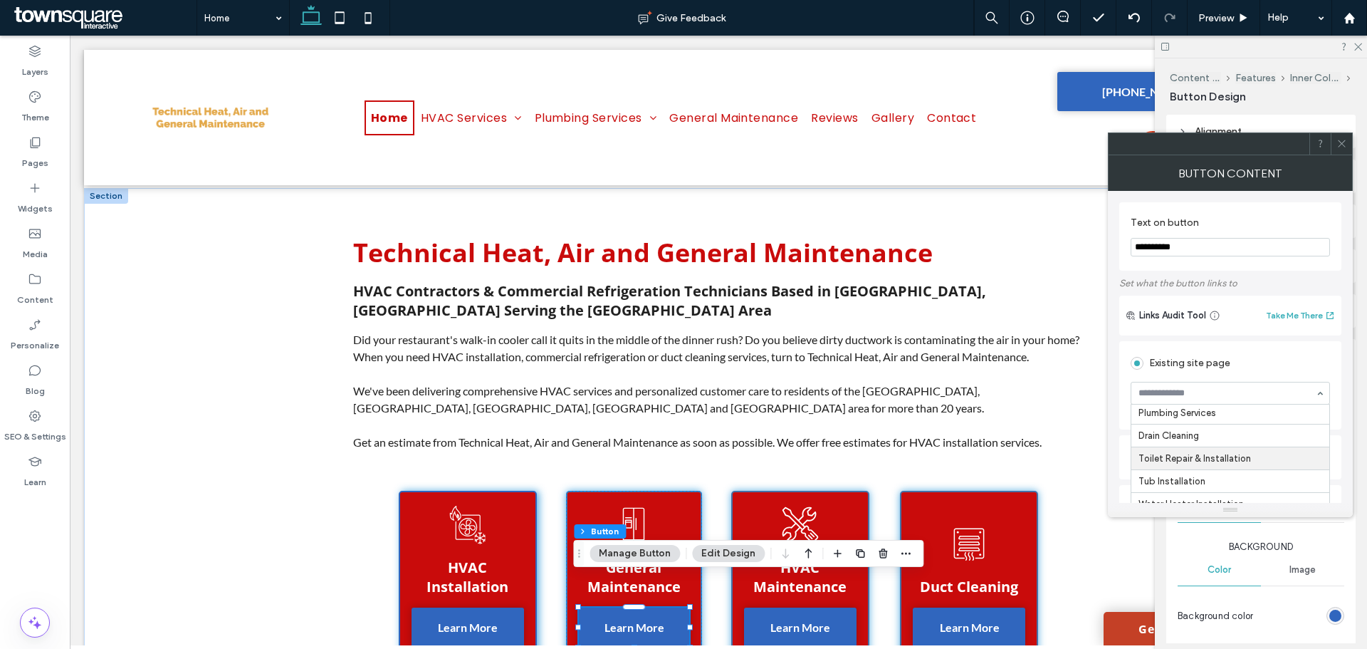
scroll to position [291, 0]
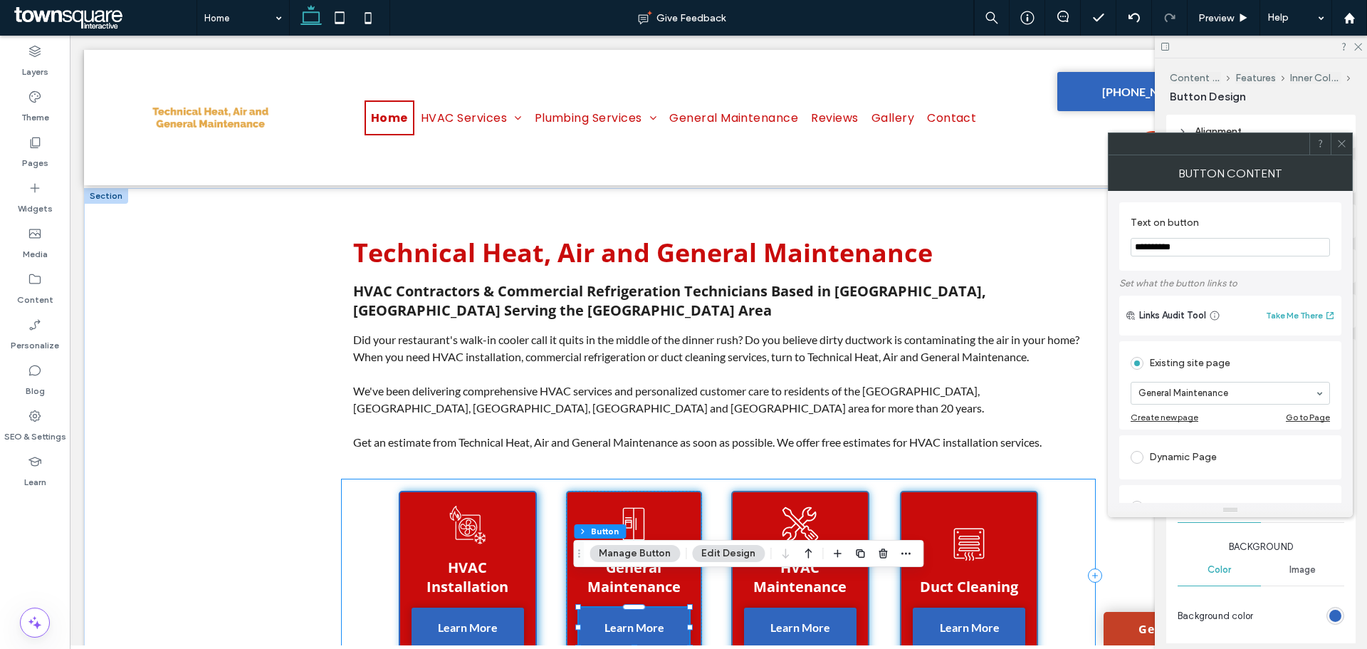
click at [718, 479] on div "HVAC Installation Learn More General Maintenance Learn More HVAC Maintenance Le…" at bounding box center [718, 575] width 753 height 192
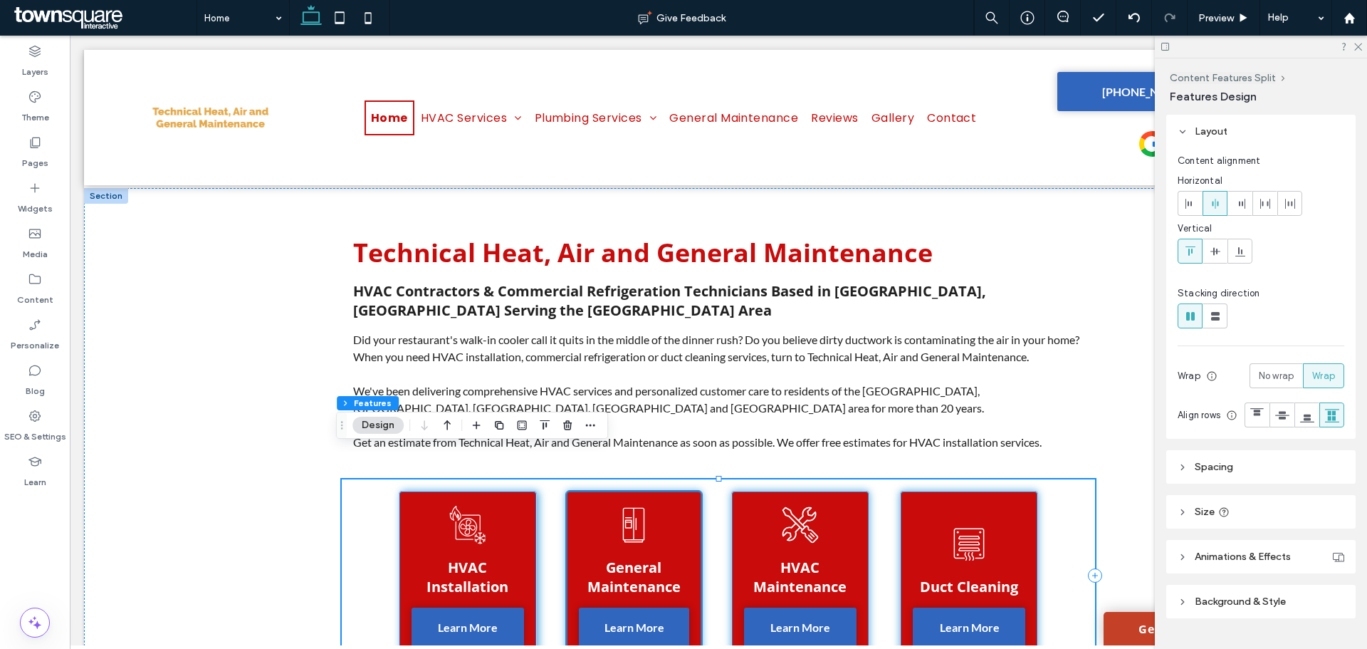
click at [645, 503] on icon at bounding box center [633, 524] width 43 height 43
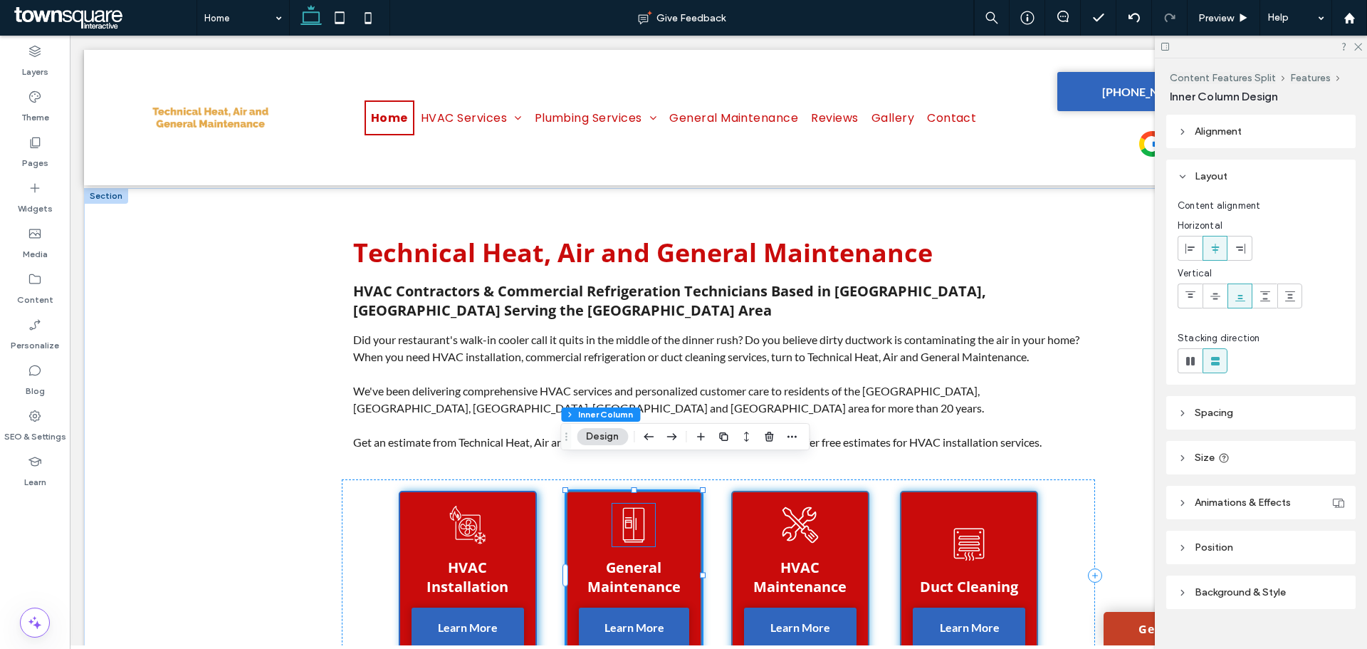
click at [637, 503] on icon at bounding box center [633, 524] width 43 height 43
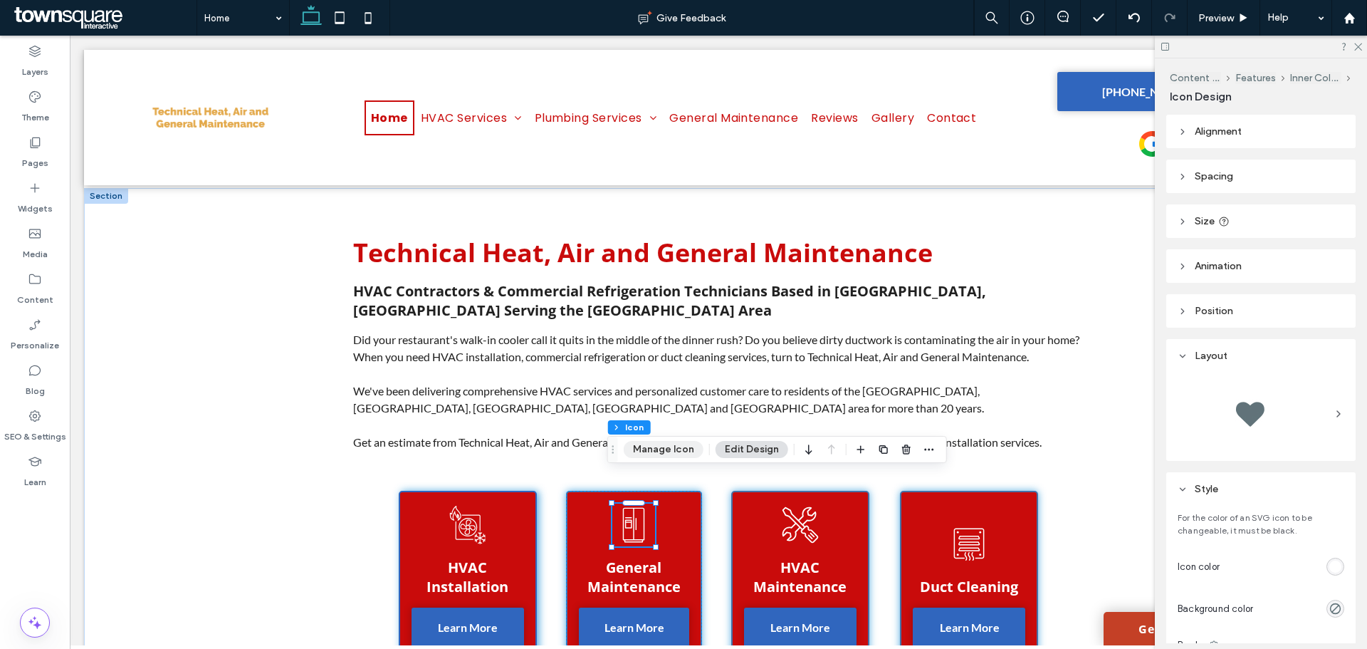
click at [662, 453] on button "Manage Icon" at bounding box center [664, 449] width 80 height 17
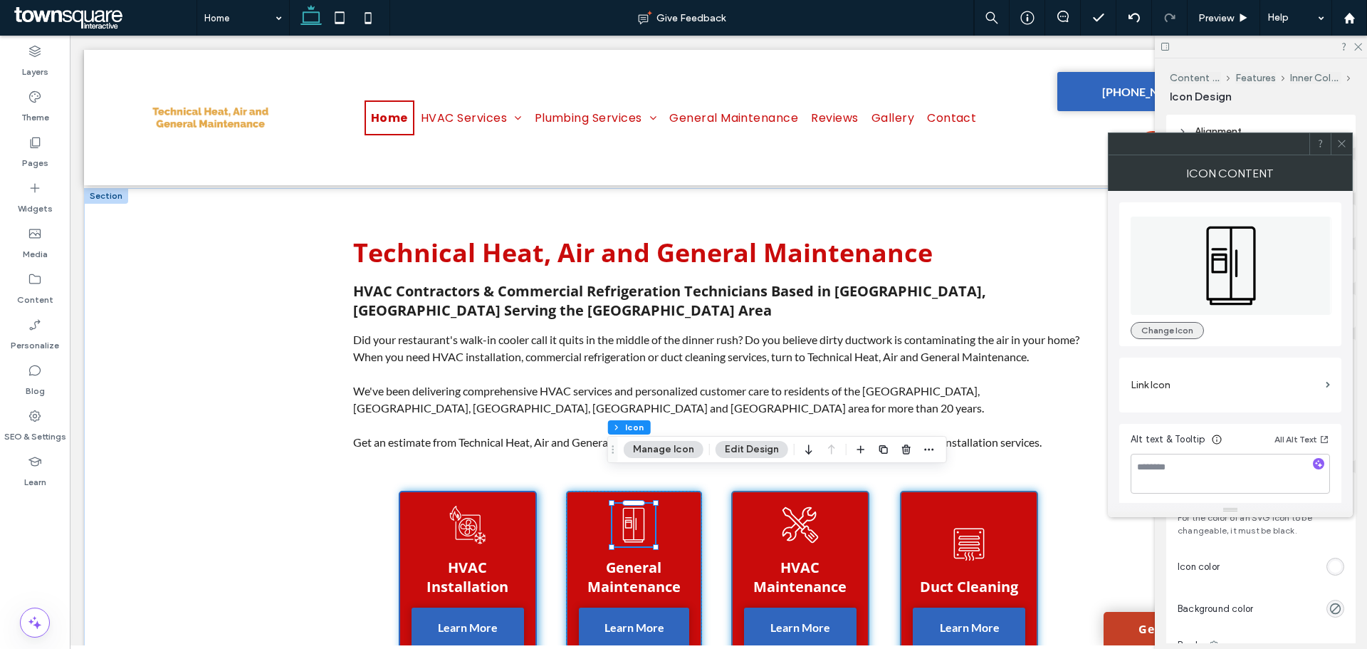
click at [1188, 323] on button "Change Icon" at bounding box center [1167, 330] width 73 height 17
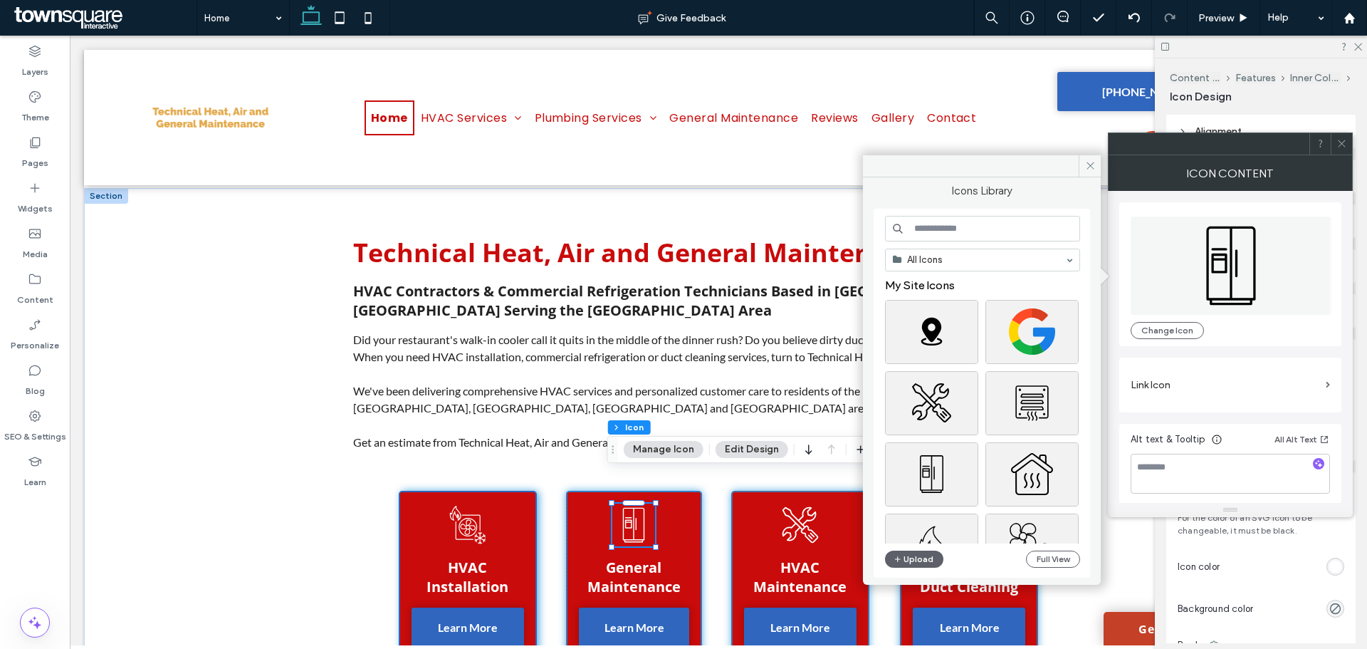
click at [984, 216] on input at bounding box center [982, 229] width 195 height 26
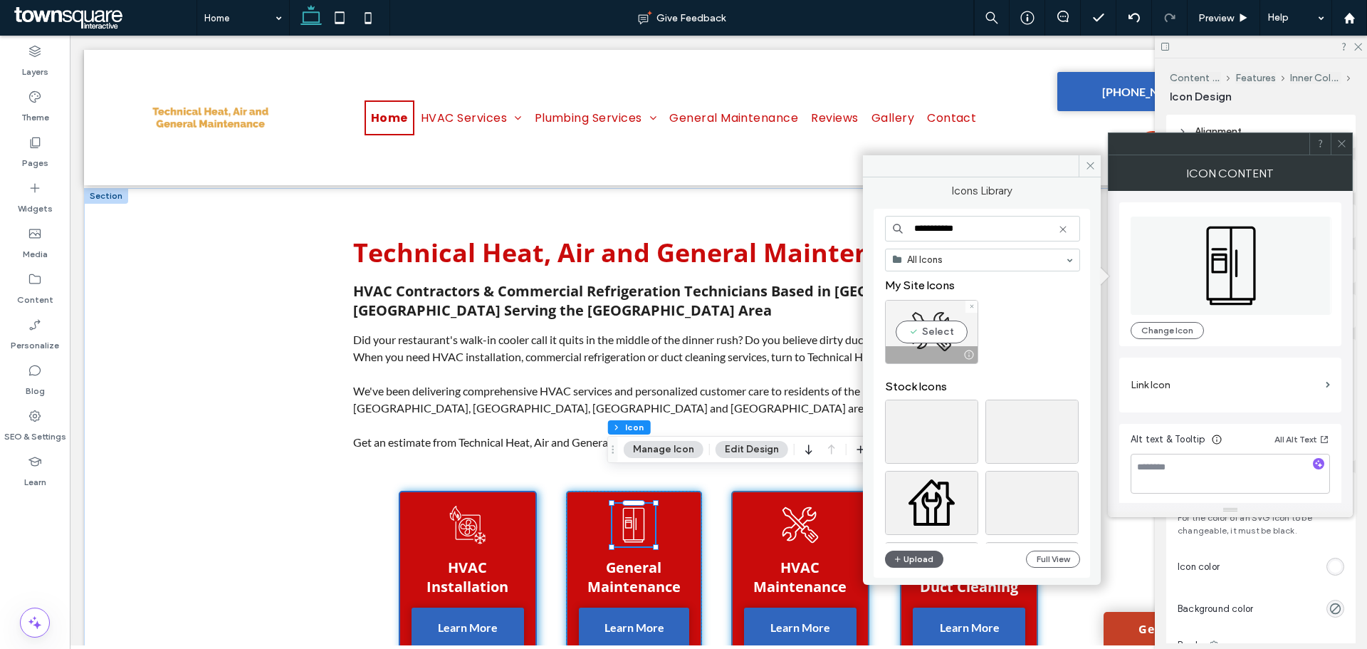
type input "**********"
click at [926, 328] on div "Select" at bounding box center [931, 332] width 93 height 64
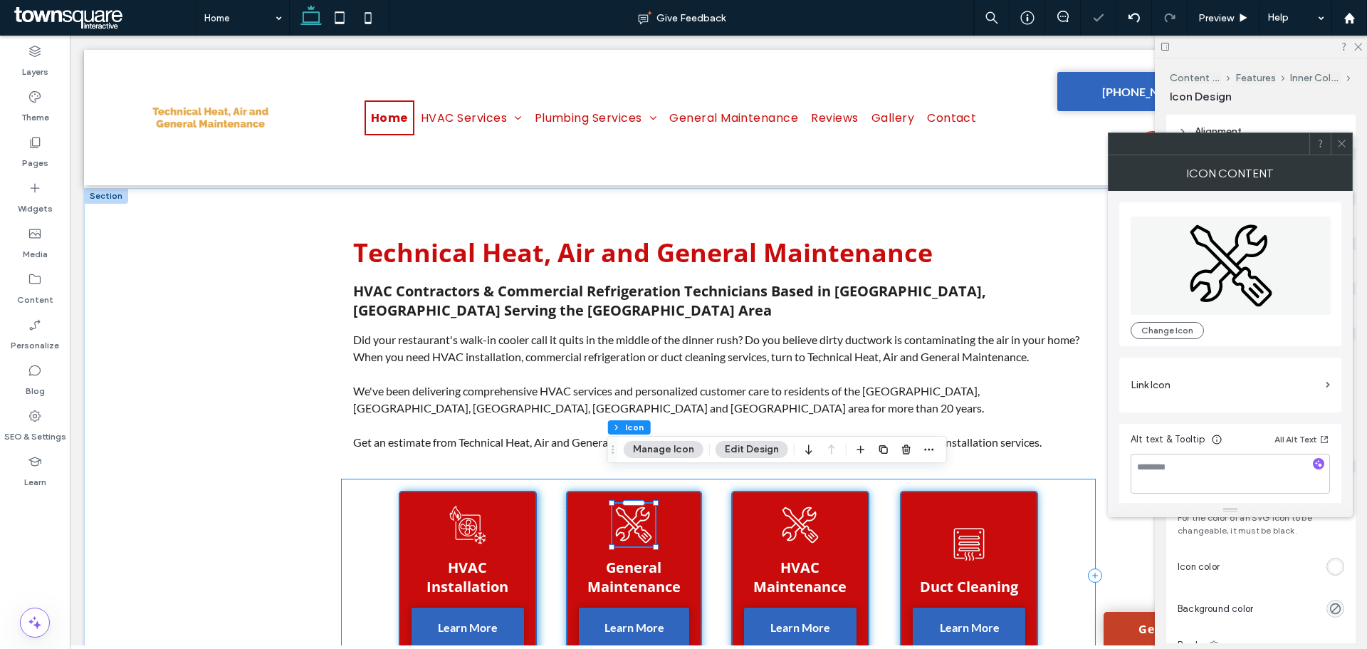
click at [700, 506] on div "HVAC Installation Learn More General Maintenance Learn More HVAC Maintenance Le…" at bounding box center [718, 575] width 753 height 192
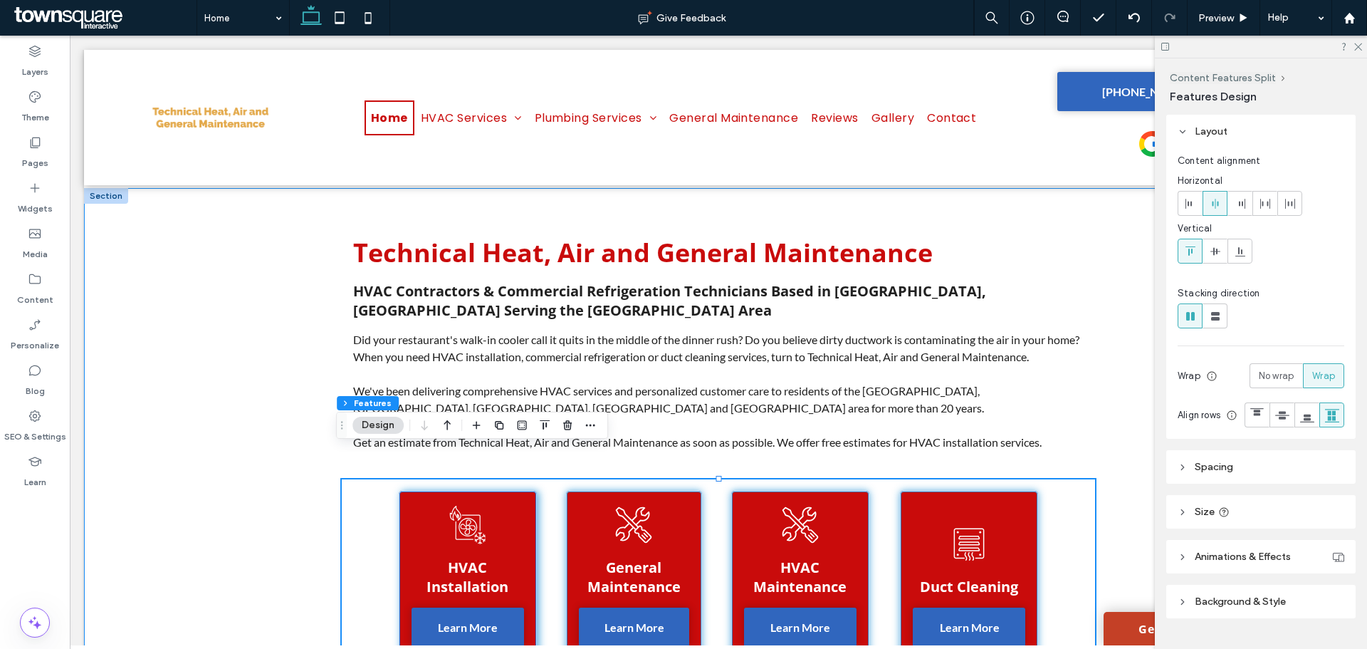
click at [1133, 328] on div "Technical Heat, Air and General Maintenance HVAC Contractors & Commercial Refri…" at bounding box center [718, 447] width 855 height 518
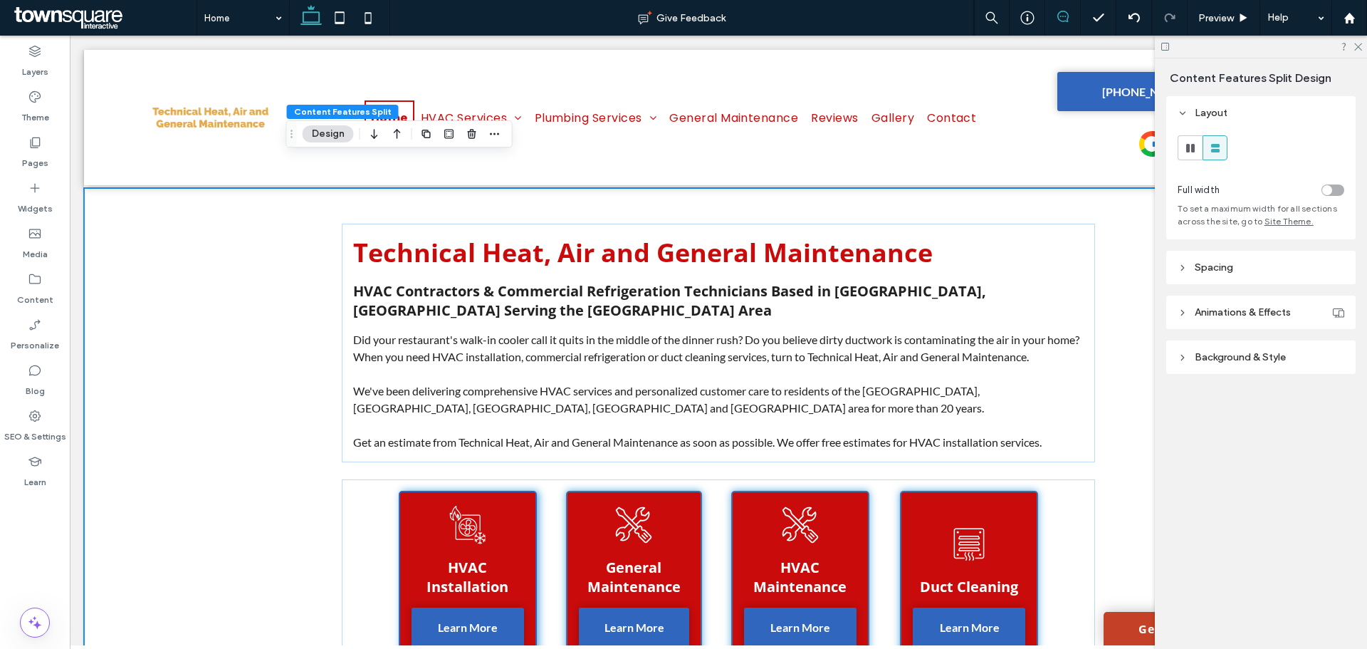
click at [1068, 16] on use at bounding box center [1063, 16] width 11 height 11
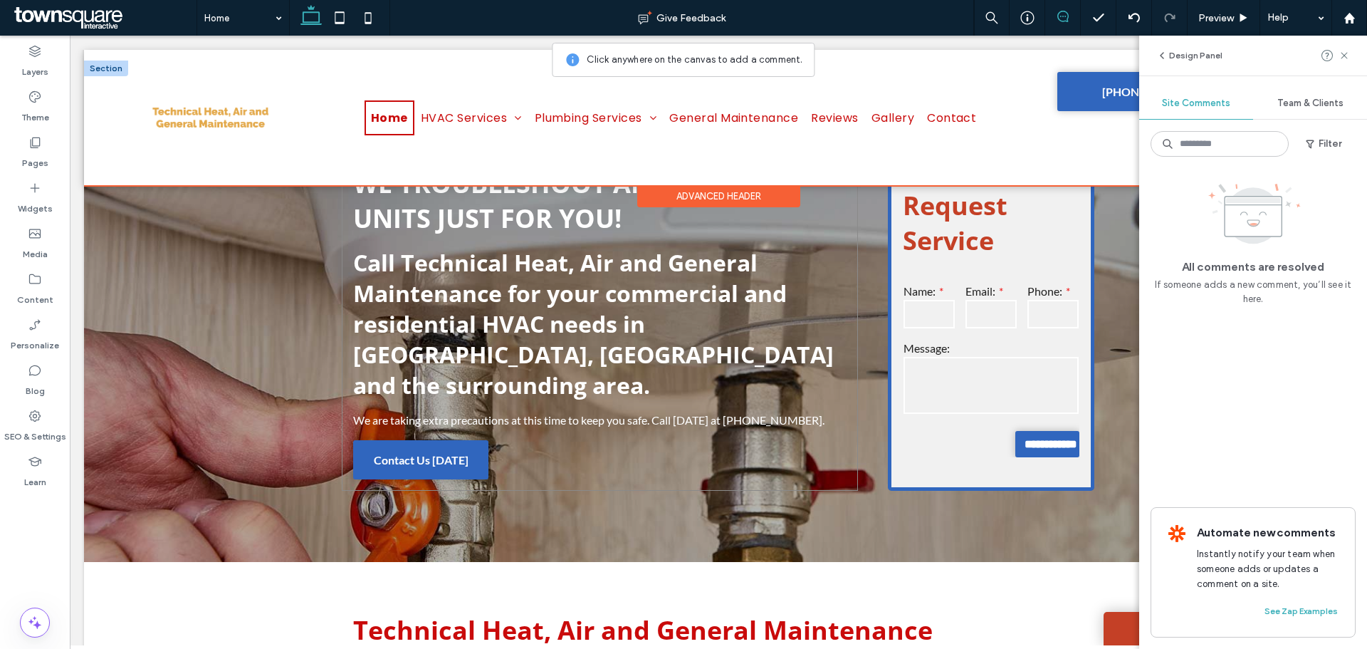
scroll to position [0, 0]
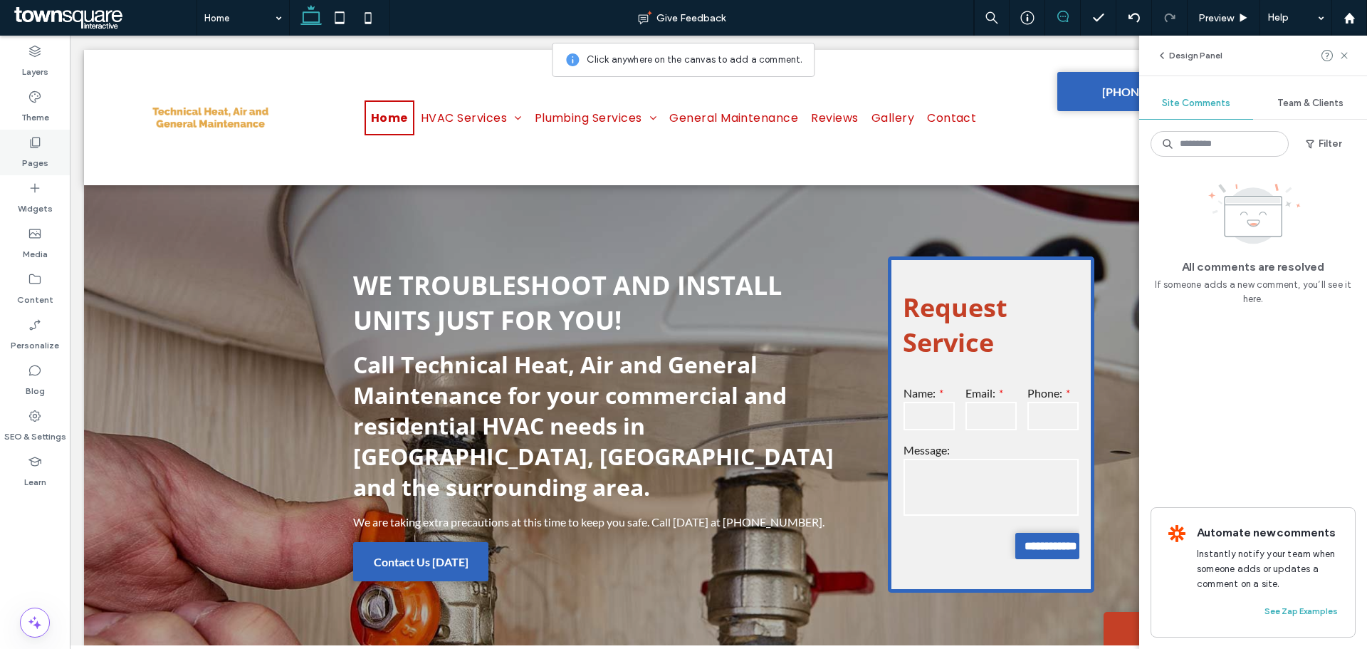
click at [23, 145] on div "Pages" at bounding box center [35, 153] width 70 height 46
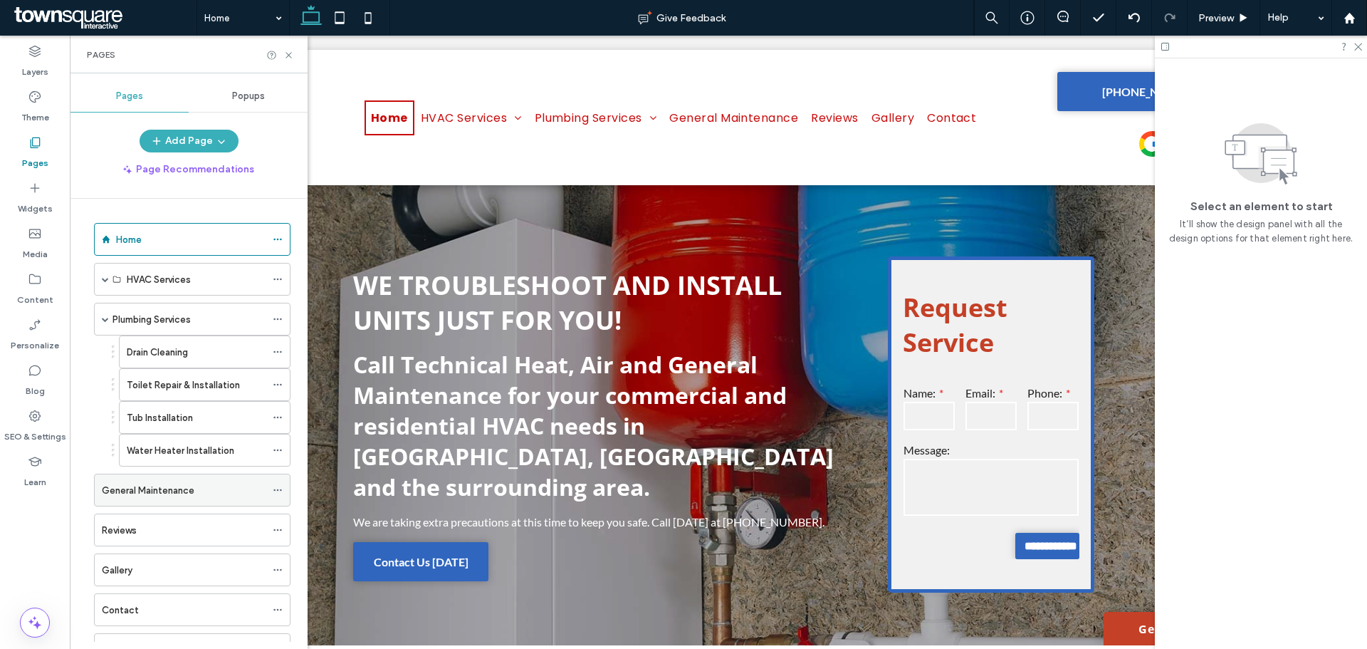
click at [158, 486] on label "General Maintenance" at bounding box center [148, 490] width 93 height 25
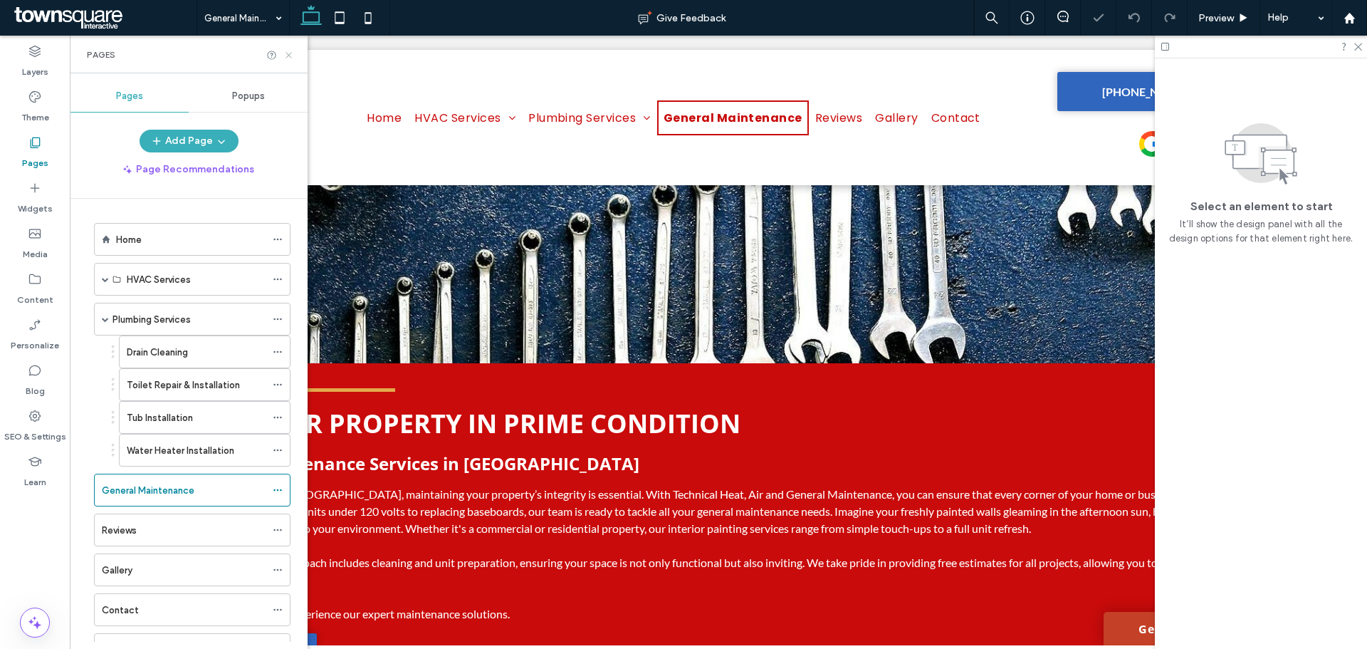
click at [286, 55] on icon at bounding box center [288, 55] width 11 height 11
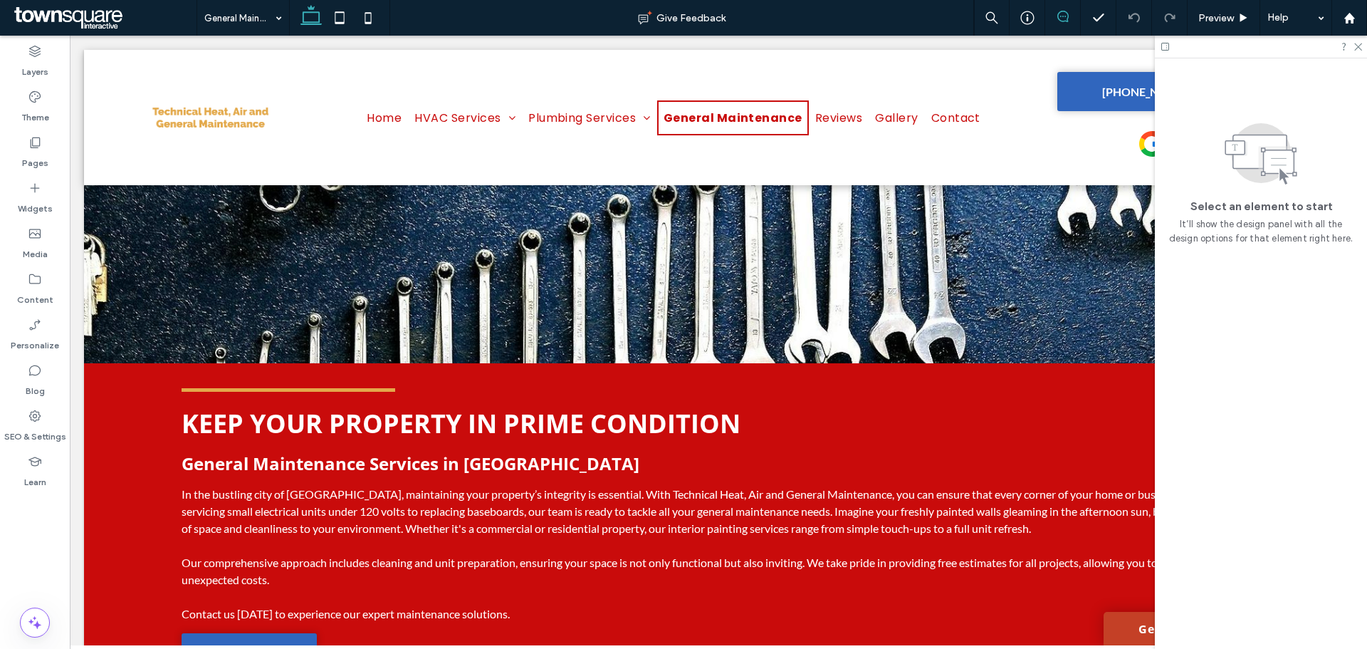
click at [1067, 19] on use at bounding box center [1063, 16] width 11 height 11
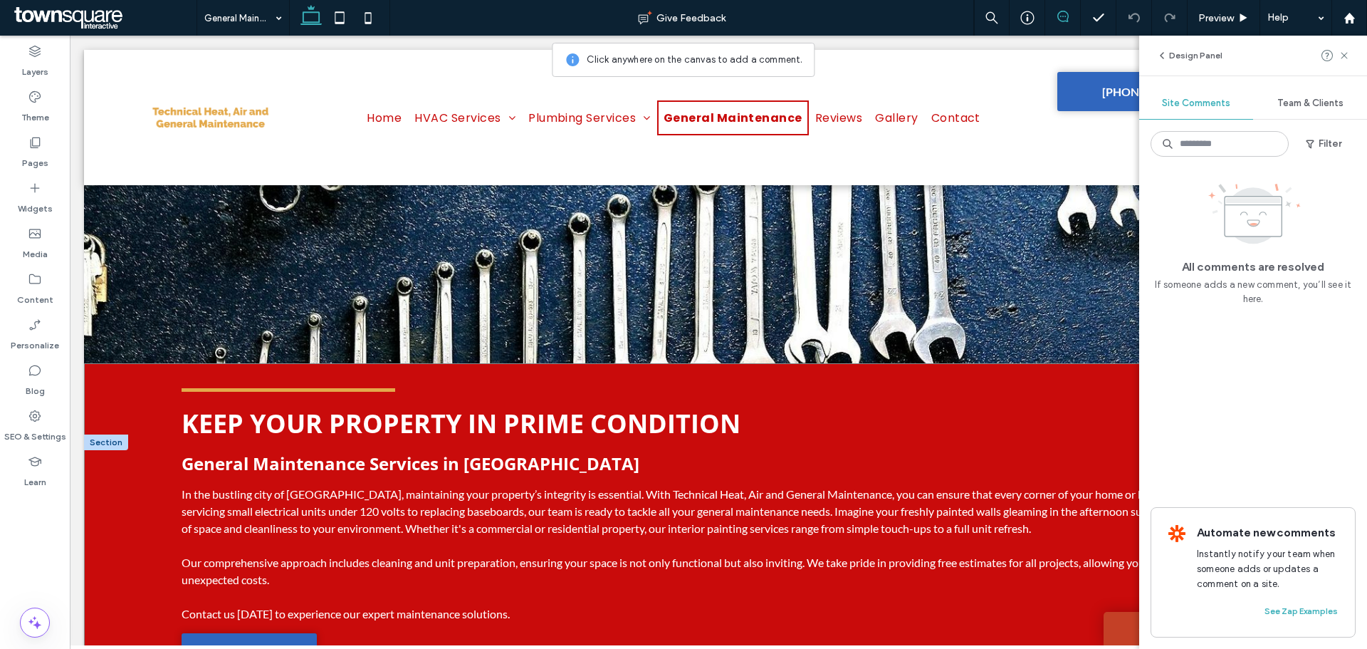
click at [658, 370] on div "Keep Your Property in Prime Condition ﻿ General Maintenance Services in Denver …" at bounding box center [693, 528] width 1218 height 331
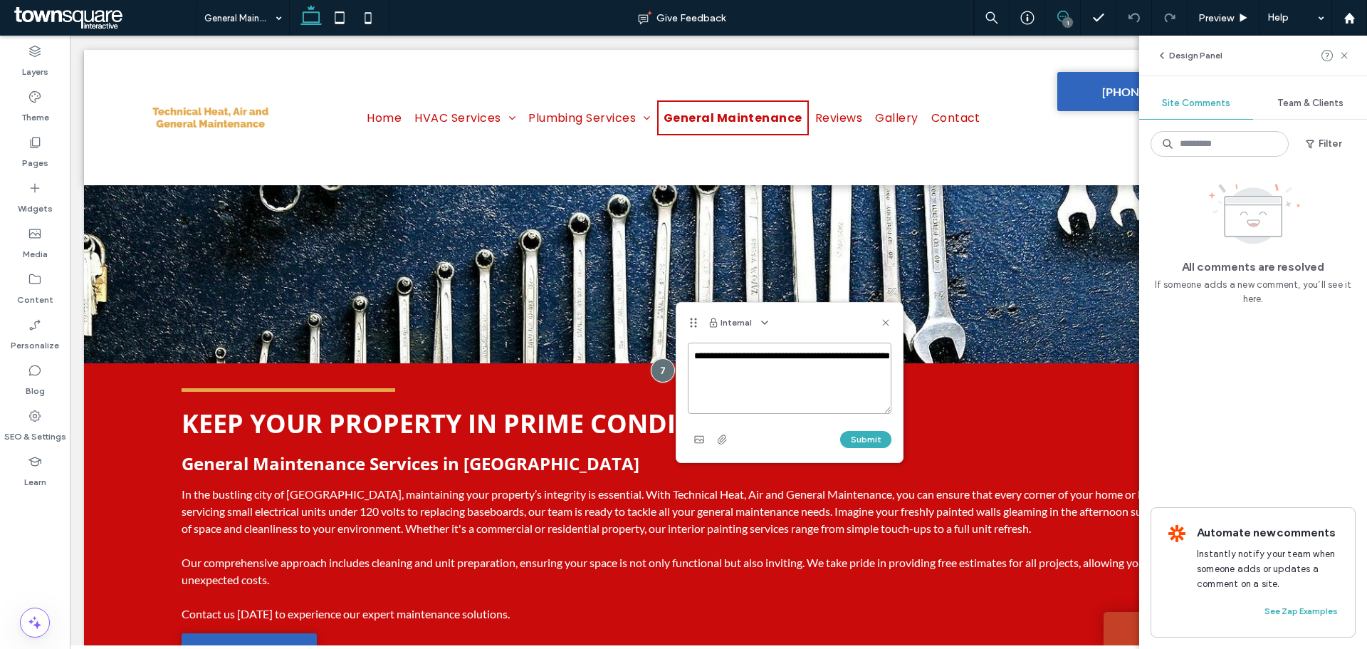
paste textarea "**********"
type textarea "**********"
click at [856, 443] on button "Submit" at bounding box center [865, 439] width 51 height 17
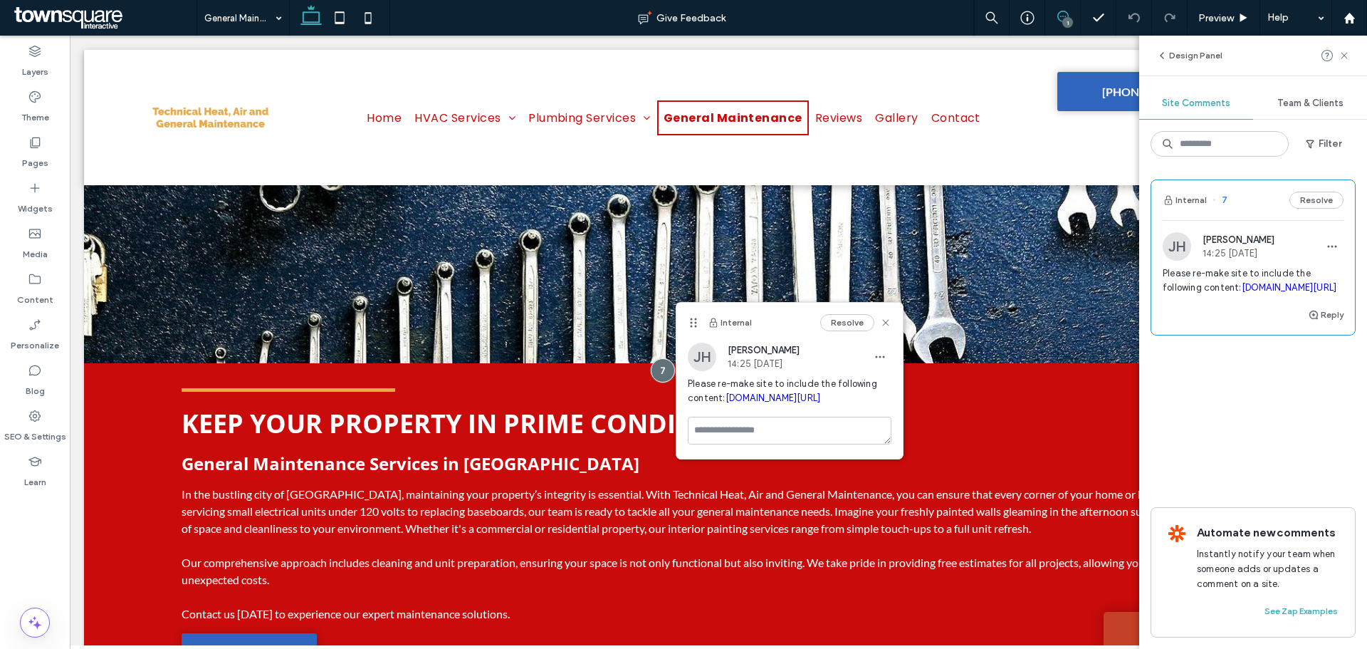
scroll to position [0, 0]
click at [1347, 58] on use at bounding box center [1344, 55] width 6 height 6
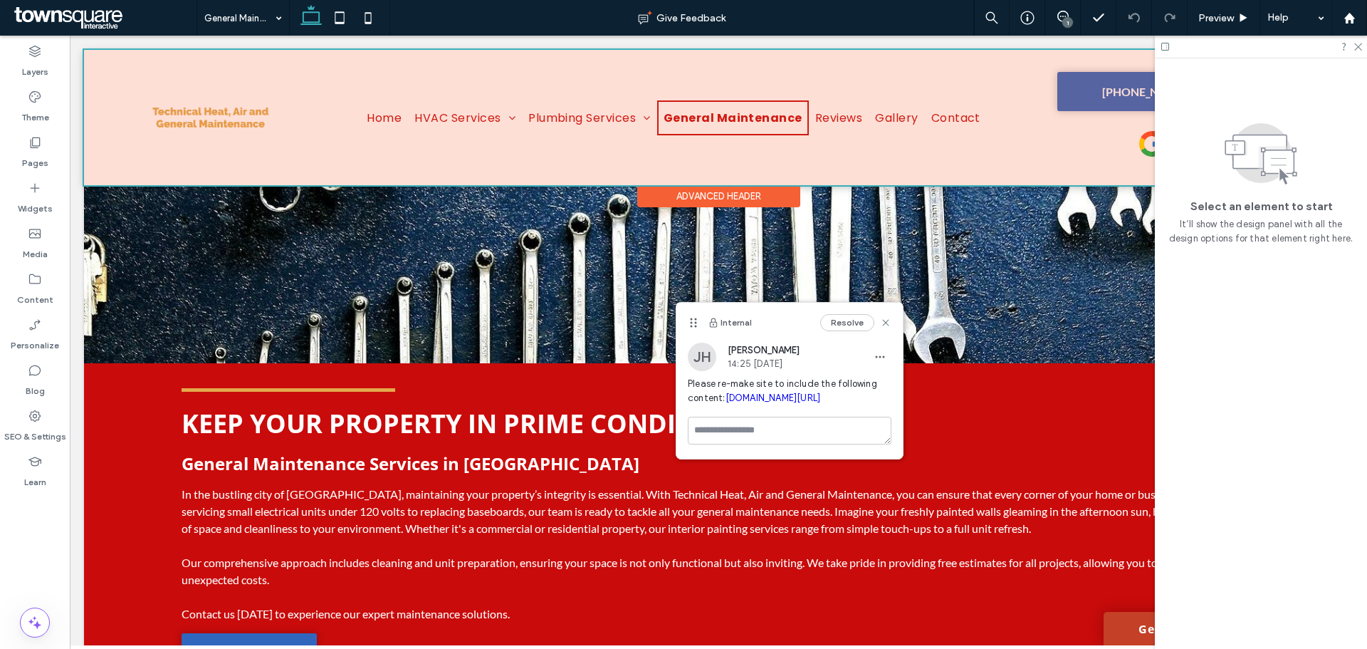
drag, startPoint x: 947, startPoint y: 40, endPoint x: 252, endPoint y: 51, distance: 695.1
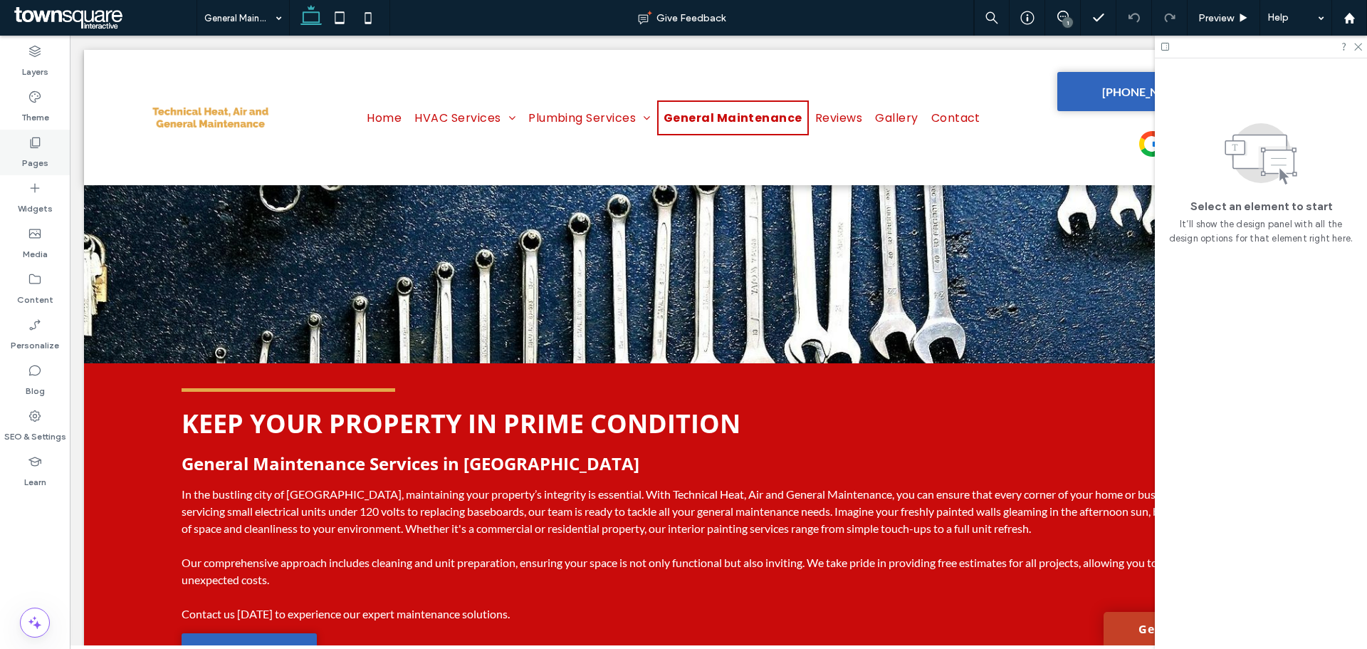
click at [16, 172] on div "Pages" at bounding box center [35, 153] width 70 height 46
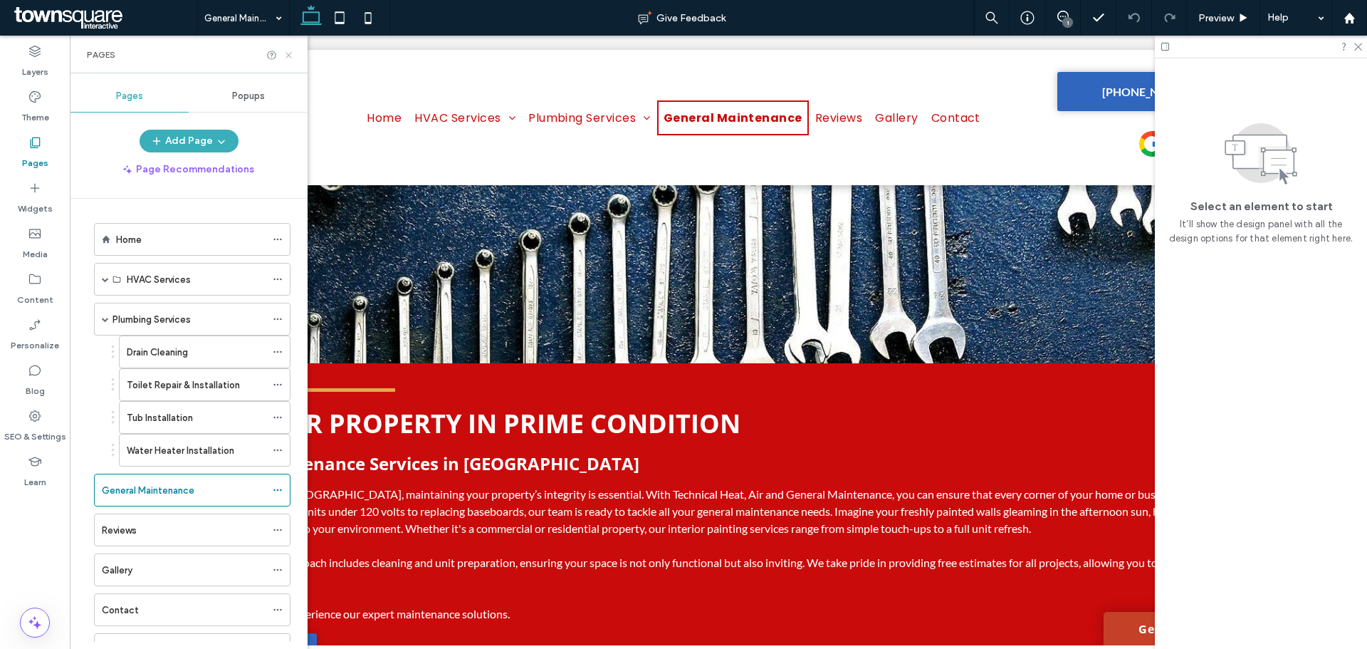
click at [290, 56] on use at bounding box center [289, 55] width 6 height 6
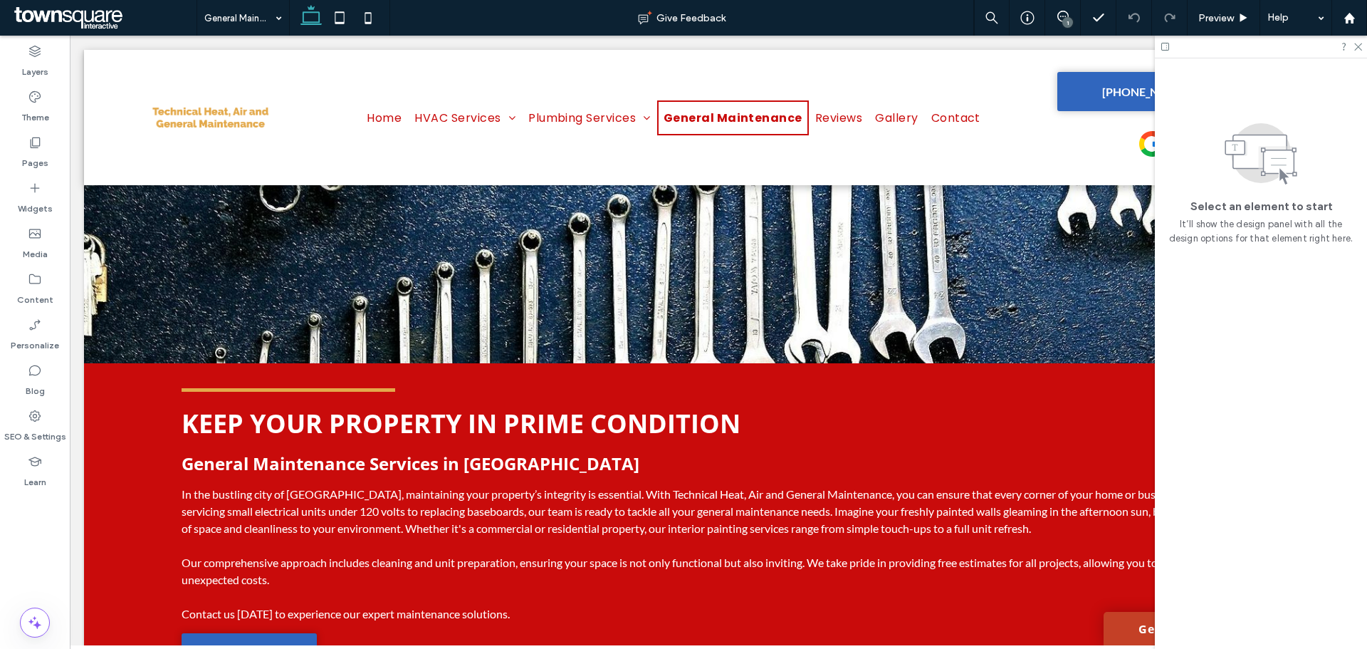
drag, startPoint x: 417, startPoint y: 44, endPoint x: 447, endPoint y: 39, distance: 30.3
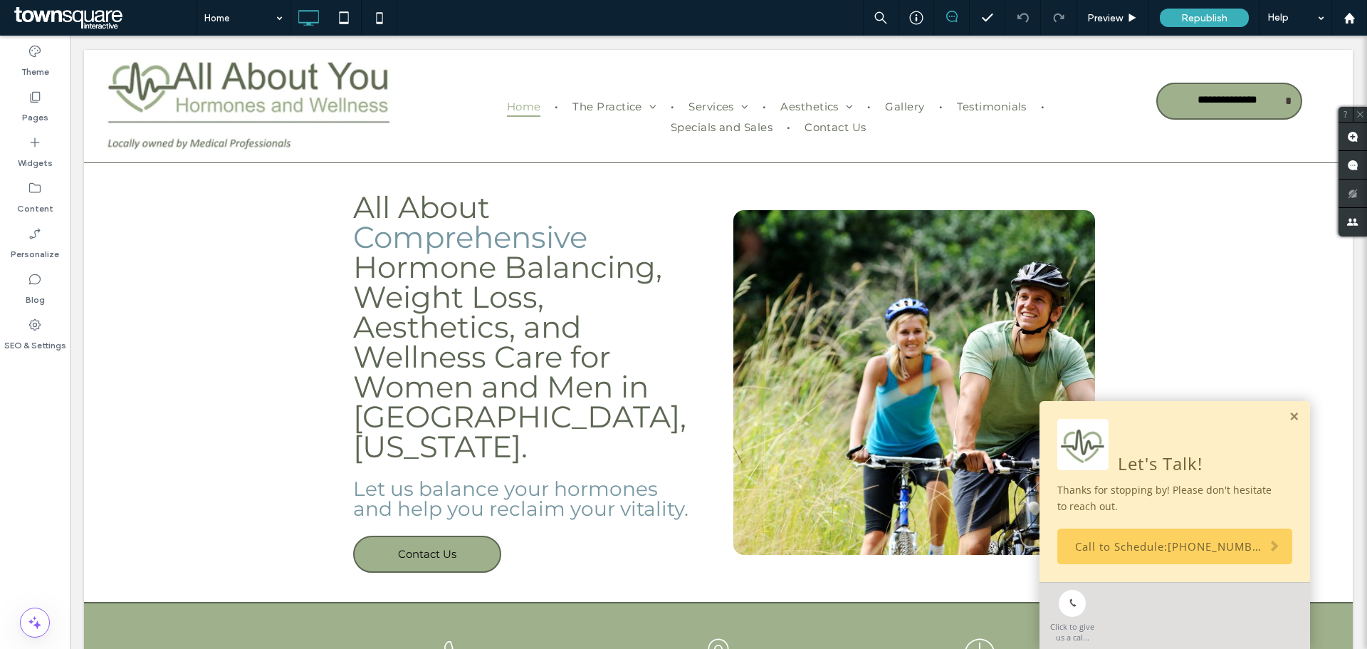
click at [1289, 414] on link at bounding box center [1294, 417] width 11 height 12
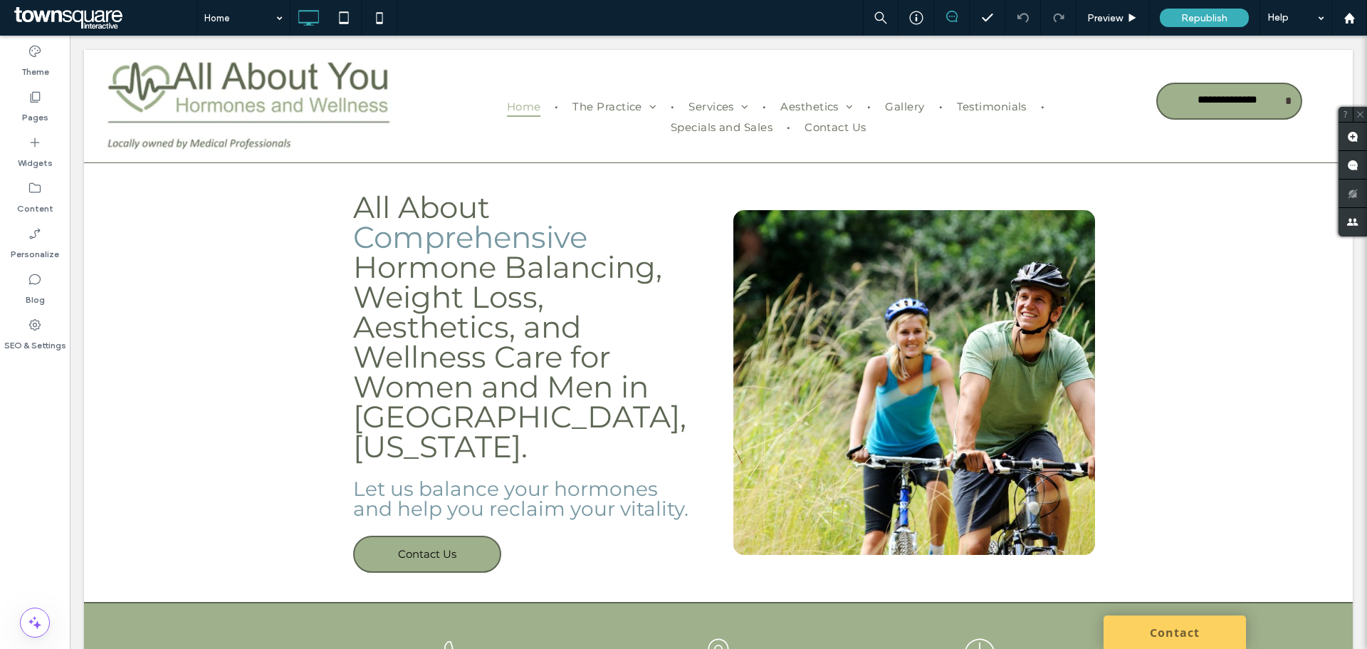
click at [741, 14] on div "Home Preview Republish Help" at bounding box center [782, 18] width 1171 height 36
